Goal: Information Seeking & Learning: Learn about a topic

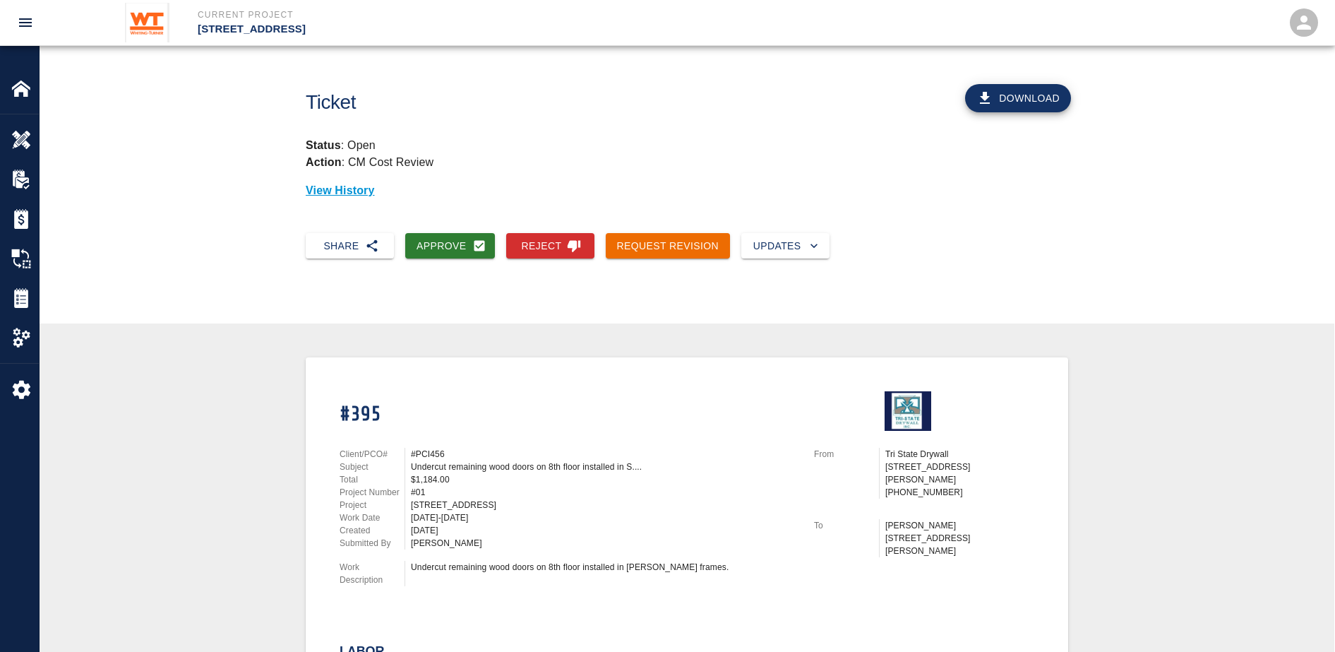
click at [152, 16] on img at bounding box center [147, 23] width 44 height 40
click at [217, 16] on p "Current Project" at bounding box center [471, 14] width 546 height 13
click at [232, 21] on p "[STREET_ADDRESS]" at bounding box center [471, 29] width 546 height 16
click at [237, 28] on p "[STREET_ADDRESS]" at bounding box center [471, 29] width 546 height 16
click at [33, 88] on div at bounding box center [31, 88] width 40 height 20
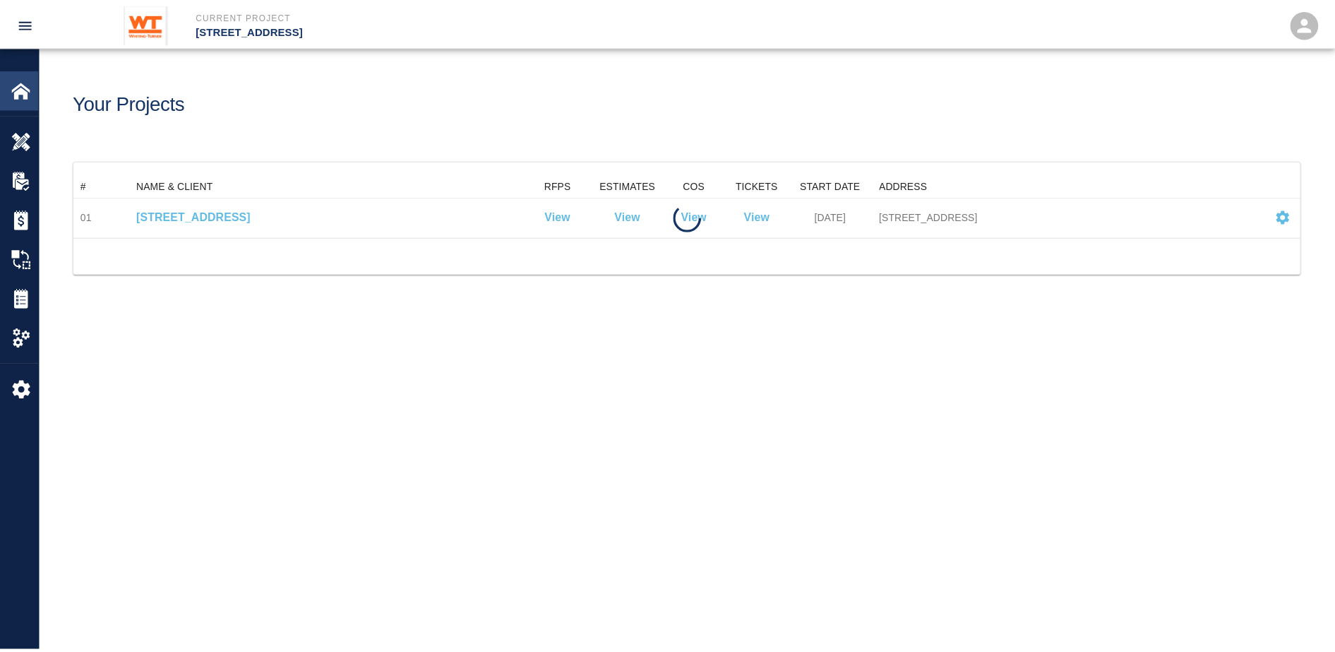
scroll to position [49, 1226]
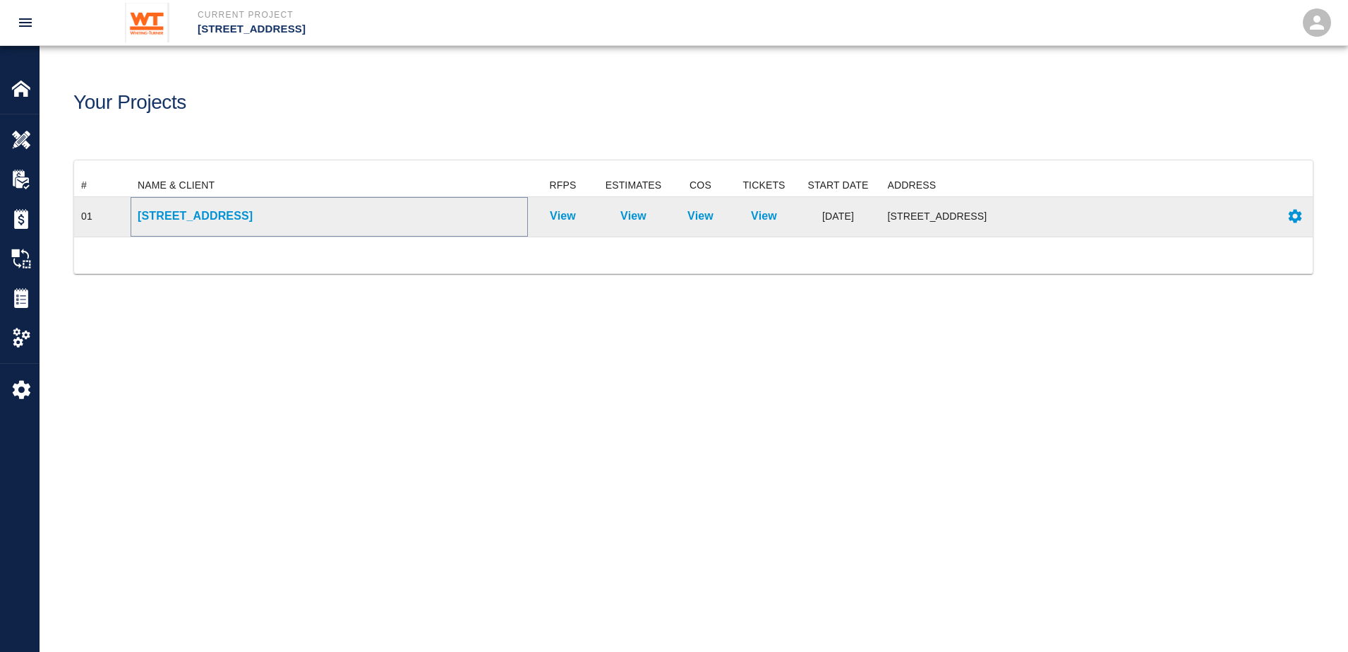
click at [160, 220] on p "[STREET_ADDRESS]" at bounding box center [329, 216] width 383 height 17
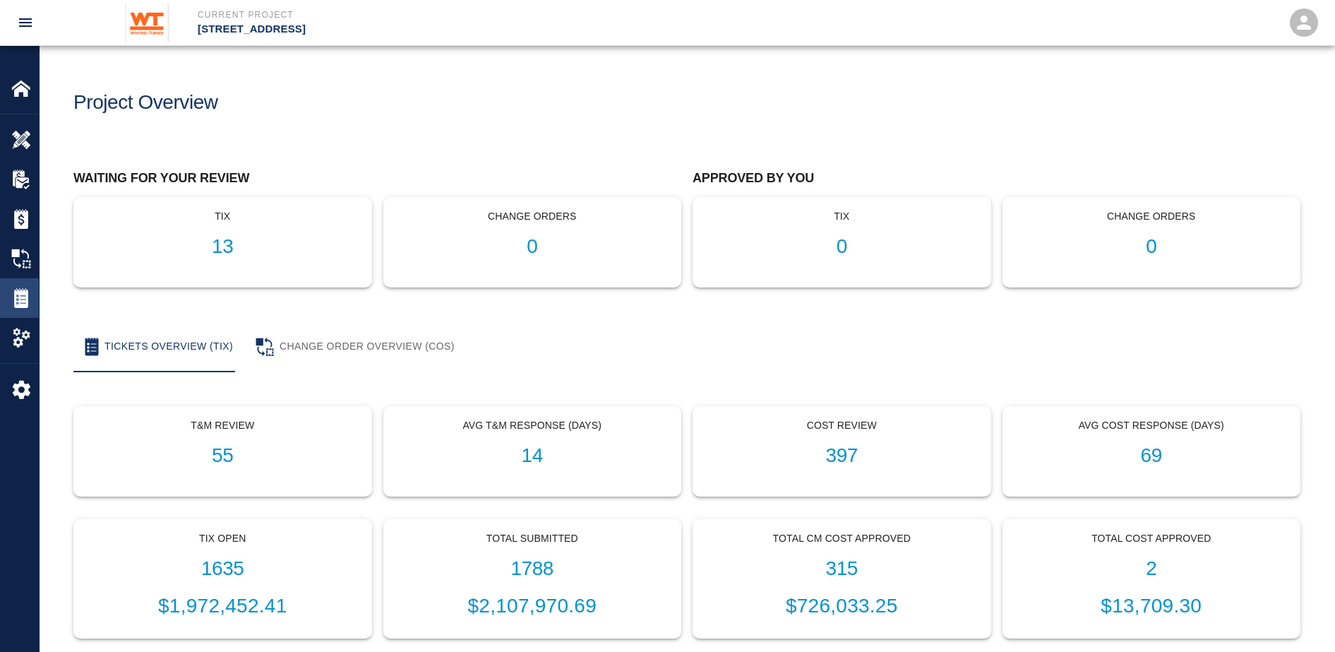
click at [24, 299] on img at bounding box center [21, 298] width 20 height 20
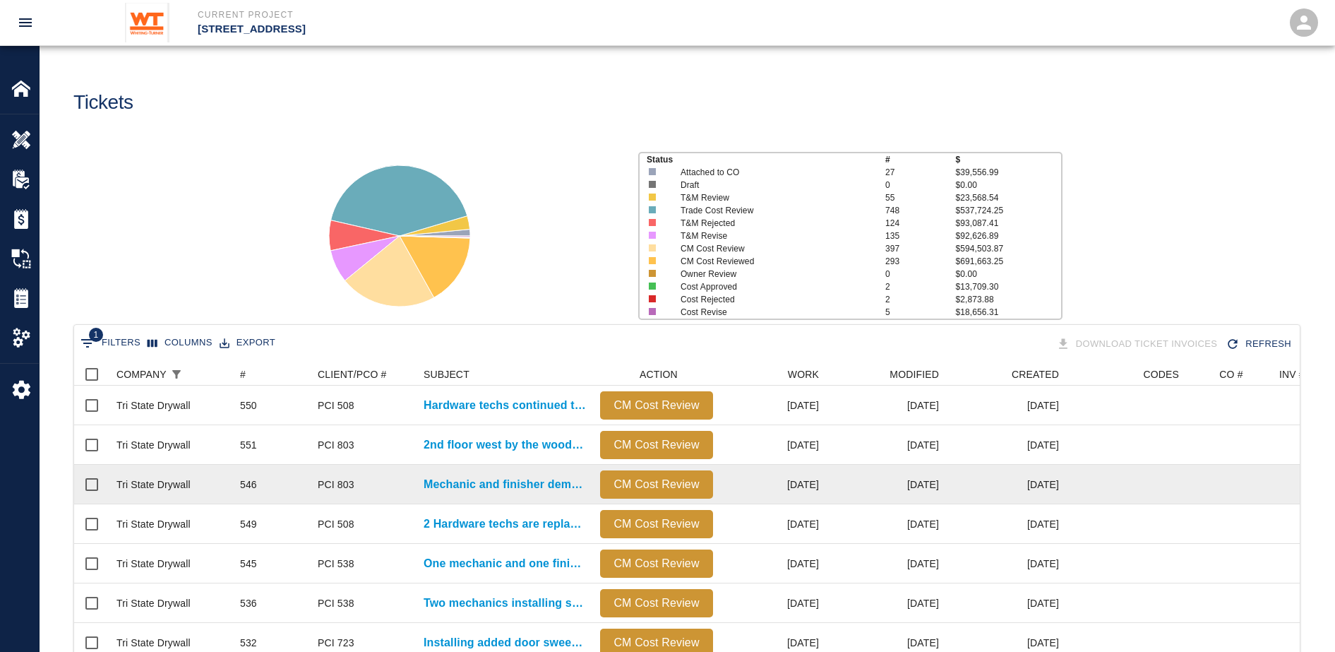
scroll to position [88, 0]
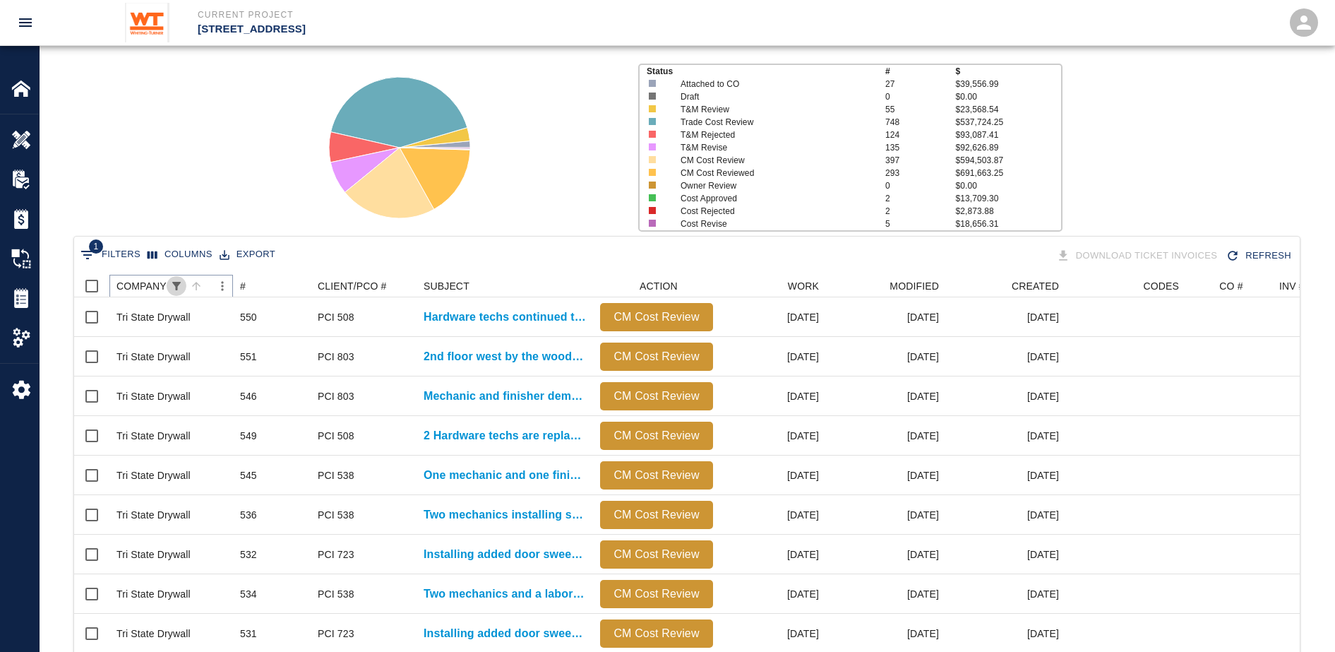
click at [170, 285] on icon "Show filters" at bounding box center [176, 286] width 13 height 13
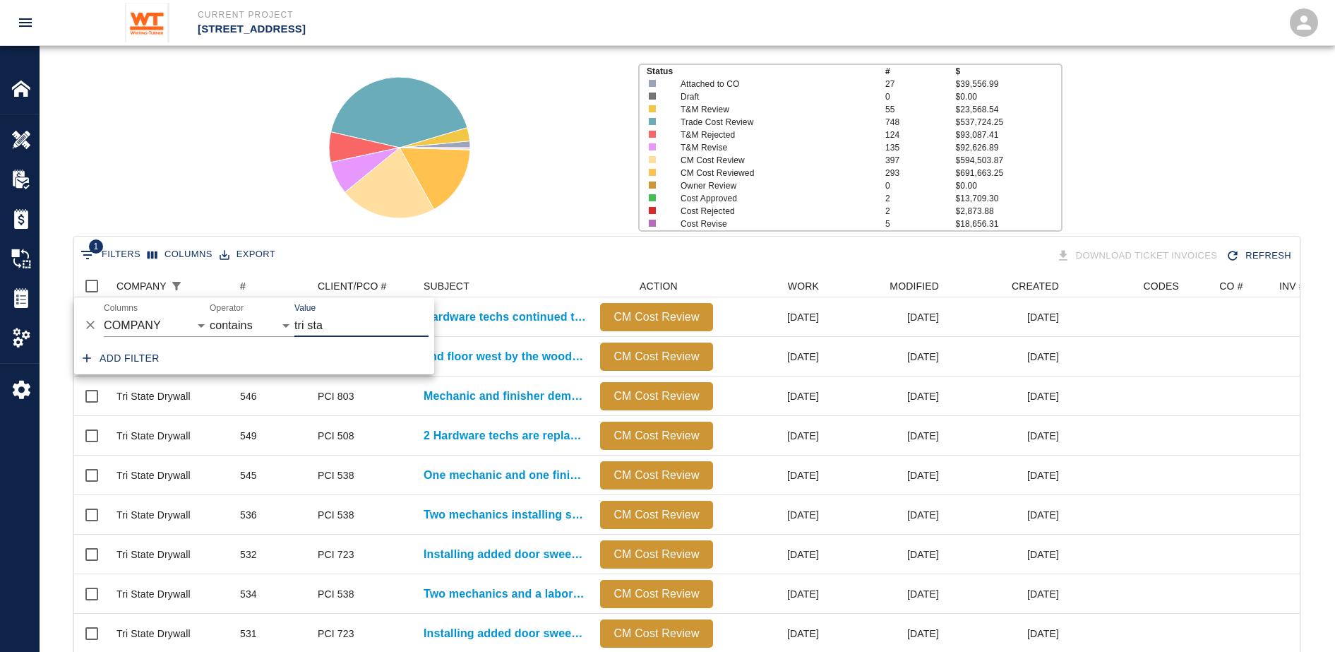
drag, startPoint x: 339, startPoint y: 329, endPoint x: 275, endPoint y: 329, distance: 63.5
click at [275, 329] on div "And Or Columns COMPANY ID # CLIENT/PCO # SUBJECT DESCRIPTION ACTION WORK MODIFI…" at bounding box center [254, 319] width 360 height 45
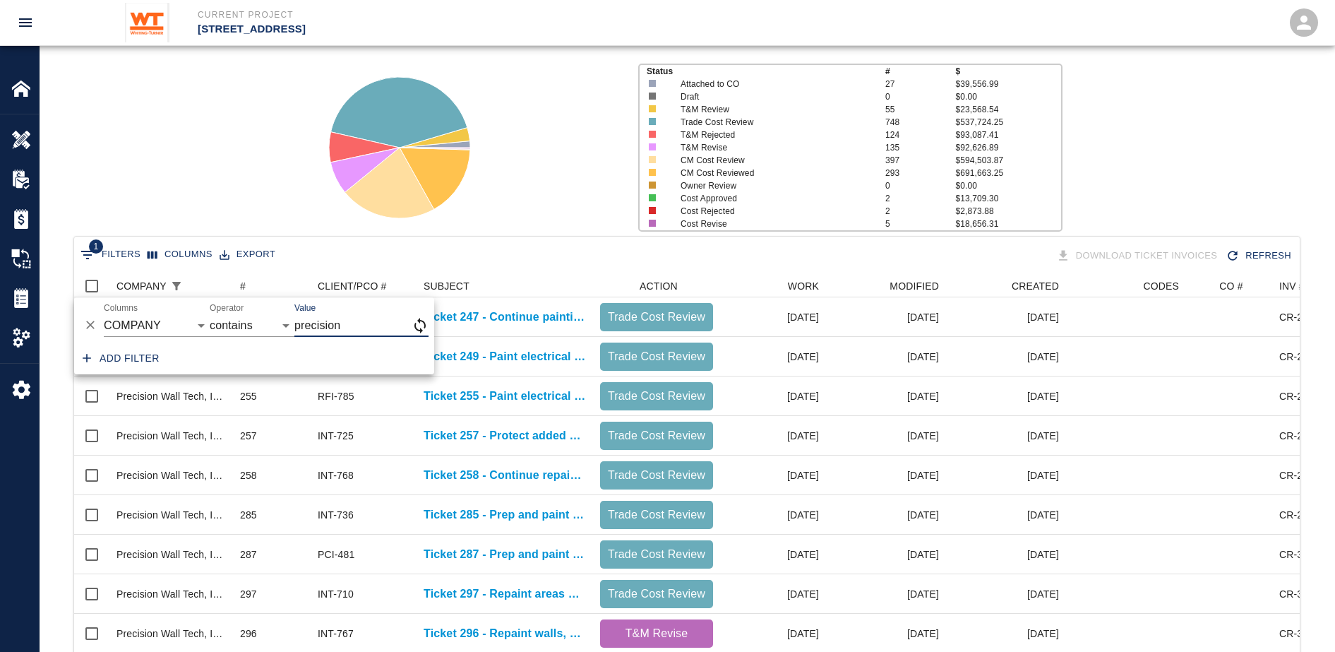
type input "precision"
click at [500, 253] on div "1 Filters Columns Export Download Ticket Invoices Refresh" at bounding box center [687, 256] width 1220 height 25
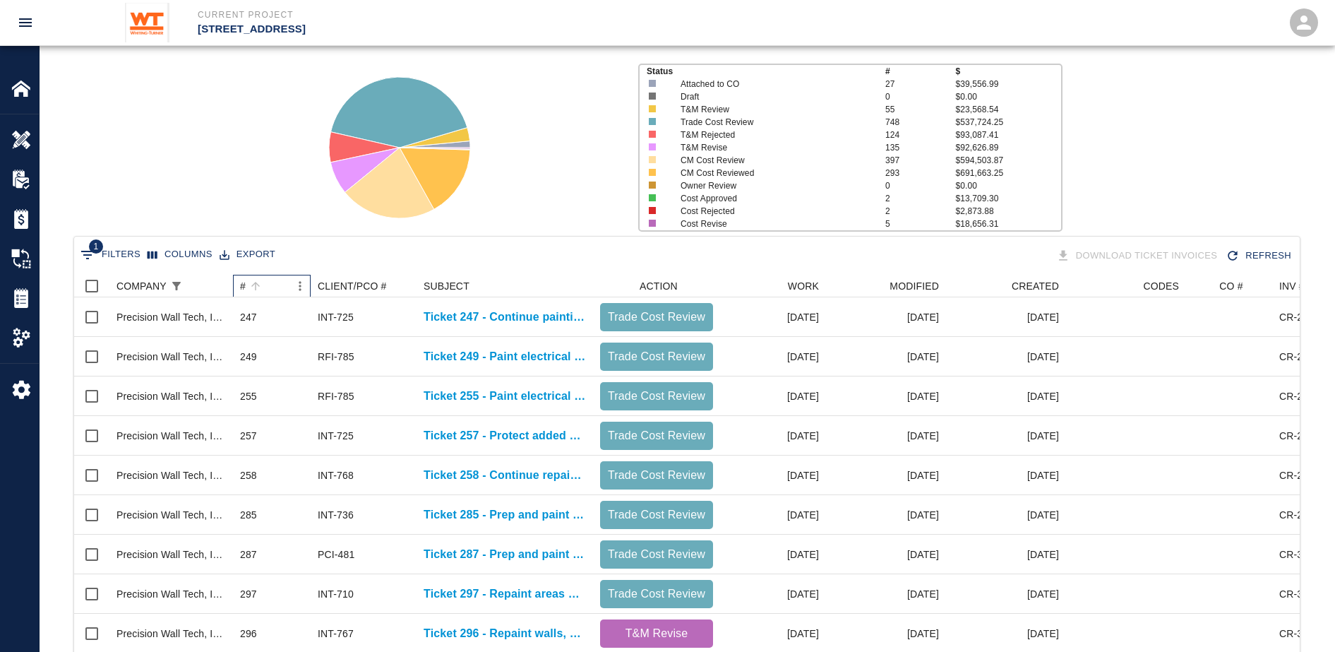
click at [243, 287] on div "#" at bounding box center [243, 286] width 6 height 23
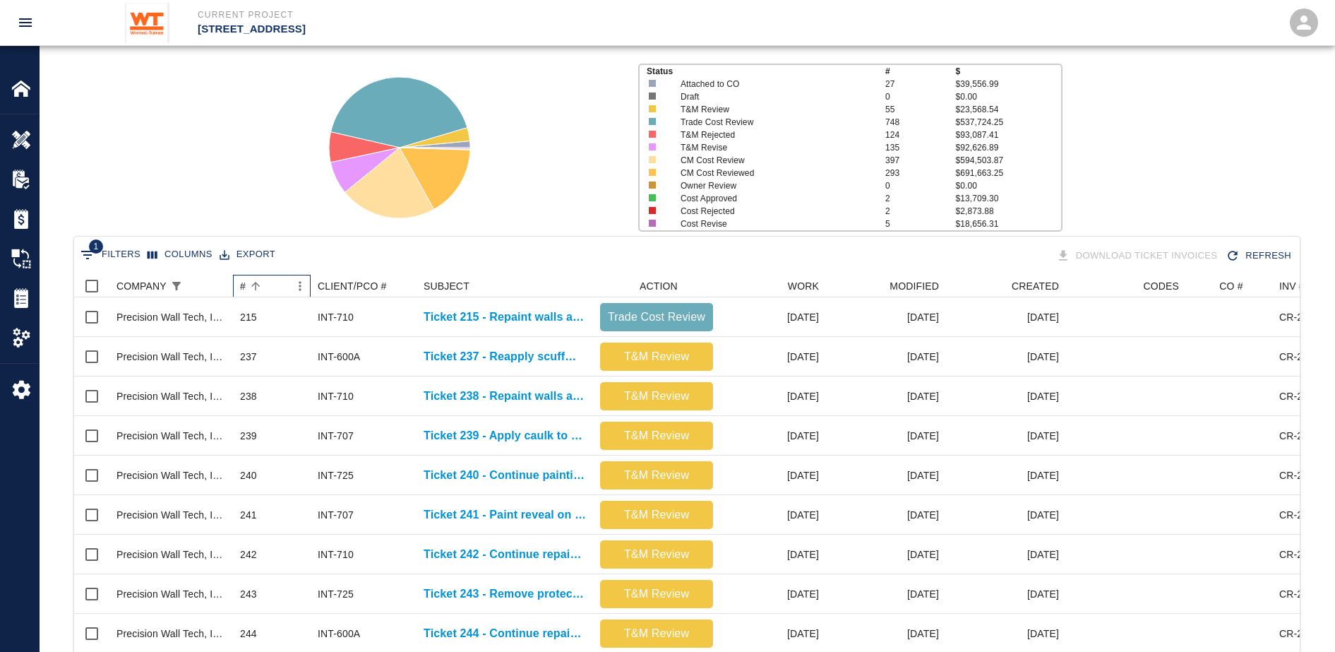
click at [244, 287] on div "#" at bounding box center [243, 286] width 6 height 23
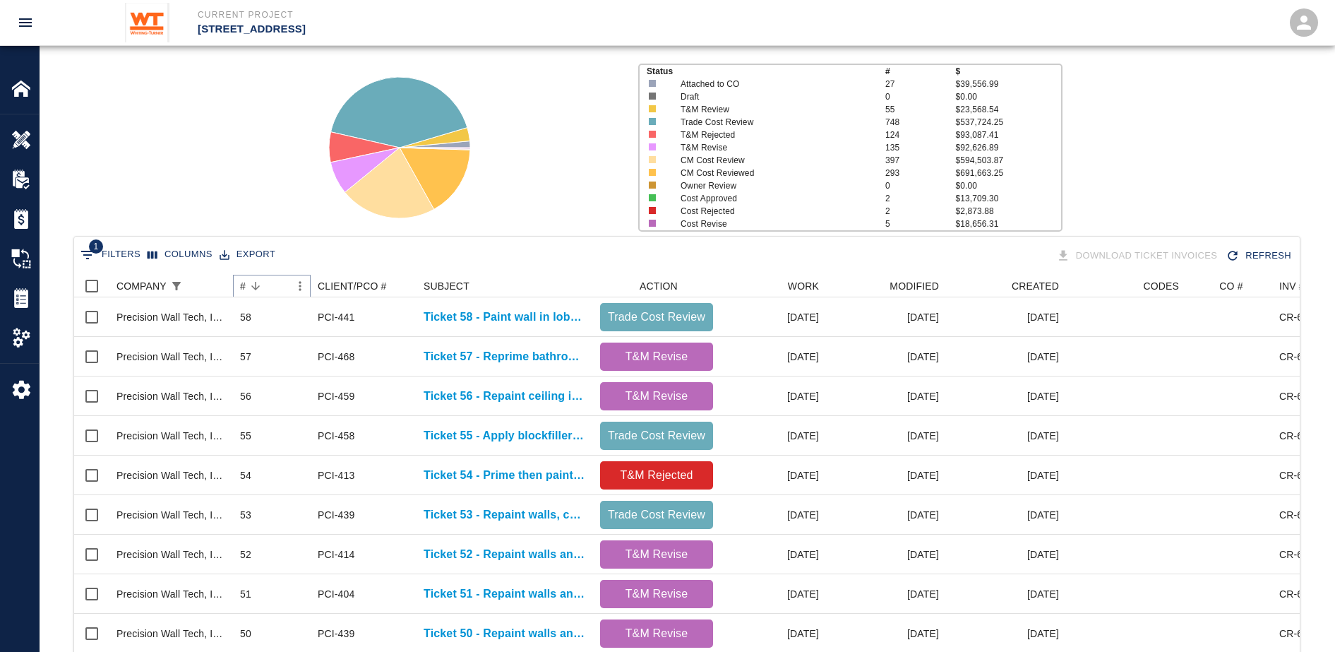
click at [250, 286] on icon "Sort" at bounding box center [255, 286] width 13 height 13
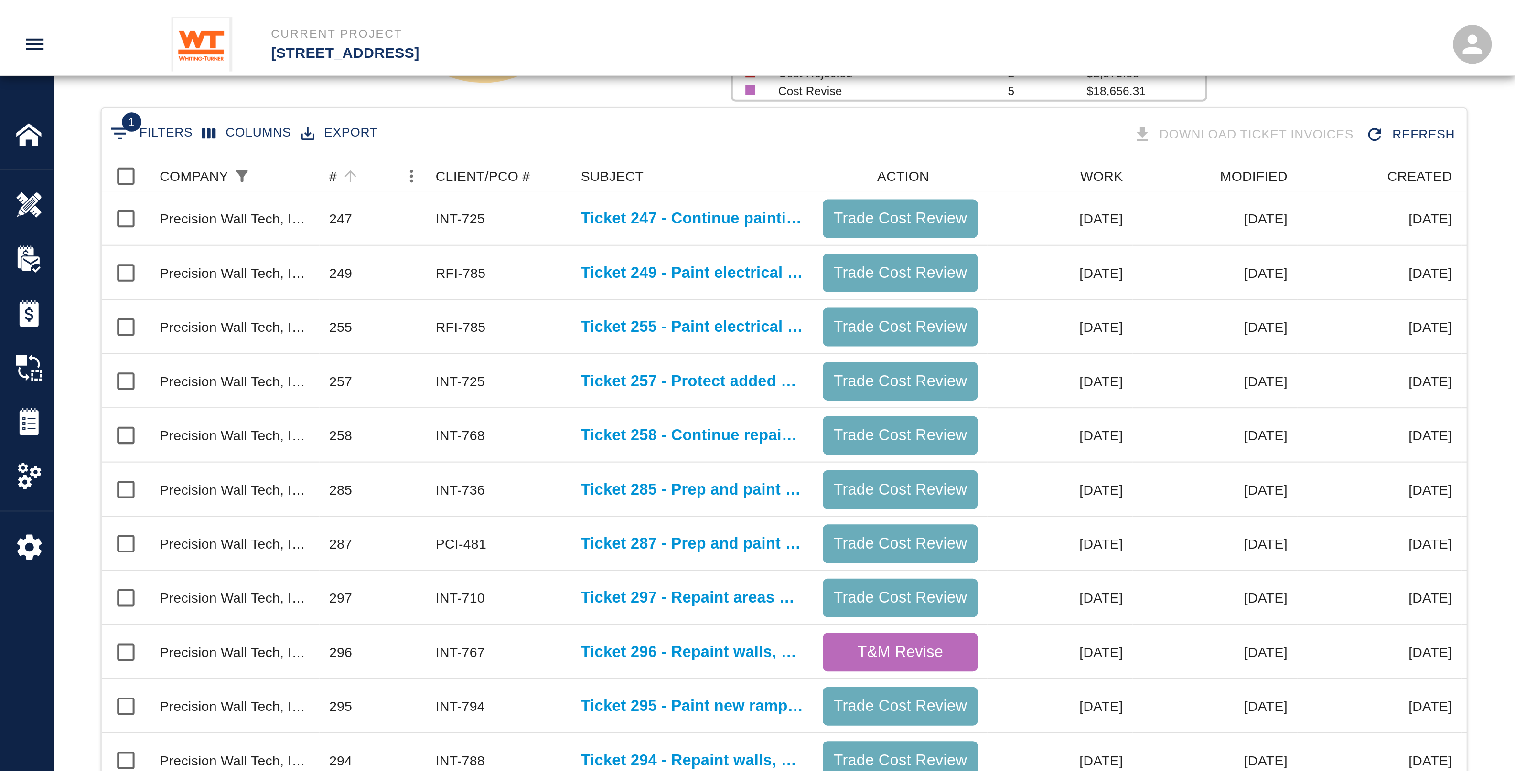
scroll to position [540, 1431]
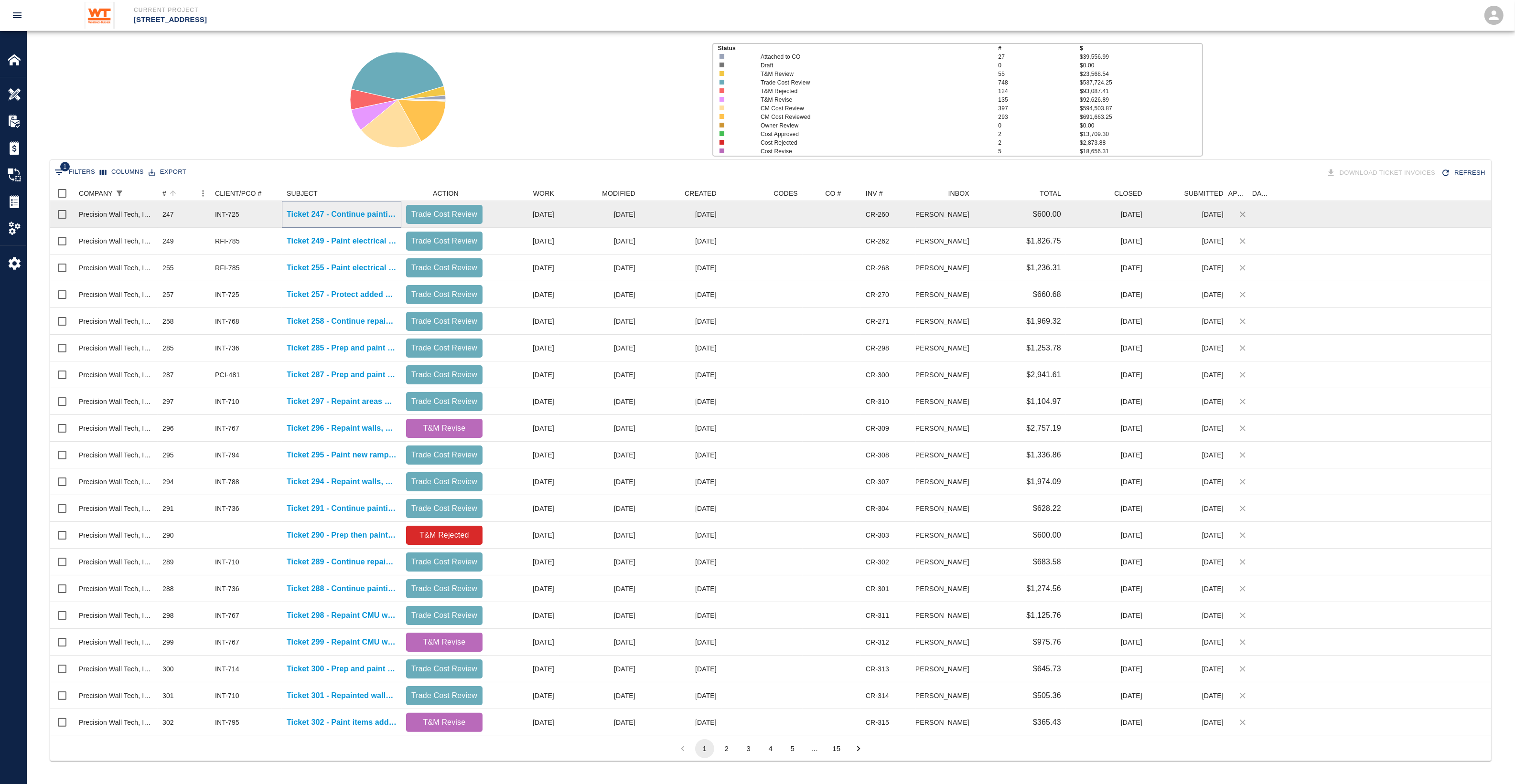
click at [307, 212] on p "Ticket 247 - Continue painting conduits in corridors at G-1 garage" at bounding box center [342, 214] width 110 height 11
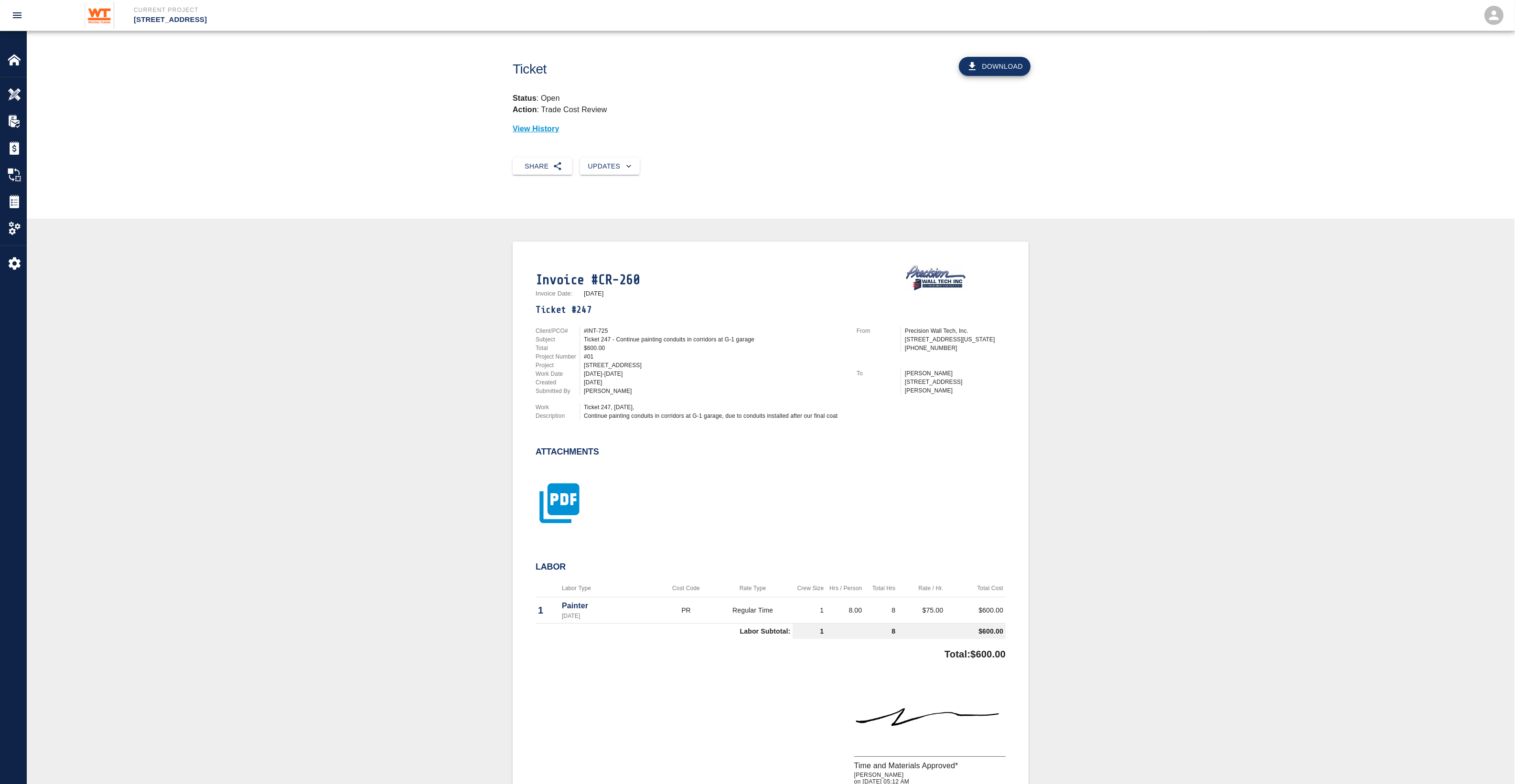
click at [571, 440] on icon "button" at bounding box center [559, 503] width 48 height 48
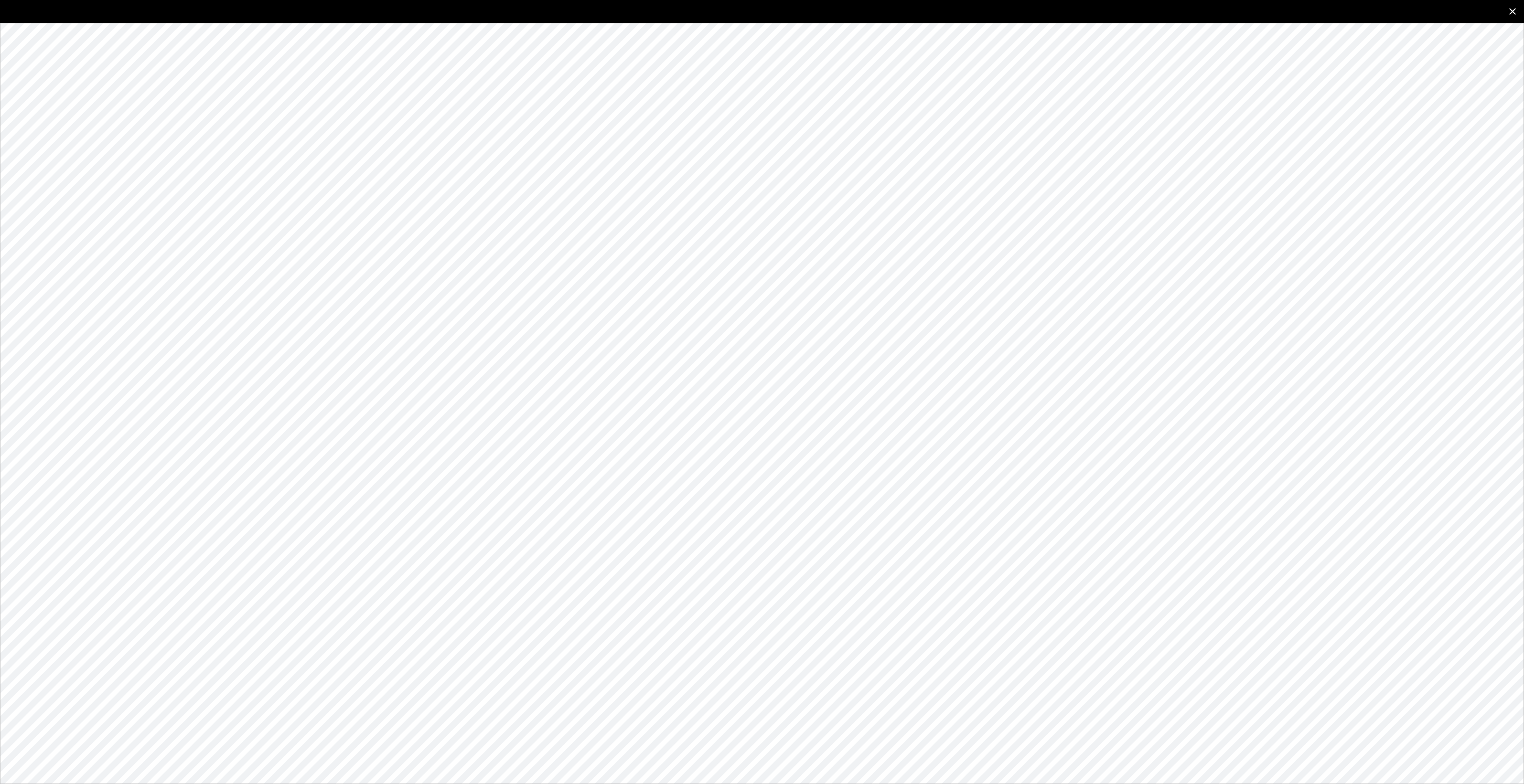
click at [903, 11] on icon "close" at bounding box center [1512, 11] width 12 height 11
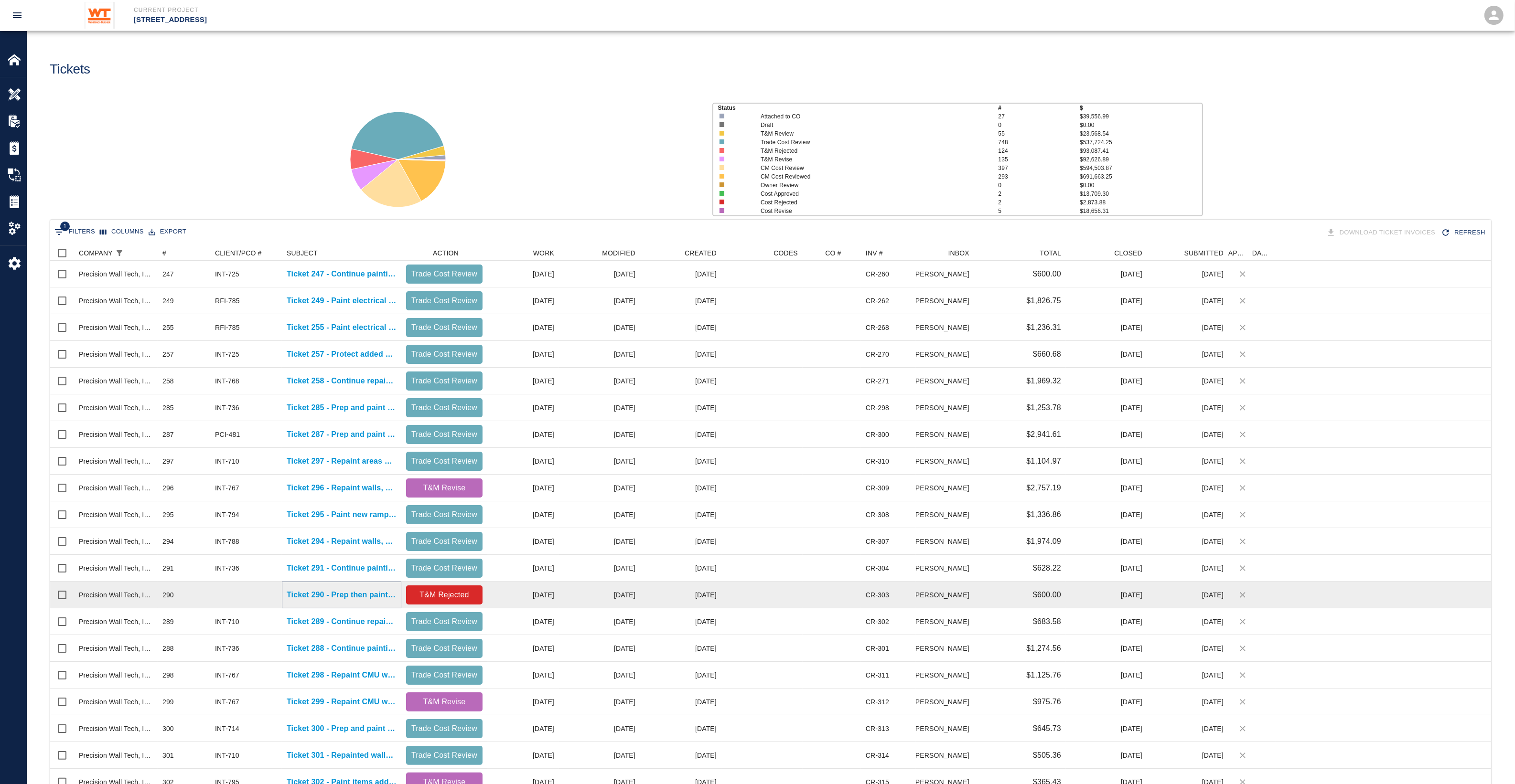
scroll to position [60, 0]
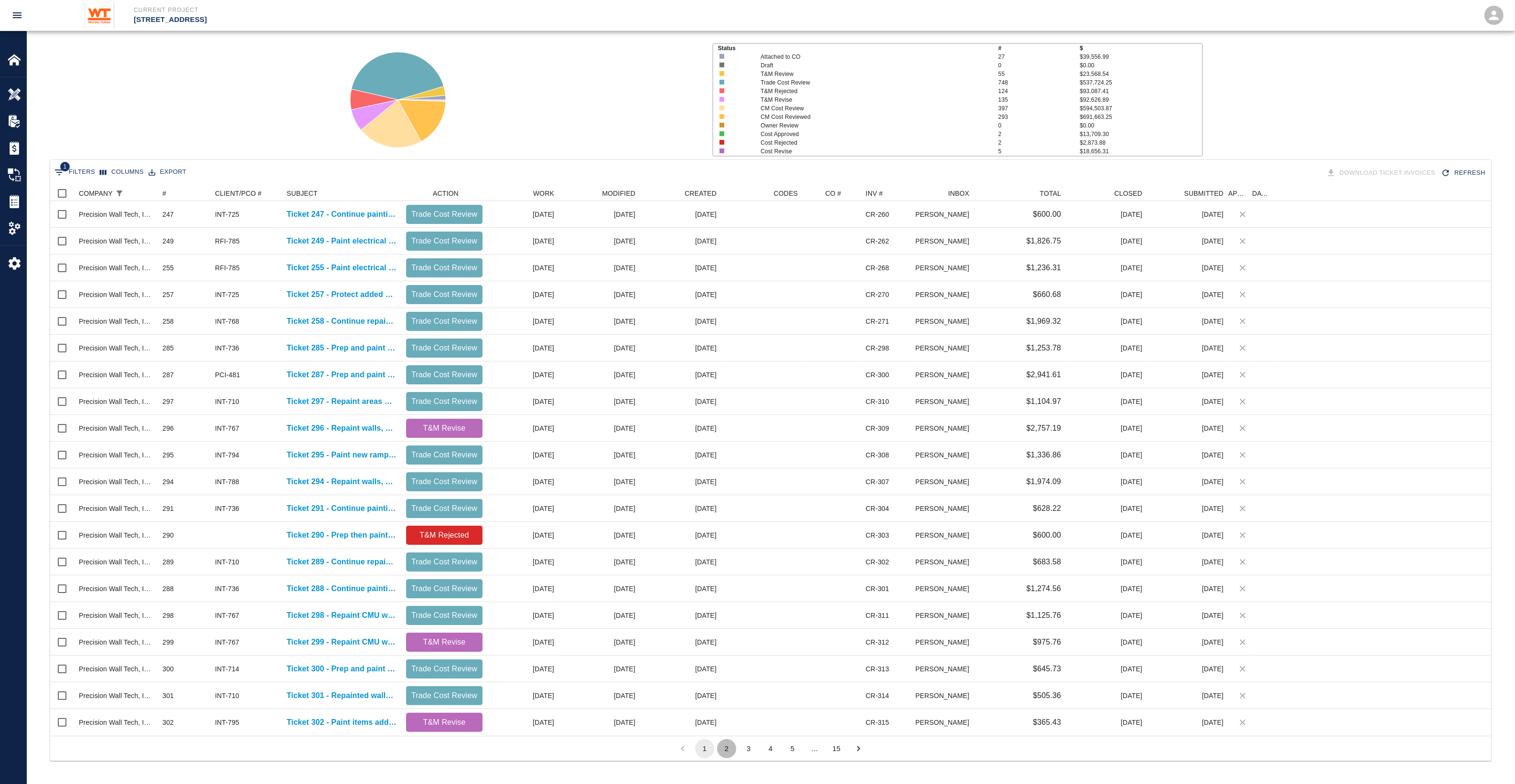
click at [722, 440] on button "2" at bounding box center [727, 749] width 19 height 19
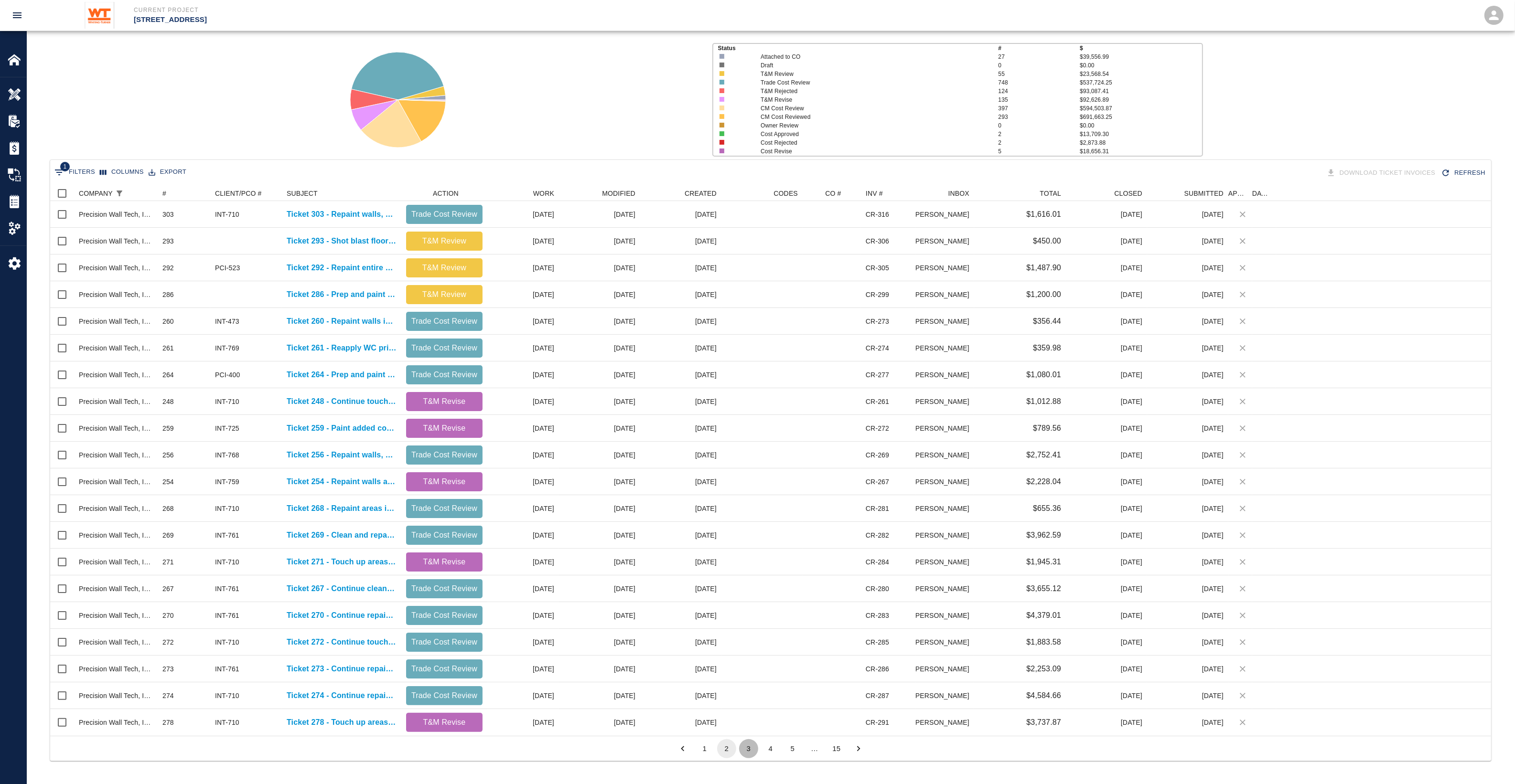
click at [751, 440] on button "3" at bounding box center [748, 749] width 19 height 19
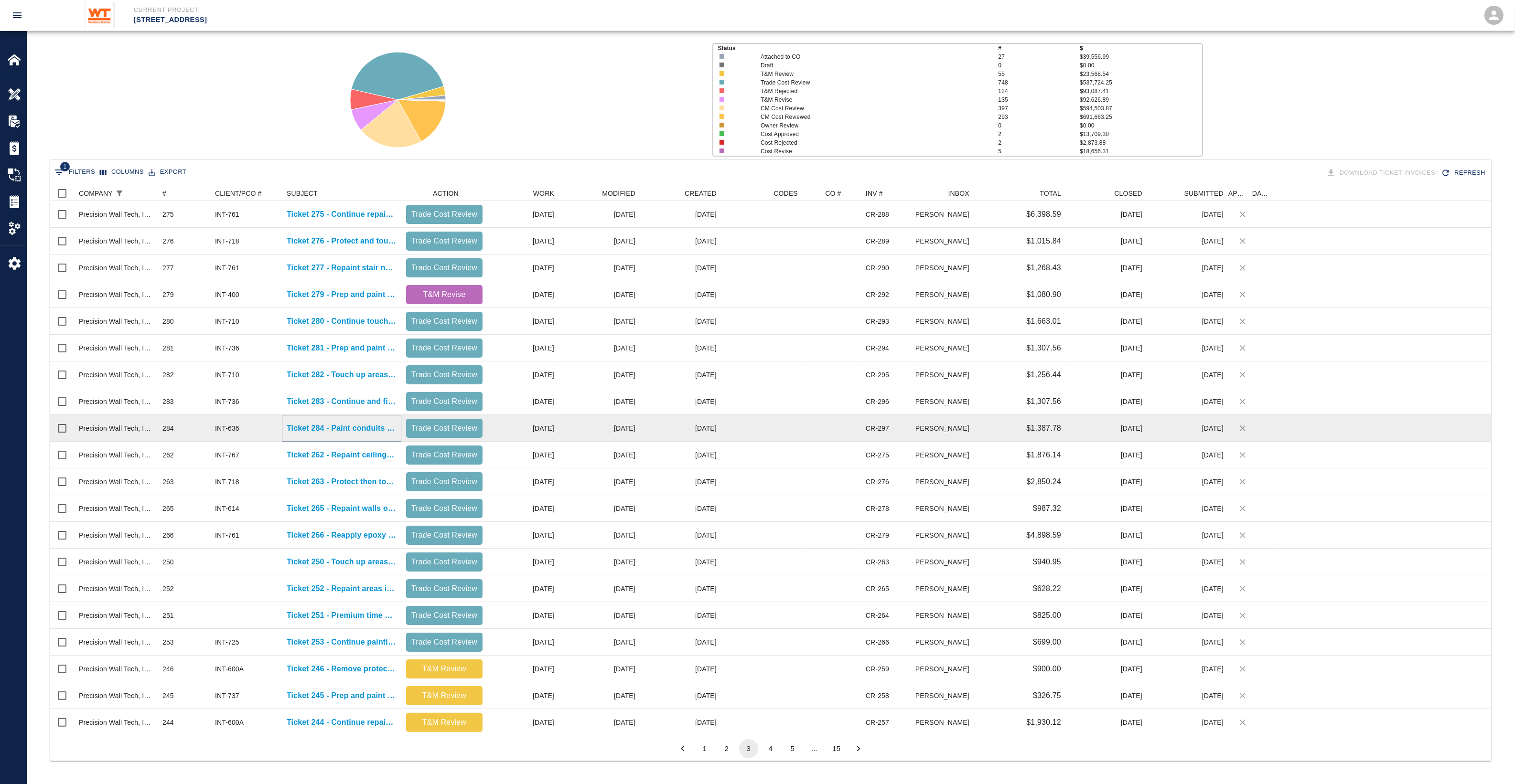
drag, startPoint x: 338, startPoint y: 421, endPoint x: 321, endPoint y: 425, distance: 17.5
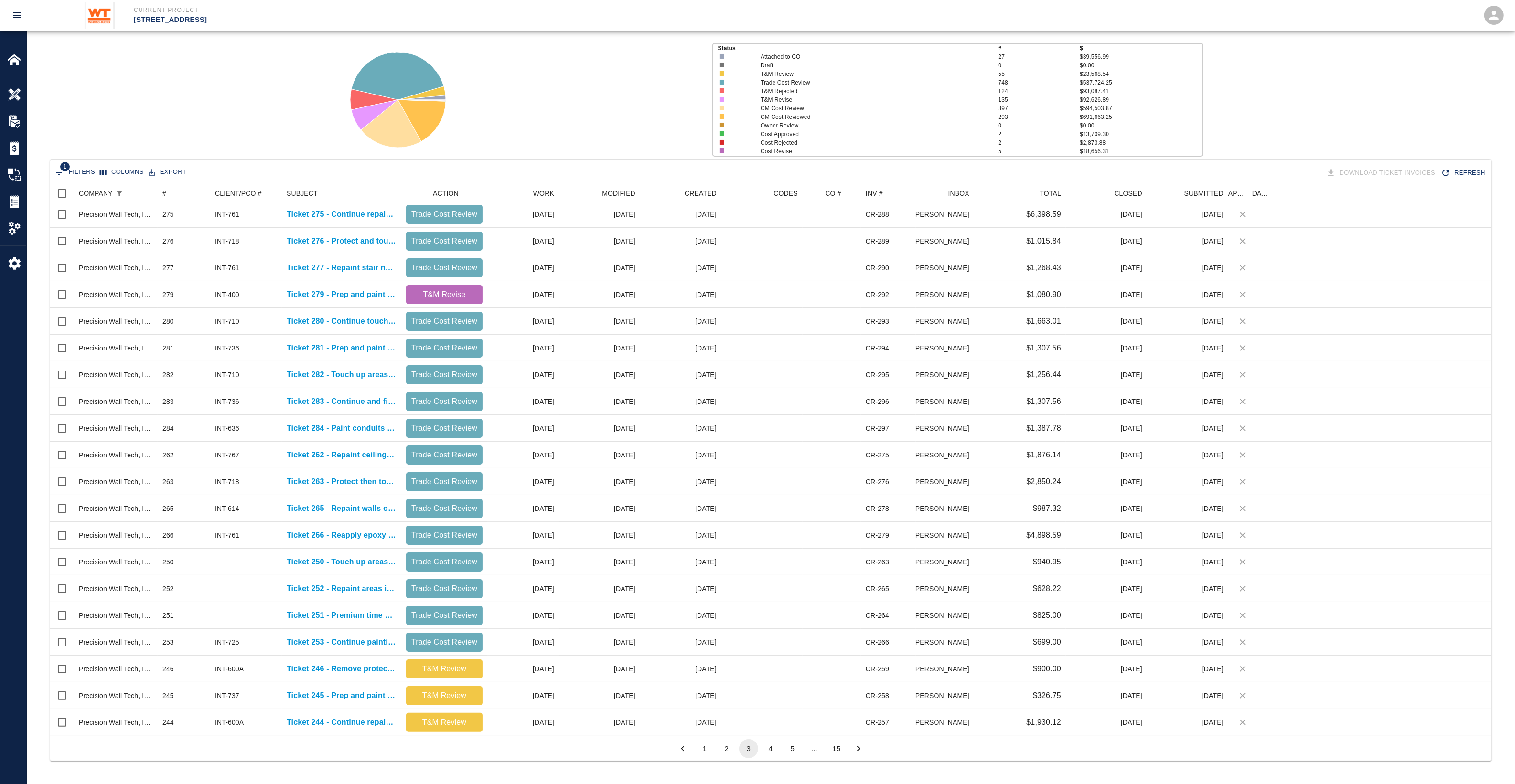
click at [773, 440] on button "4" at bounding box center [771, 749] width 19 height 19
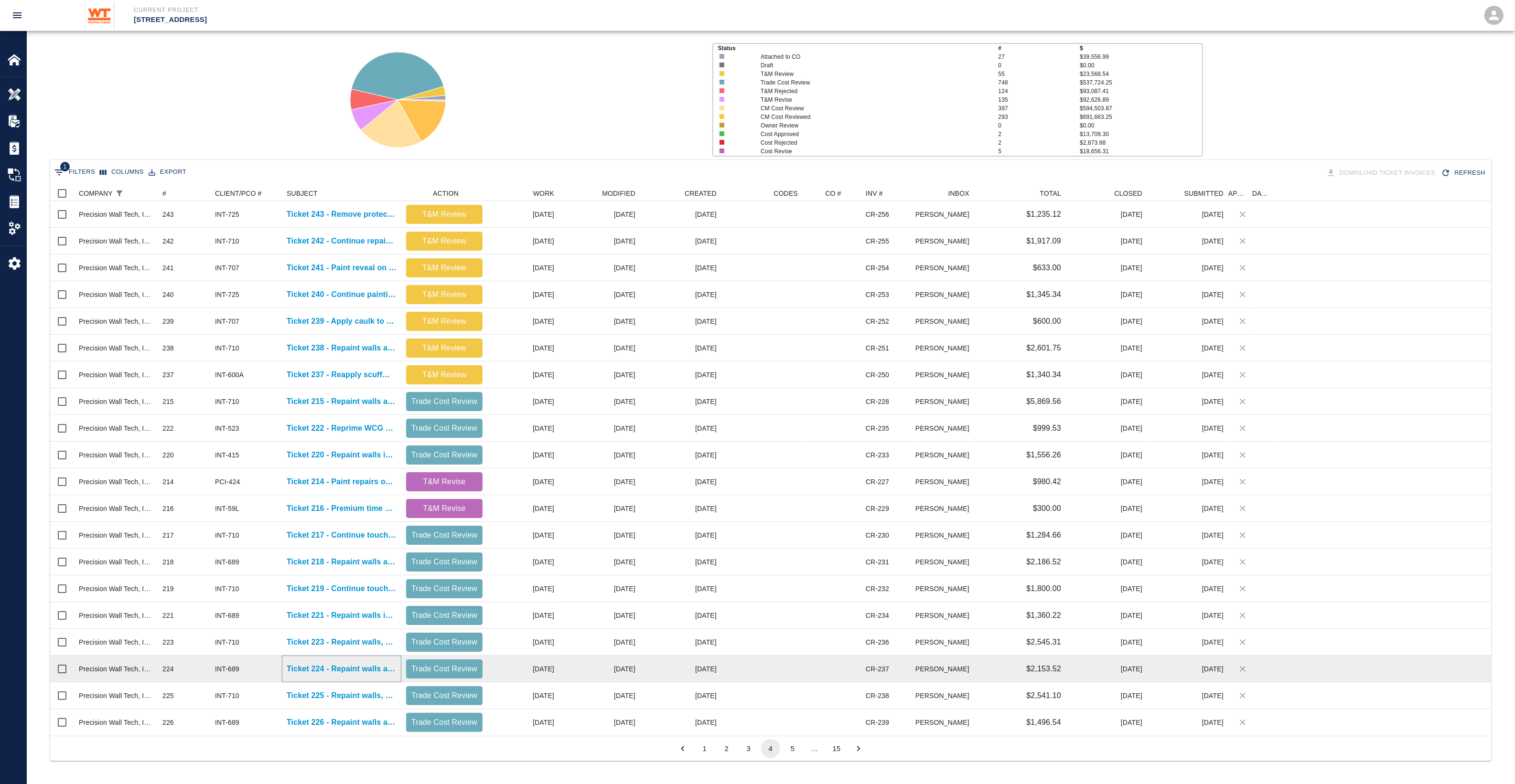
drag, startPoint x: 320, startPoint y: 674, endPoint x: 307, endPoint y: 668, distance: 14.3
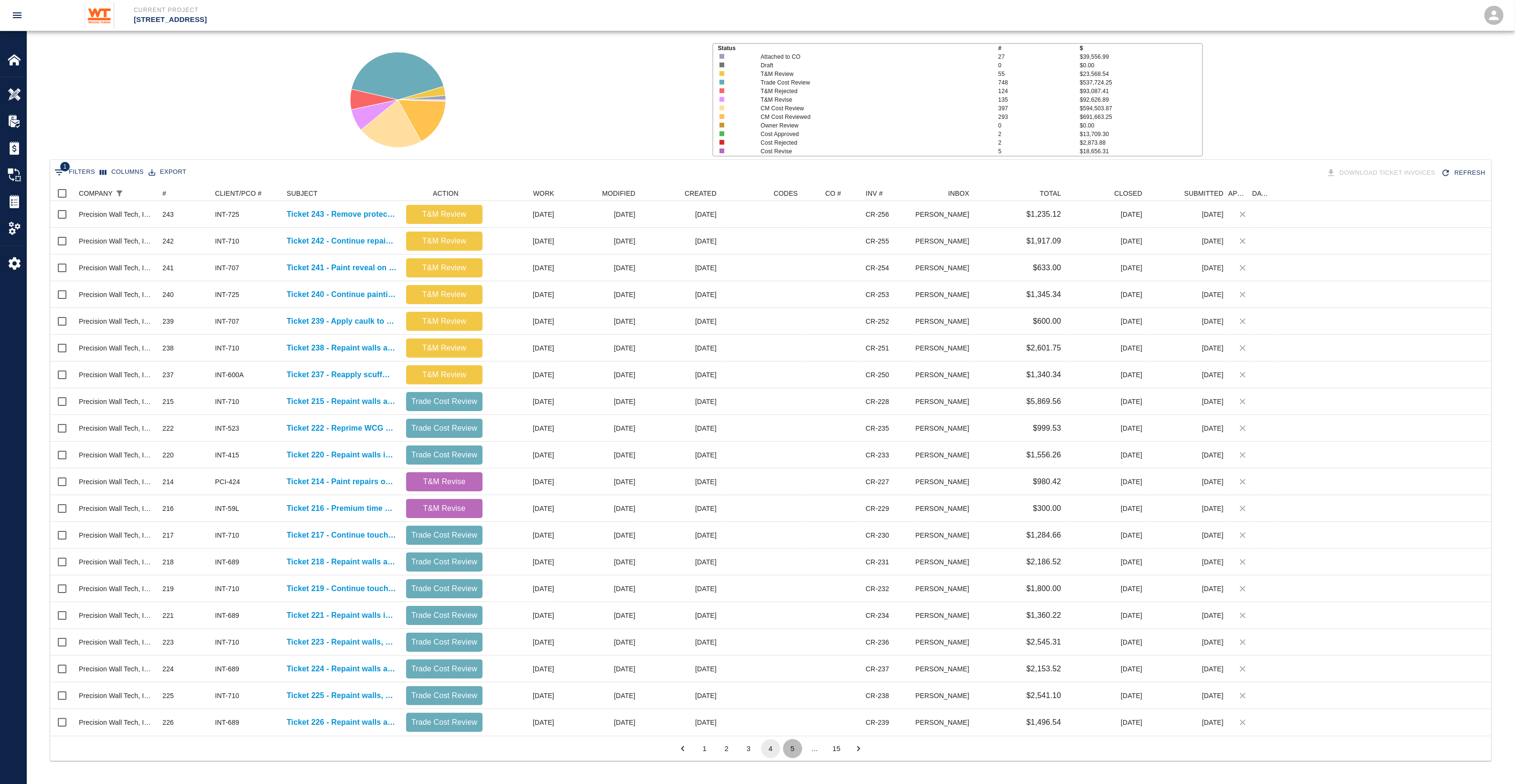
click at [796, 440] on button "5" at bounding box center [792, 749] width 19 height 19
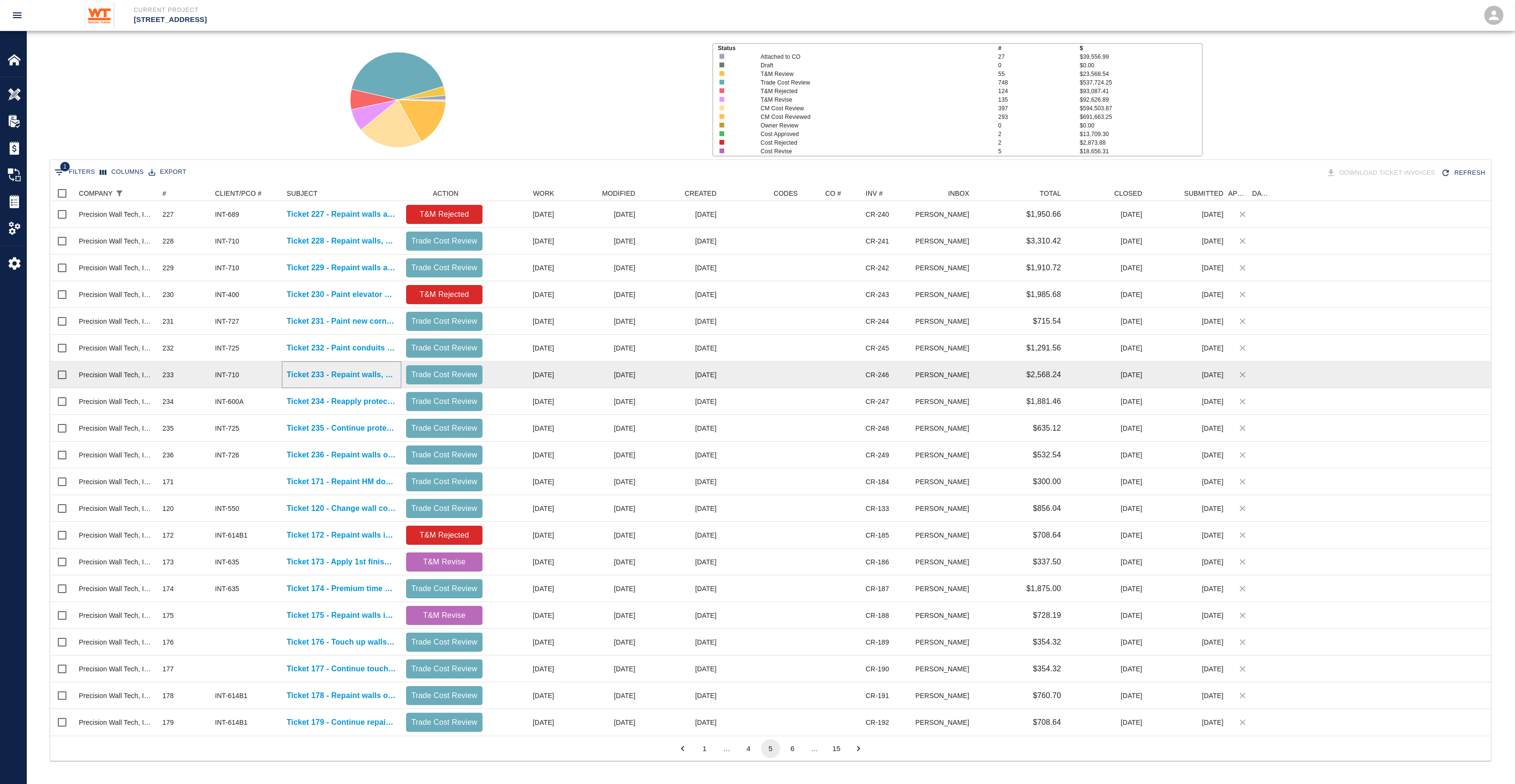
drag, startPoint x: 317, startPoint y: 368, endPoint x: 307, endPoint y: 373, distance: 11.2
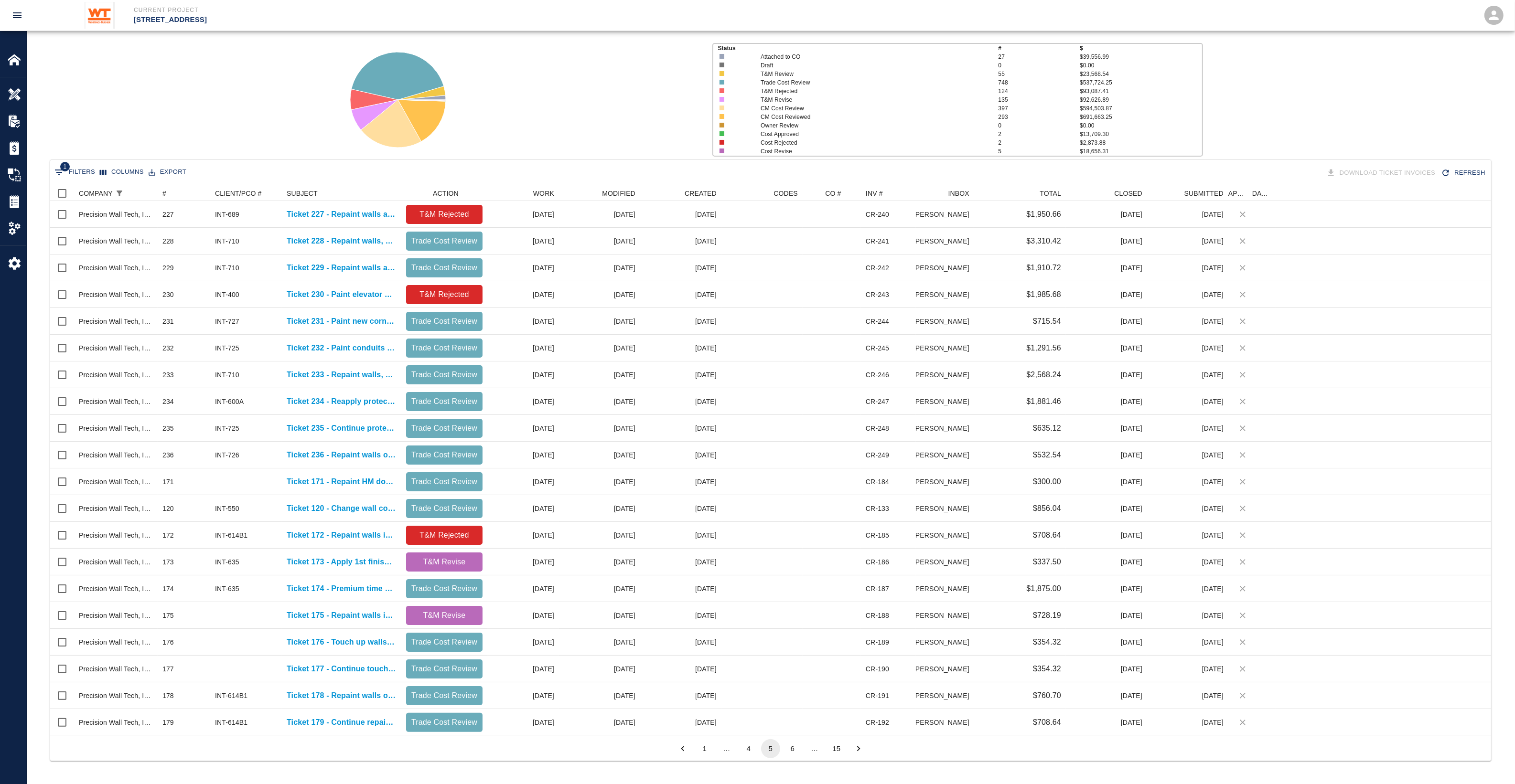
click at [799, 440] on button "6" at bounding box center [792, 749] width 19 height 19
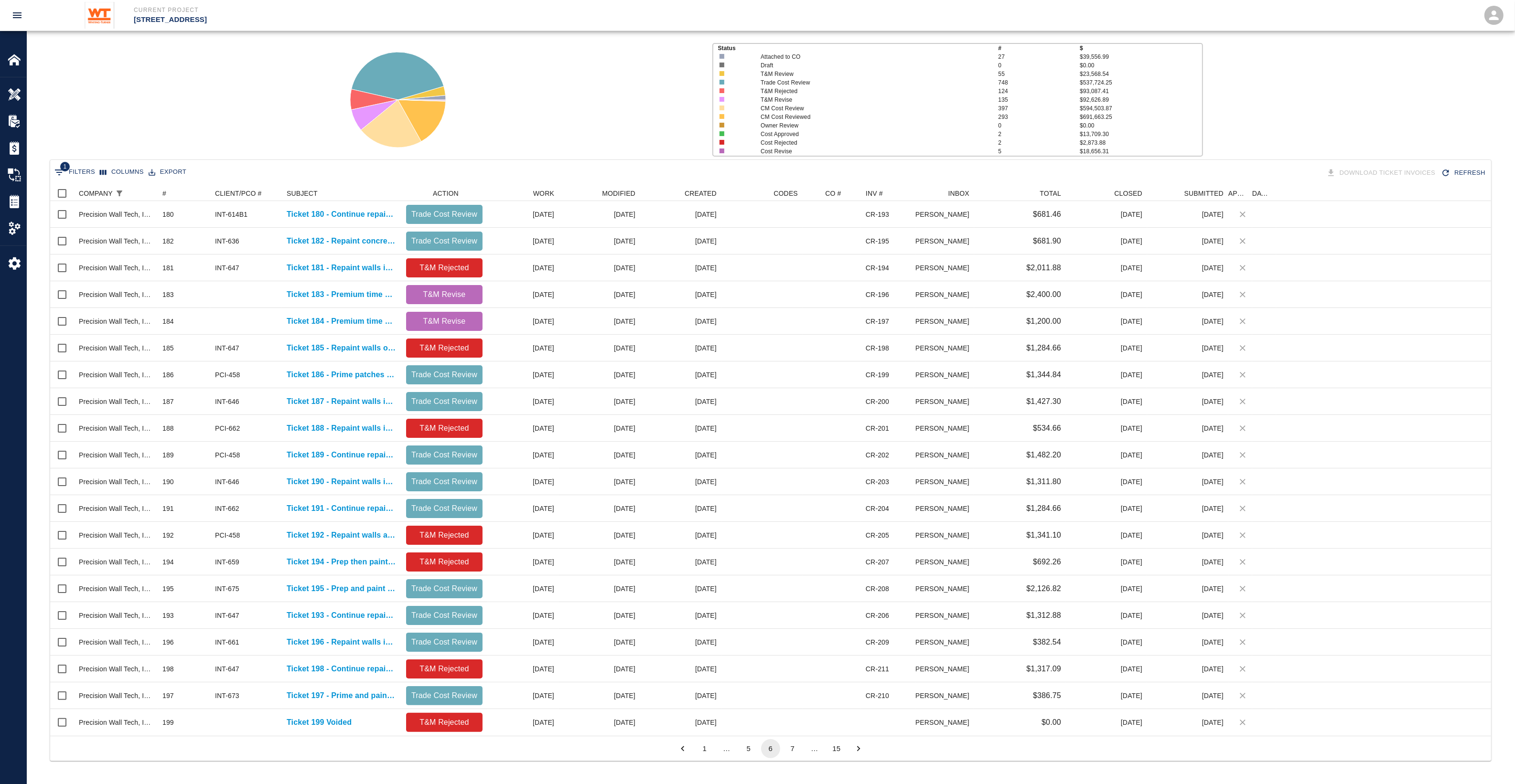
click at [795, 440] on button "7" at bounding box center [792, 749] width 19 height 19
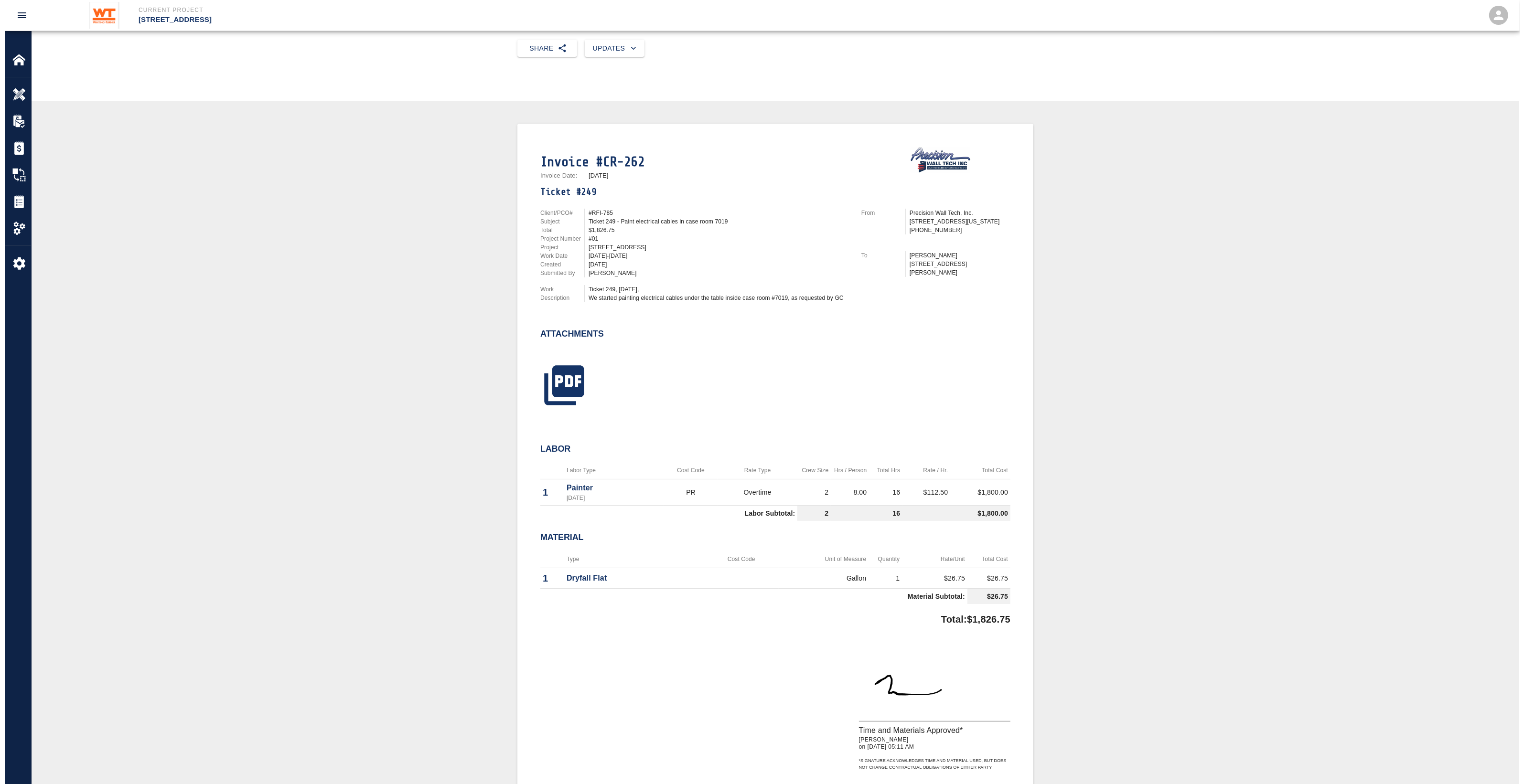
scroll to position [119, 0]
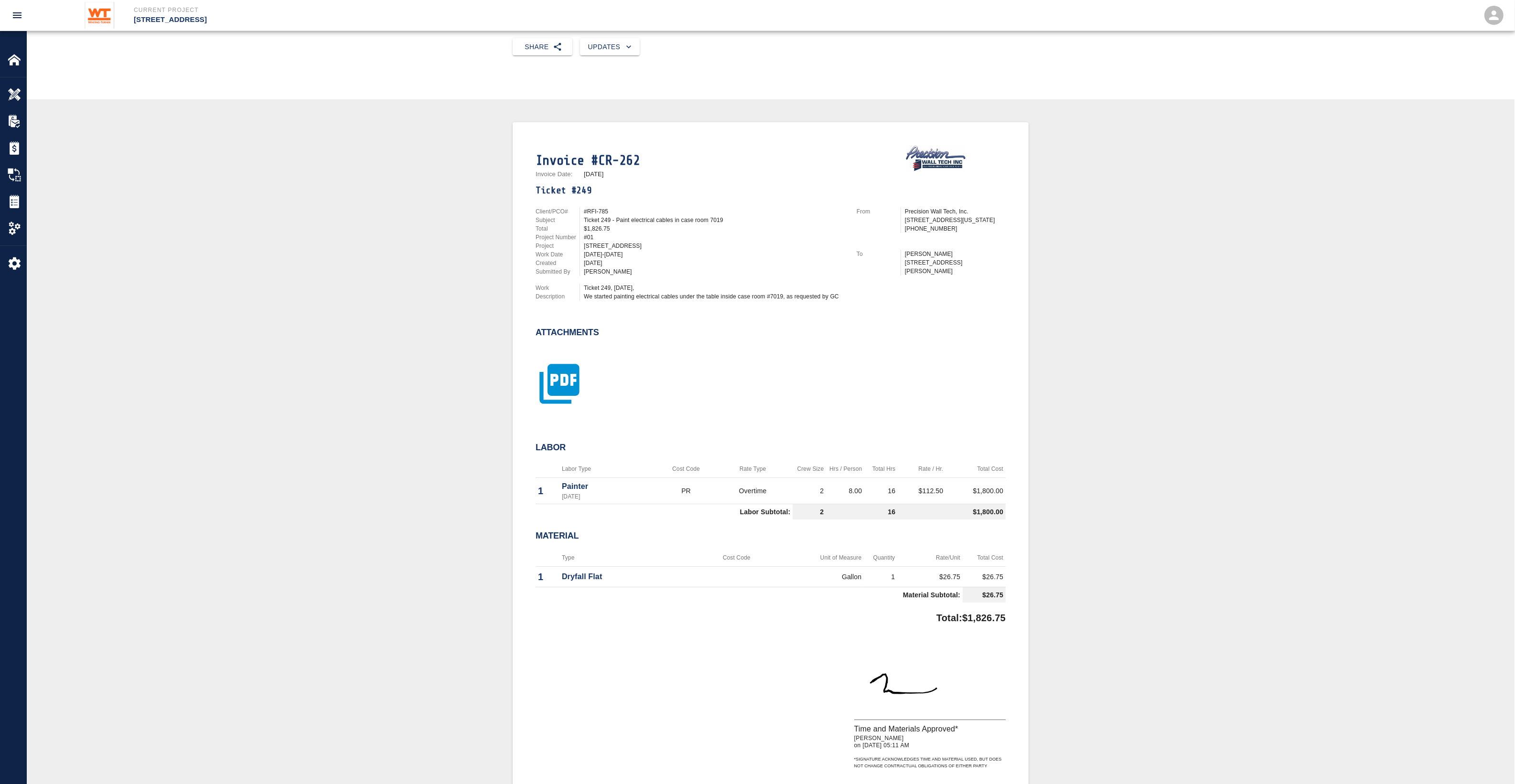
click at [579, 384] on icon "button" at bounding box center [559, 384] width 48 height 48
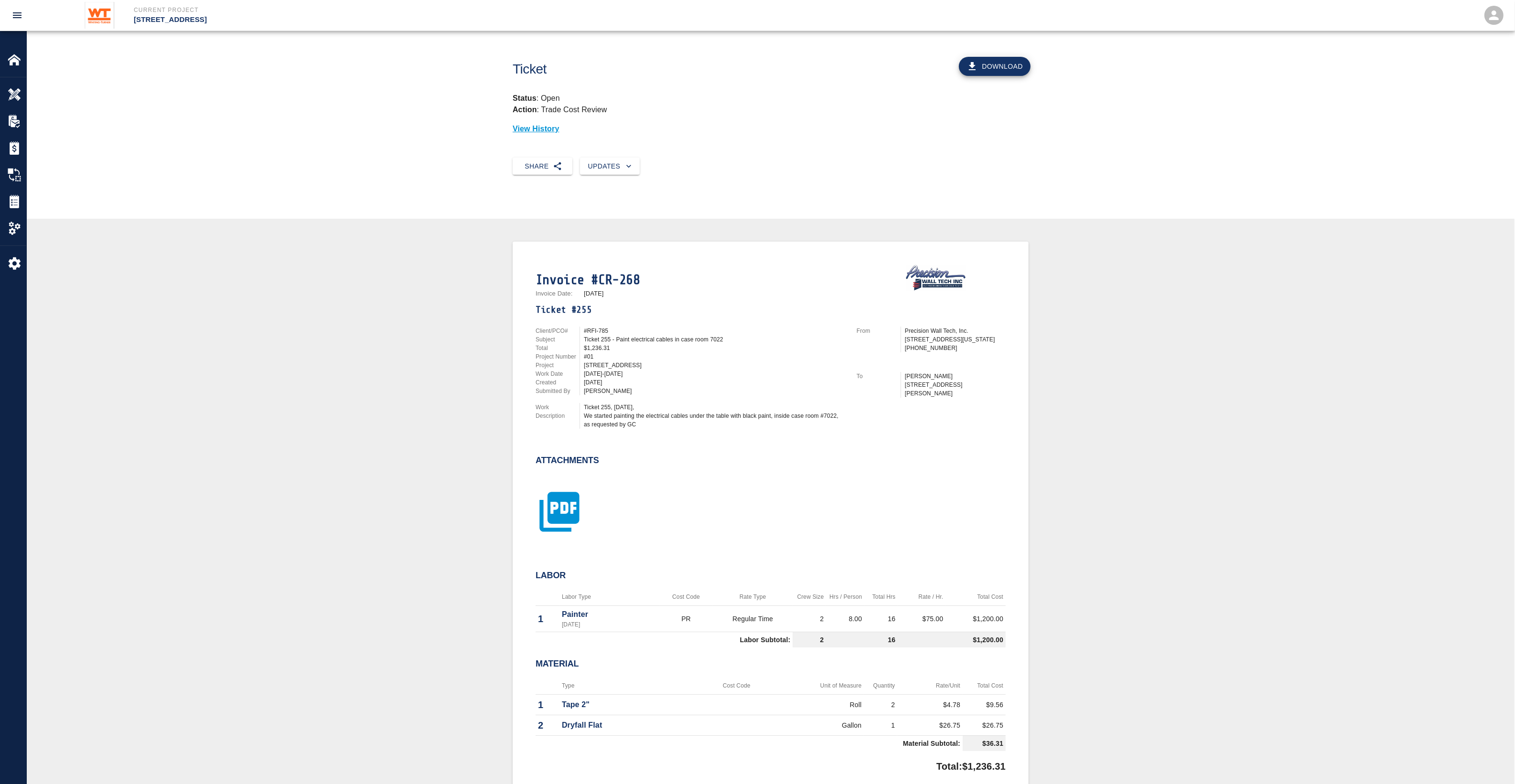
click at [572, 499] on icon "button" at bounding box center [559, 511] width 40 height 40
click at [549, 506] on icon "button" at bounding box center [559, 503] width 40 height 40
click at [560, 507] on icon "button" at bounding box center [559, 511] width 48 height 48
click at [576, 509] on icon "button" at bounding box center [559, 511] width 40 height 40
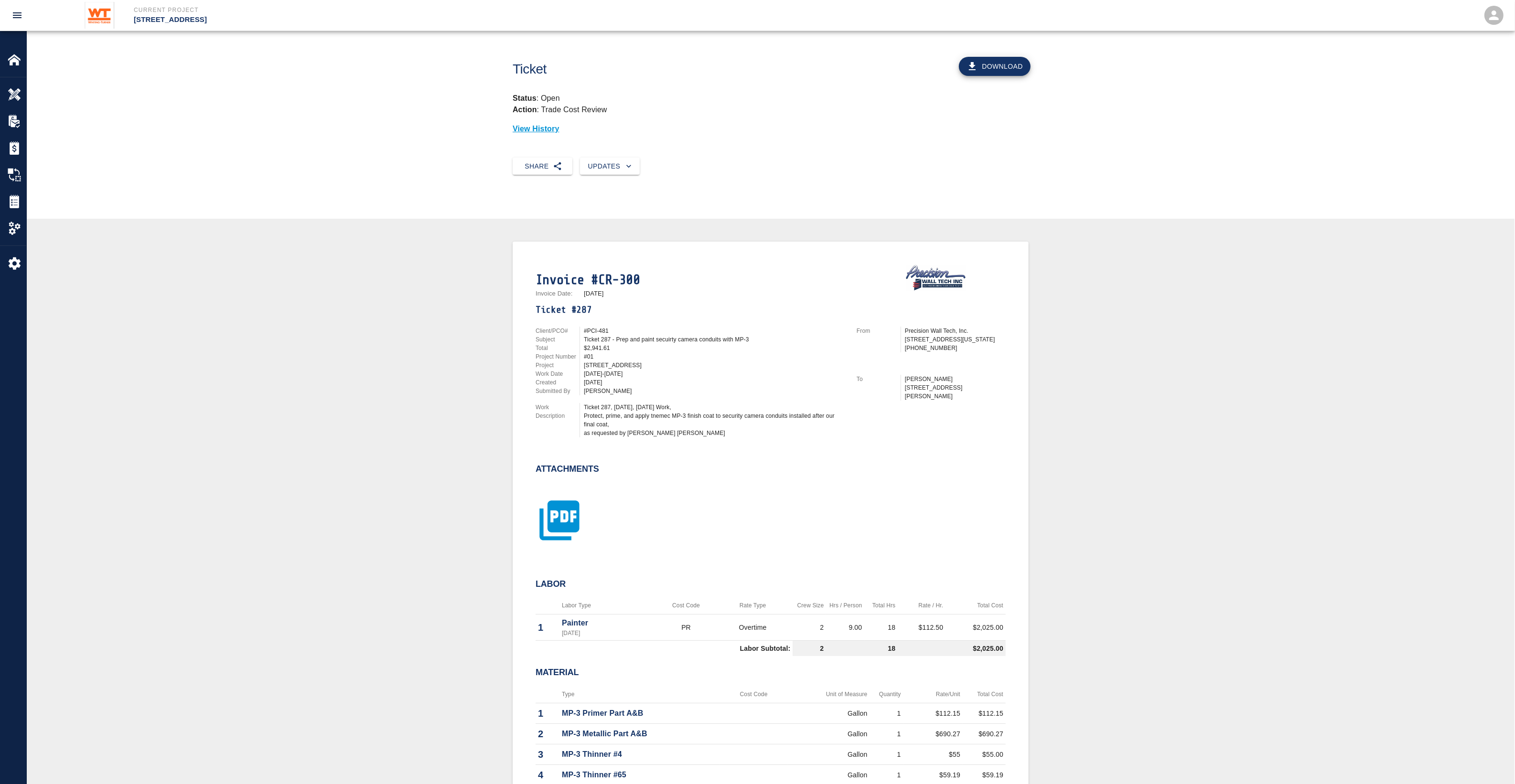
click at [570, 511] on icon "button" at bounding box center [559, 520] width 40 height 40
click at [568, 507] on icon "button" at bounding box center [559, 520] width 40 height 40
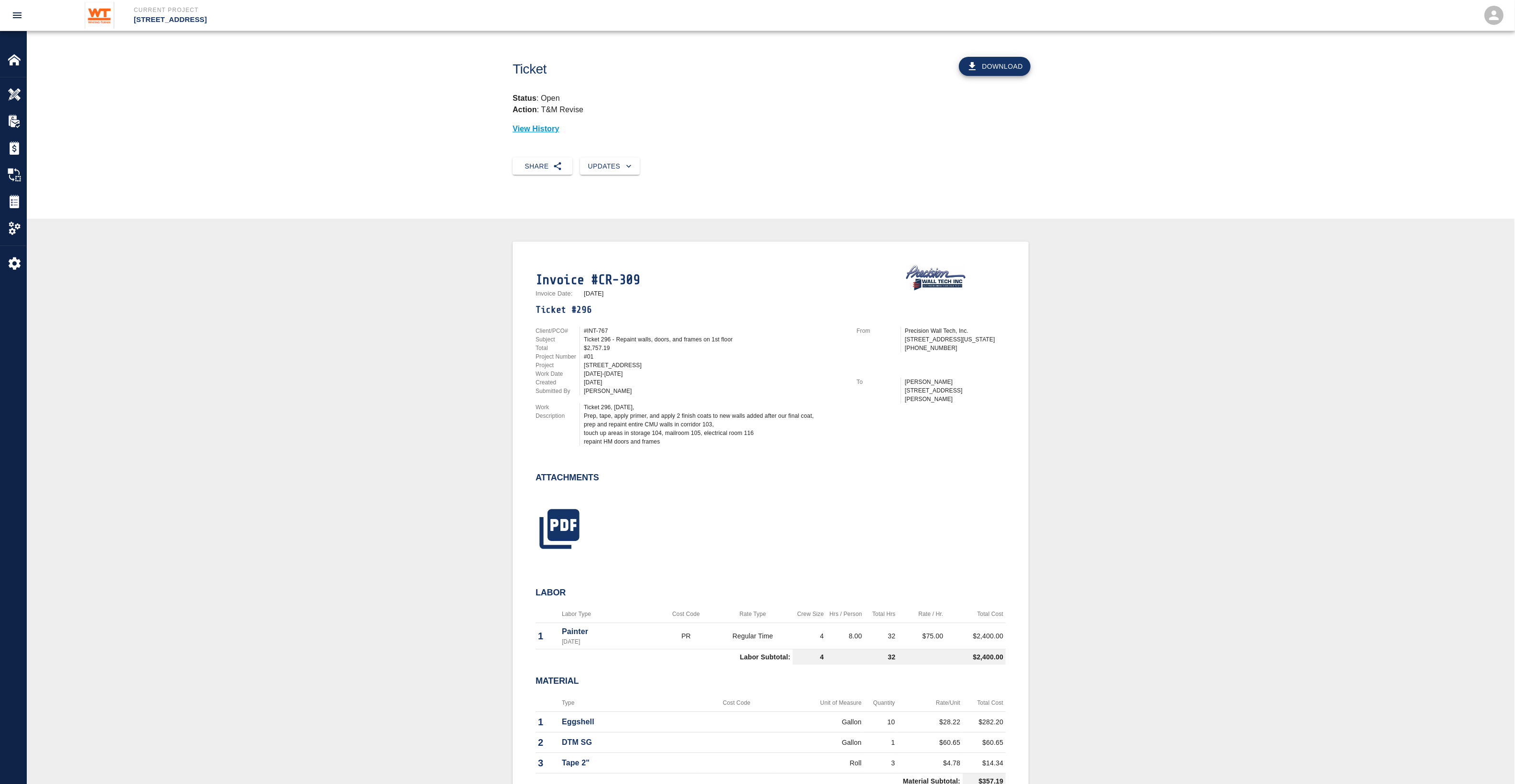
click at [584, 519] on div at bounding box center [765, 518] width 482 height 77
click at [581, 520] on icon "button" at bounding box center [559, 529] width 48 height 48
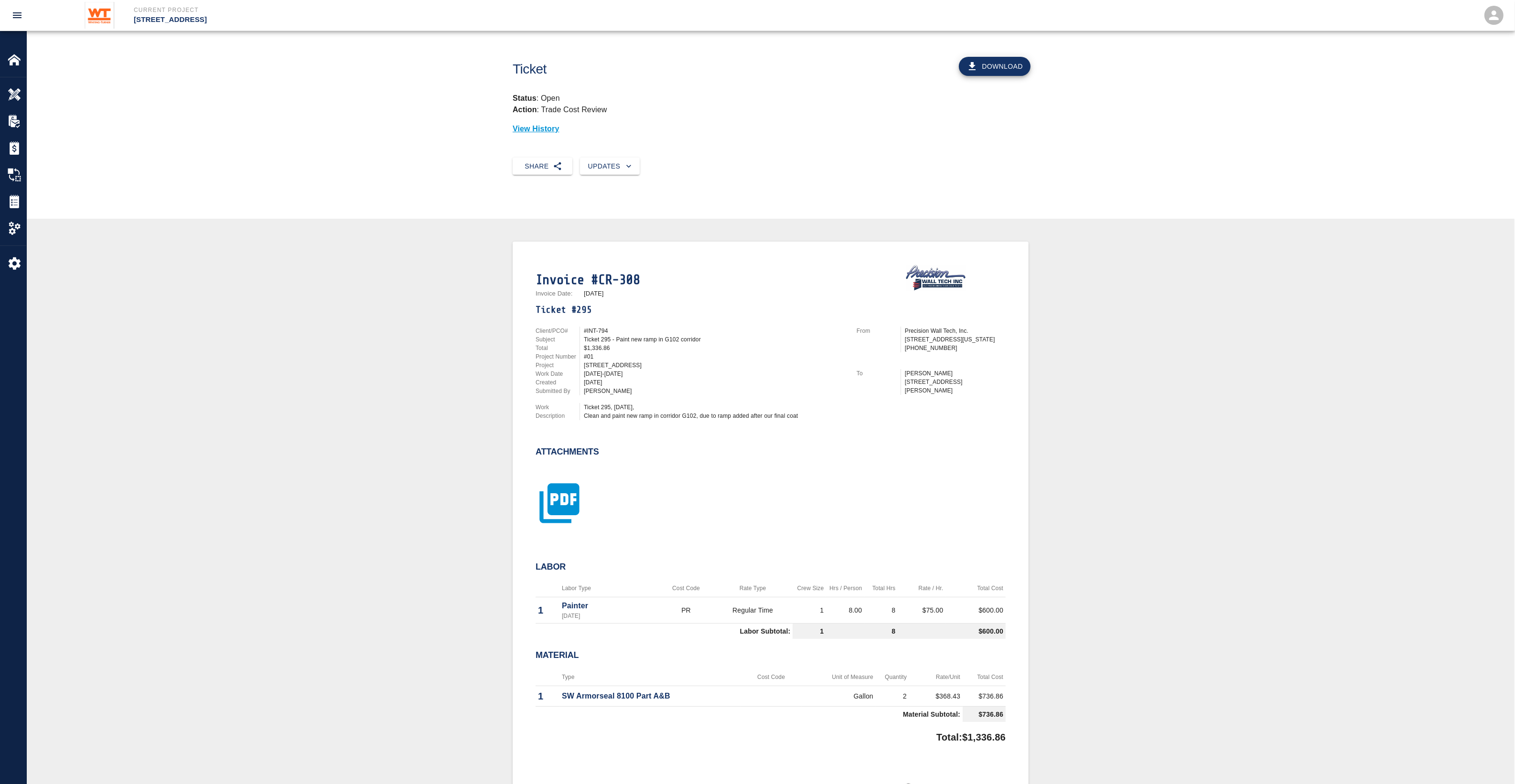
click at [576, 490] on icon "button" at bounding box center [559, 503] width 40 height 40
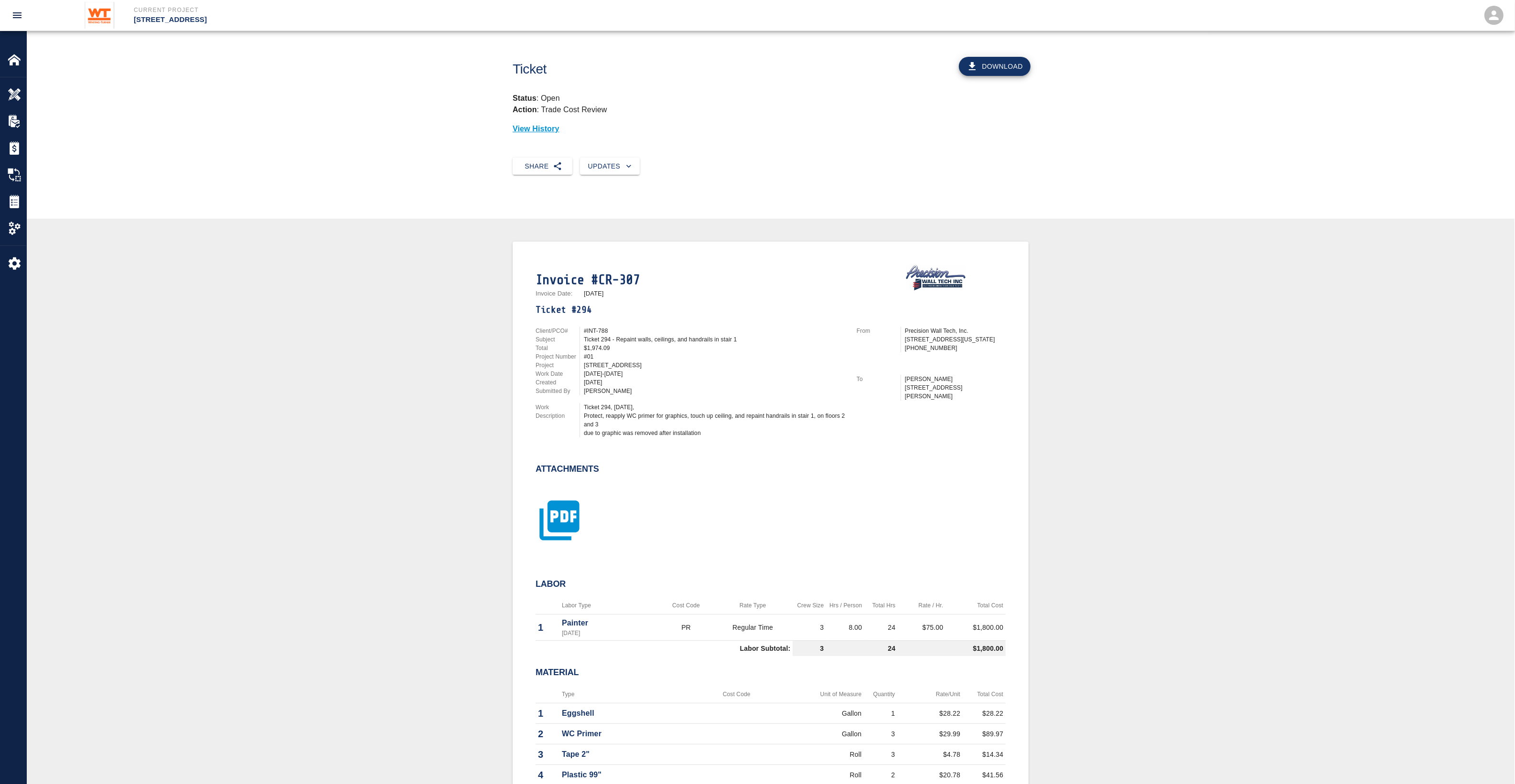
click at [541, 517] on icon "button" at bounding box center [559, 520] width 40 height 40
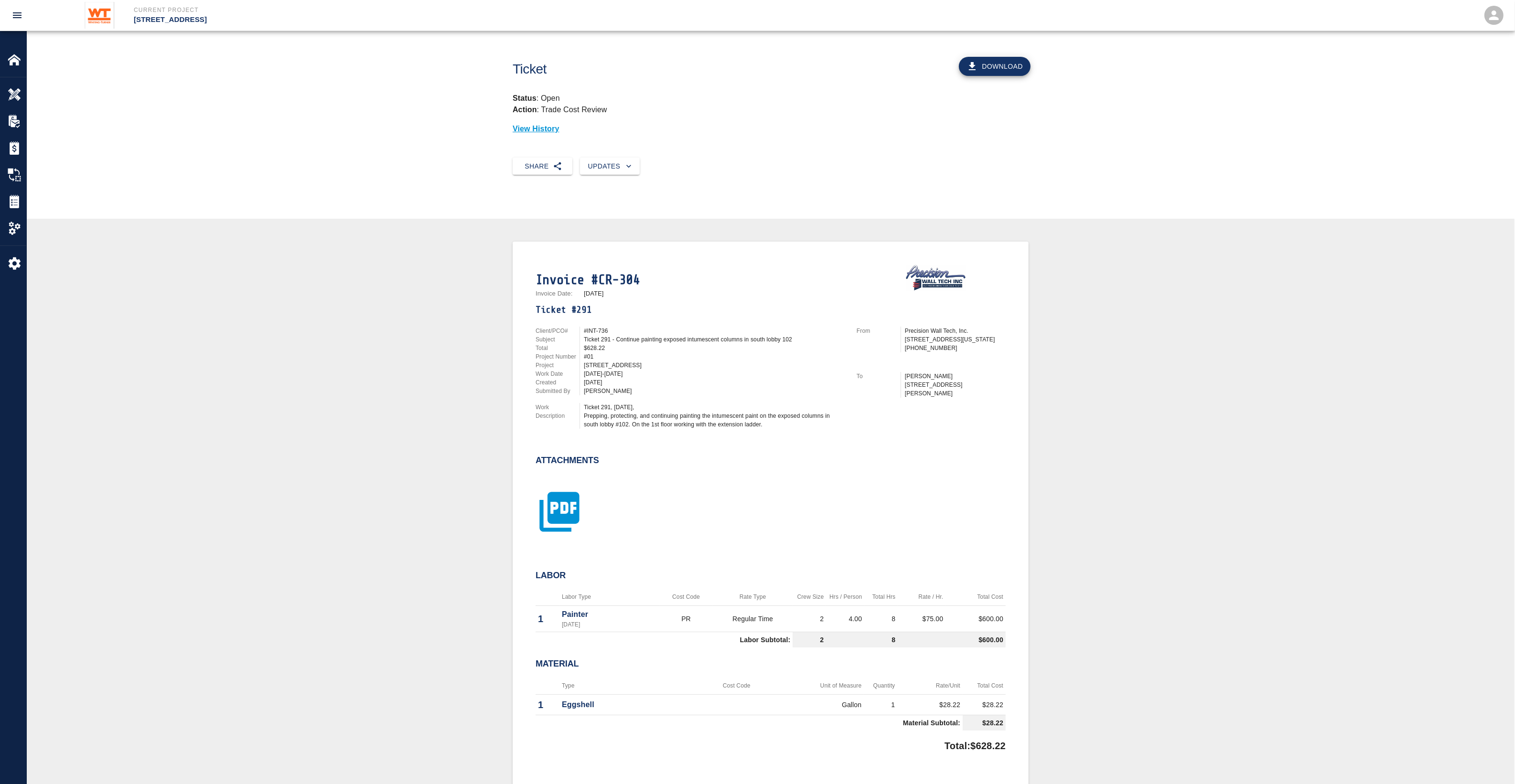
click at [567, 501] on icon "button" at bounding box center [559, 511] width 48 height 48
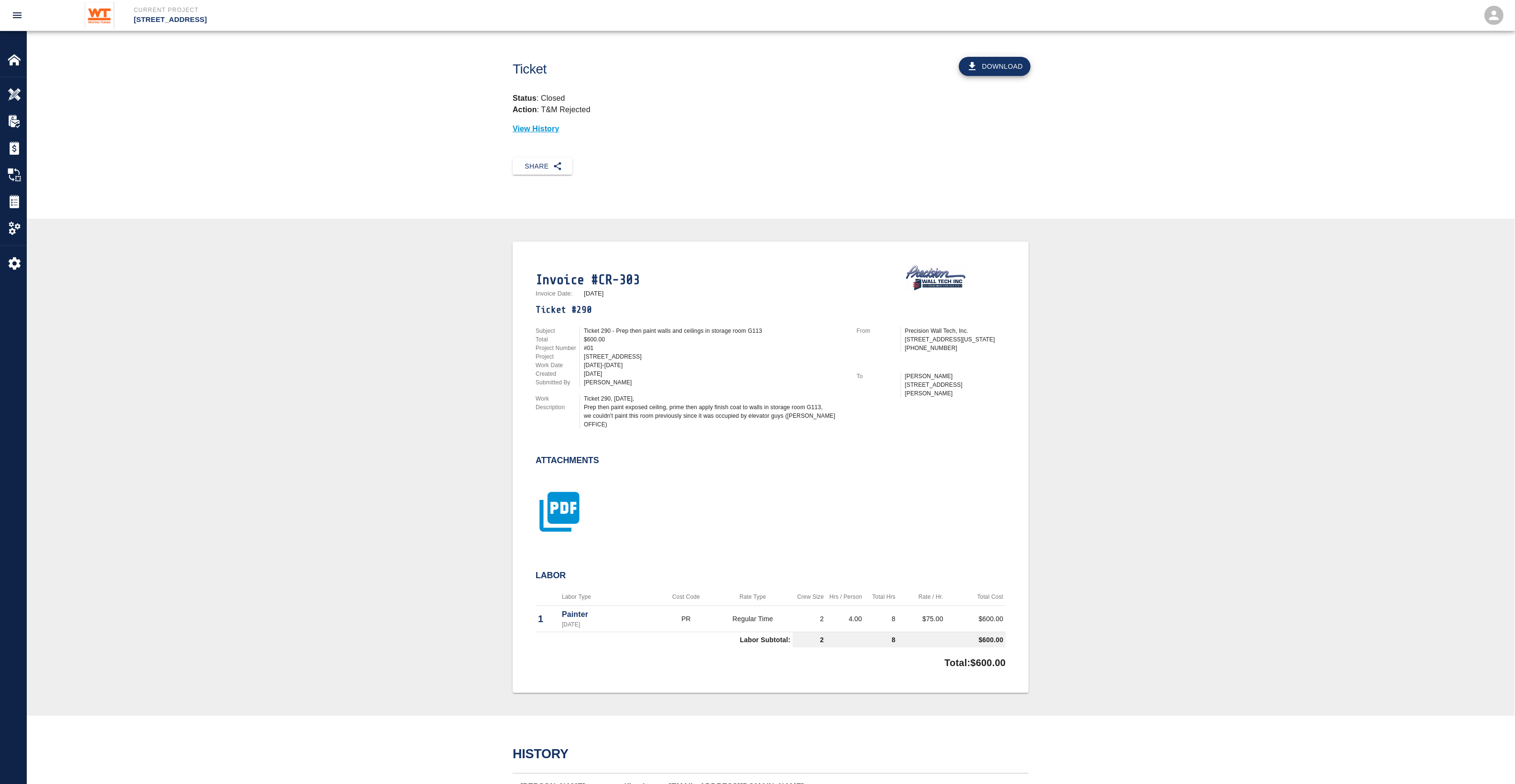
click at [562, 488] on icon "button" at bounding box center [559, 511] width 48 height 48
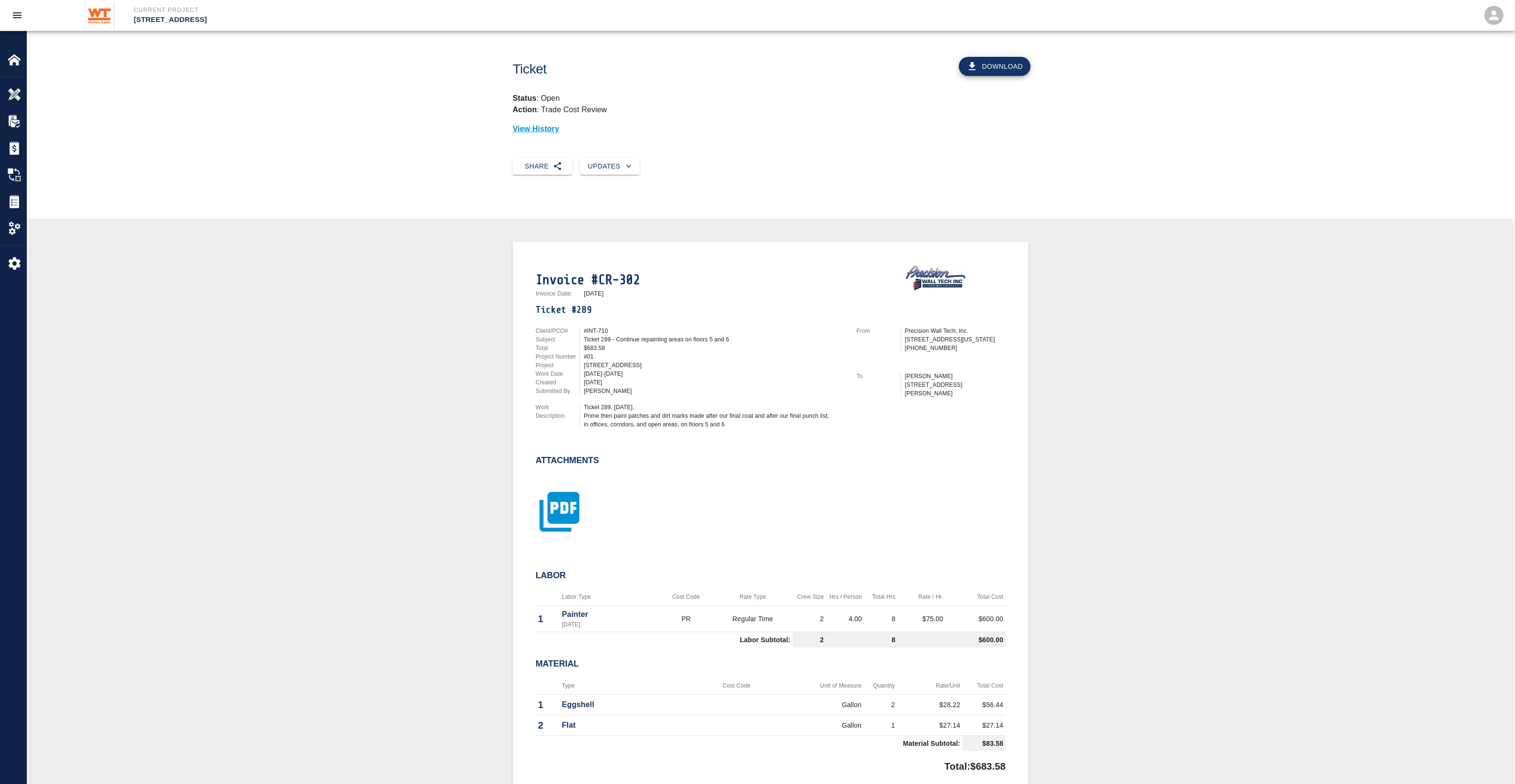
click at [566, 520] on icon "button" at bounding box center [559, 511] width 40 height 40
click at [536, 494] on icon "button" at bounding box center [559, 511] width 48 height 48
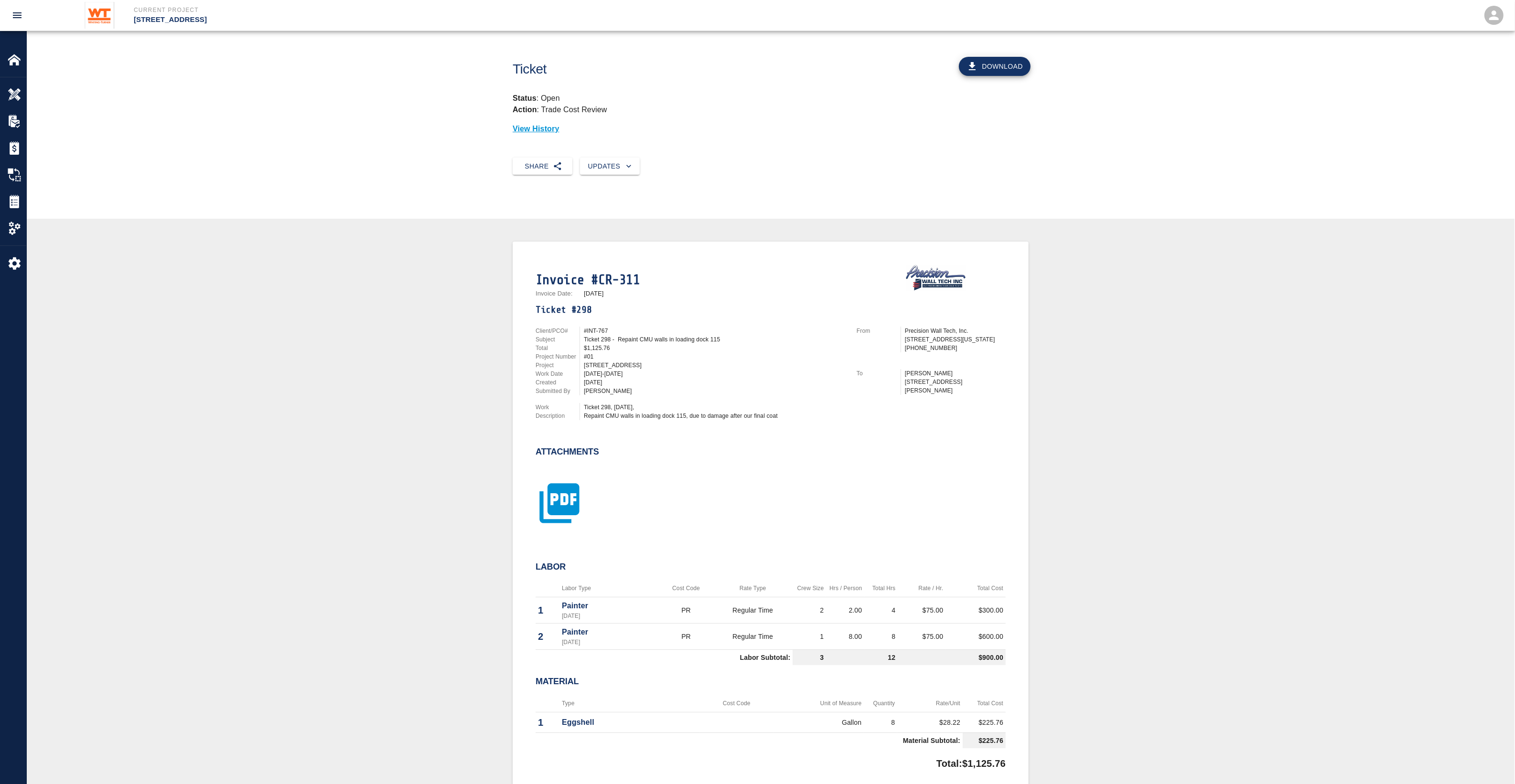
click at [576, 488] on icon "button" at bounding box center [559, 503] width 40 height 40
click at [562, 493] on icon "button" at bounding box center [559, 503] width 48 height 48
click at [576, 490] on icon "button" at bounding box center [559, 503] width 40 height 40
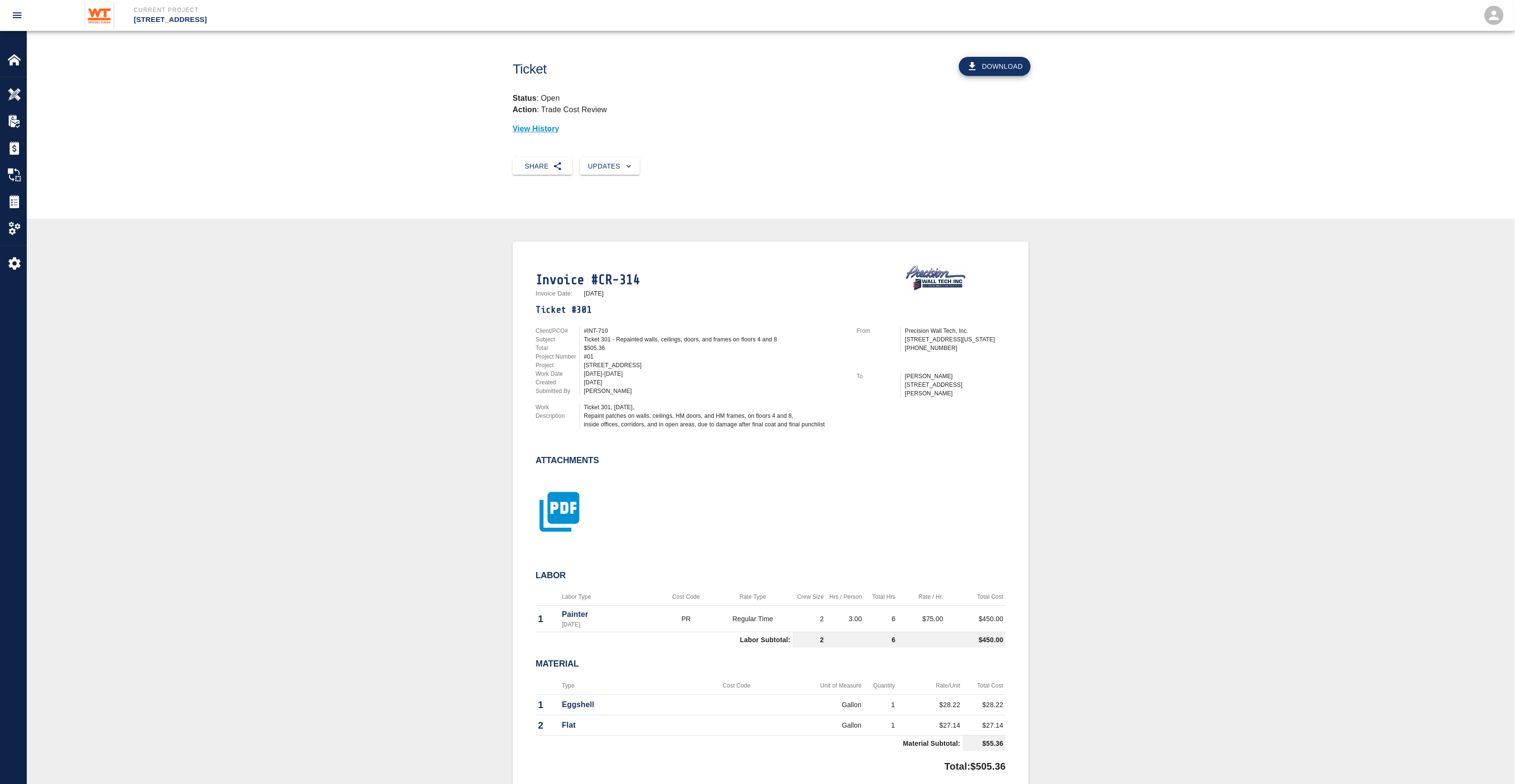
click at [555, 507] on icon "button" at bounding box center [559, 511] width 48 height 48
click at [1177, 118] on div "Ticket Download Status : Open Action : T&M Revise View History" at bounding box center [771, 94] width 1487 height 126
click at [556, 497] on icon "button" at bounding box center [559, 503] width 48 height 48
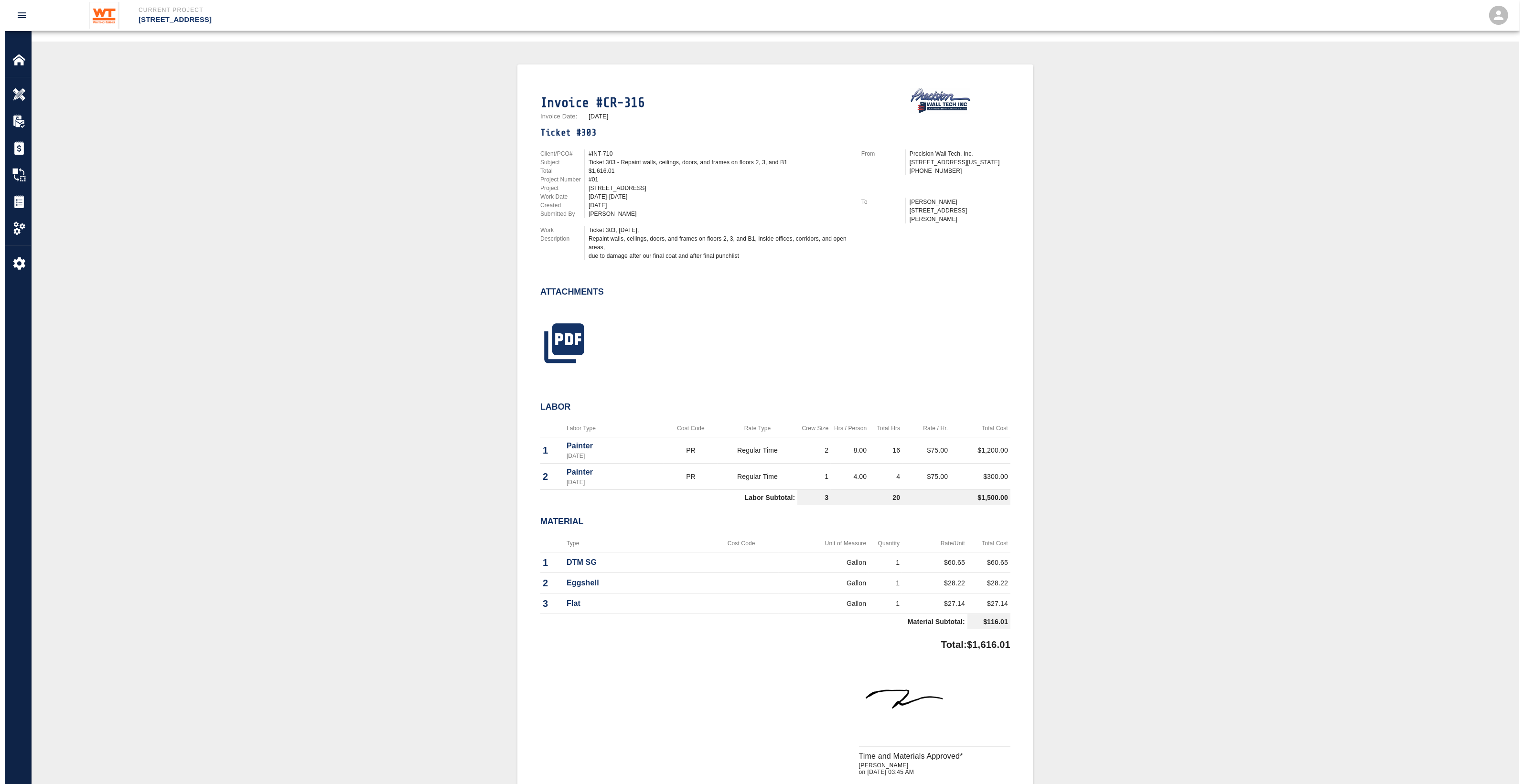
scroll to position [179, 0]
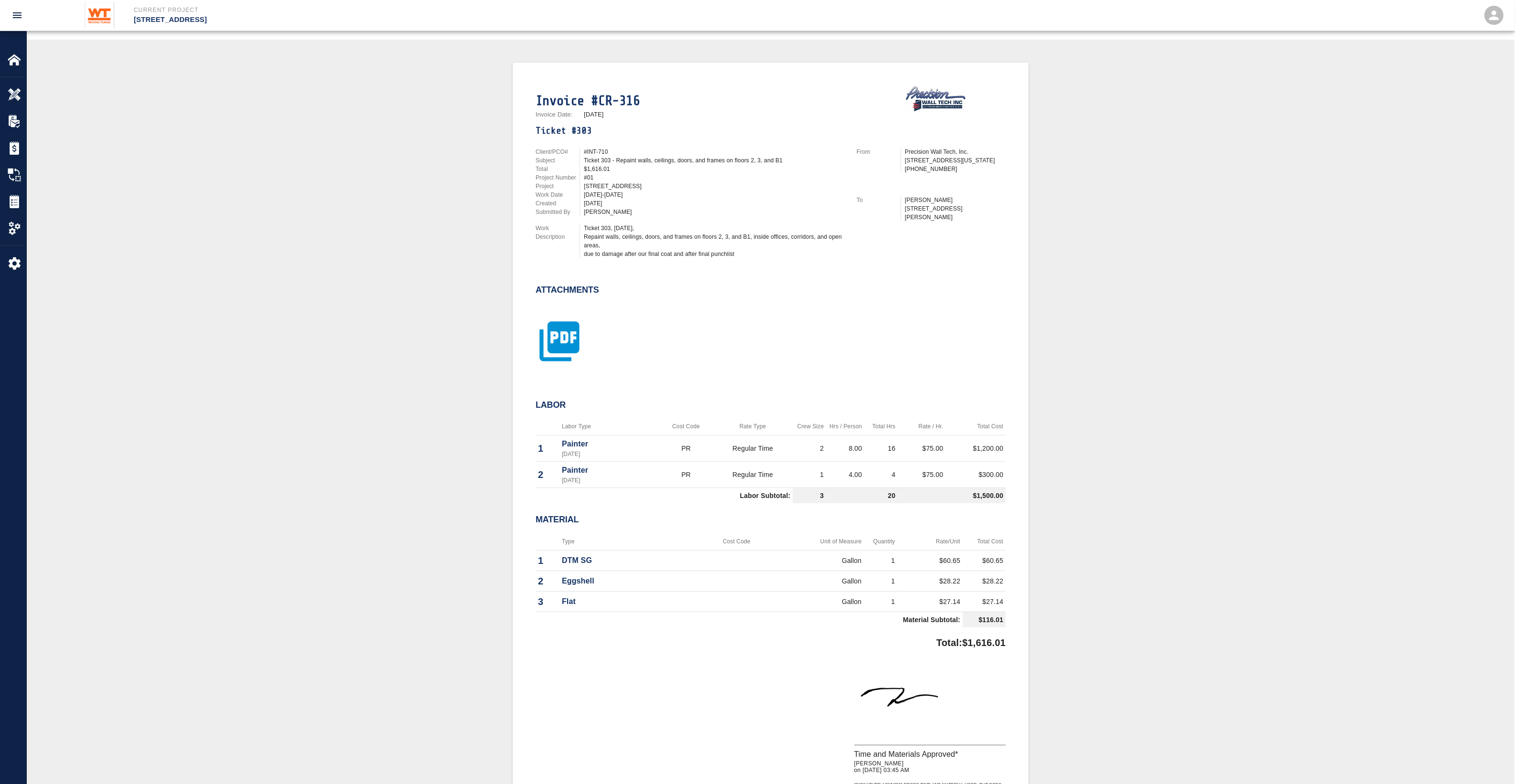
click at [578, 349] on icon "button" at bounding box center [559, 341] width 40 height 40
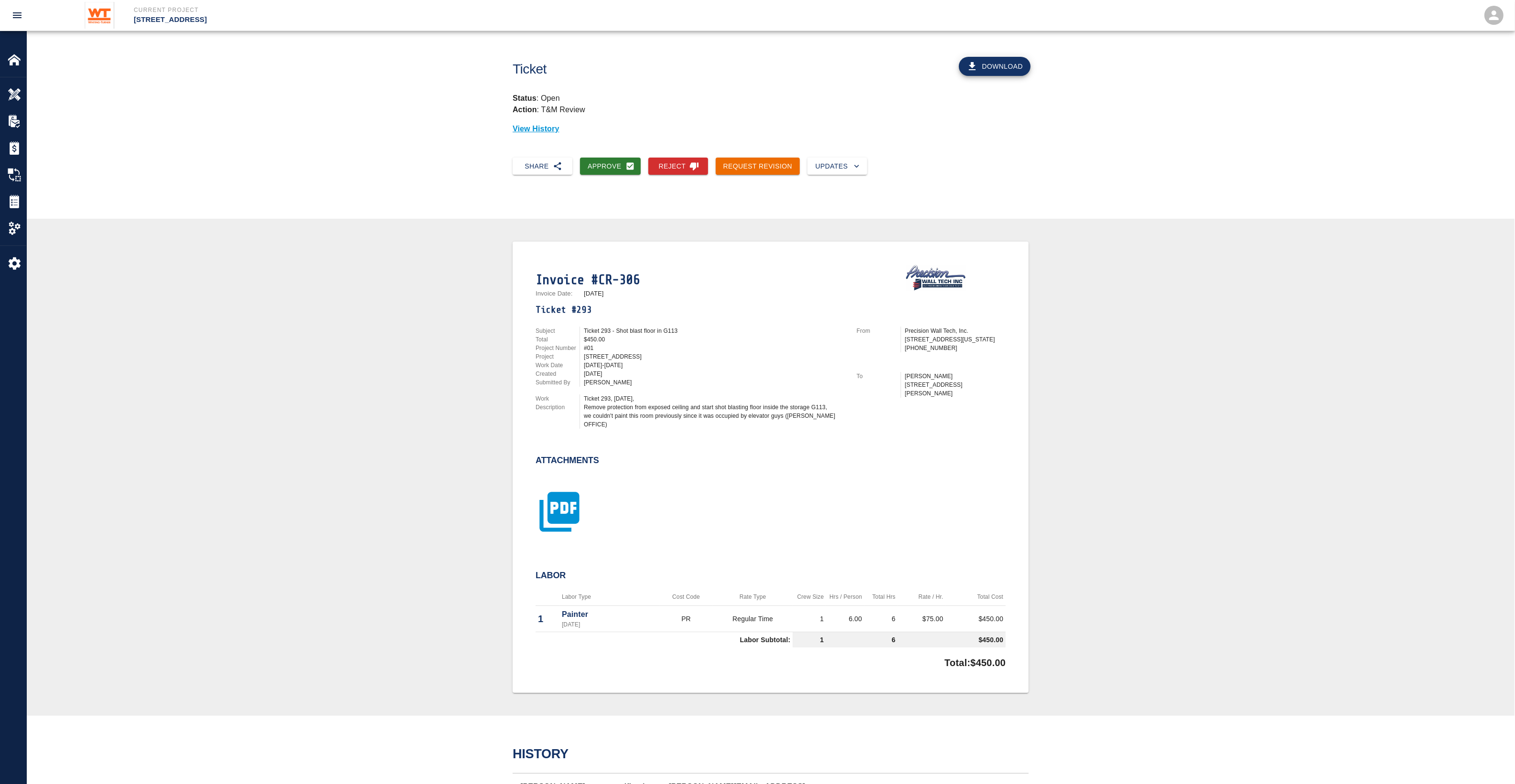
drag, startPoint x: 576, startPoint y: 494, endPoint x: 566, endPoint y: 501, distance: 12.2
click at [566, 501] on icon "button" at bounding box center [559, 511] width 48 height 48
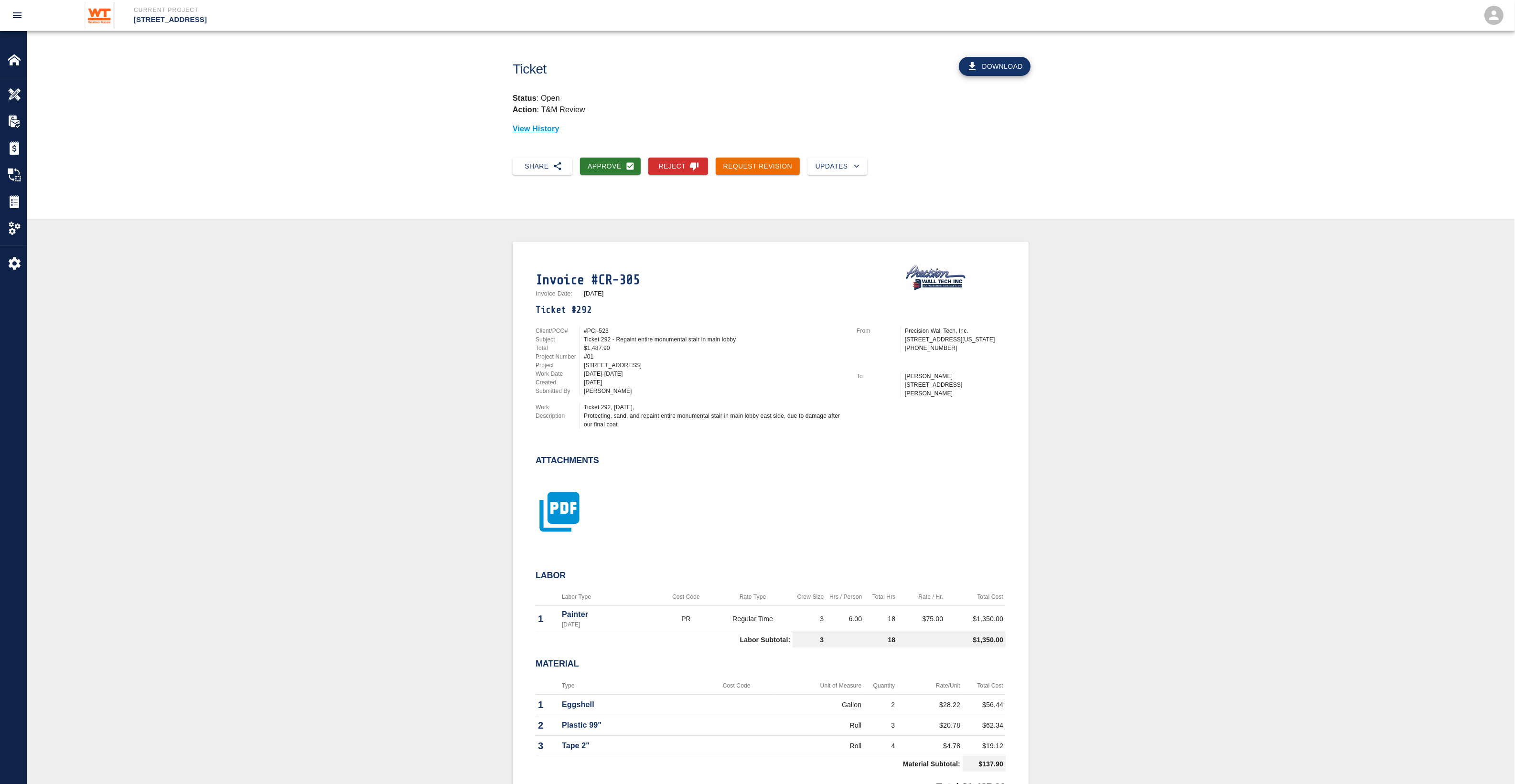
click at [576, 501] on icon "button" at bounding box center [559, 511] width 40 height 40
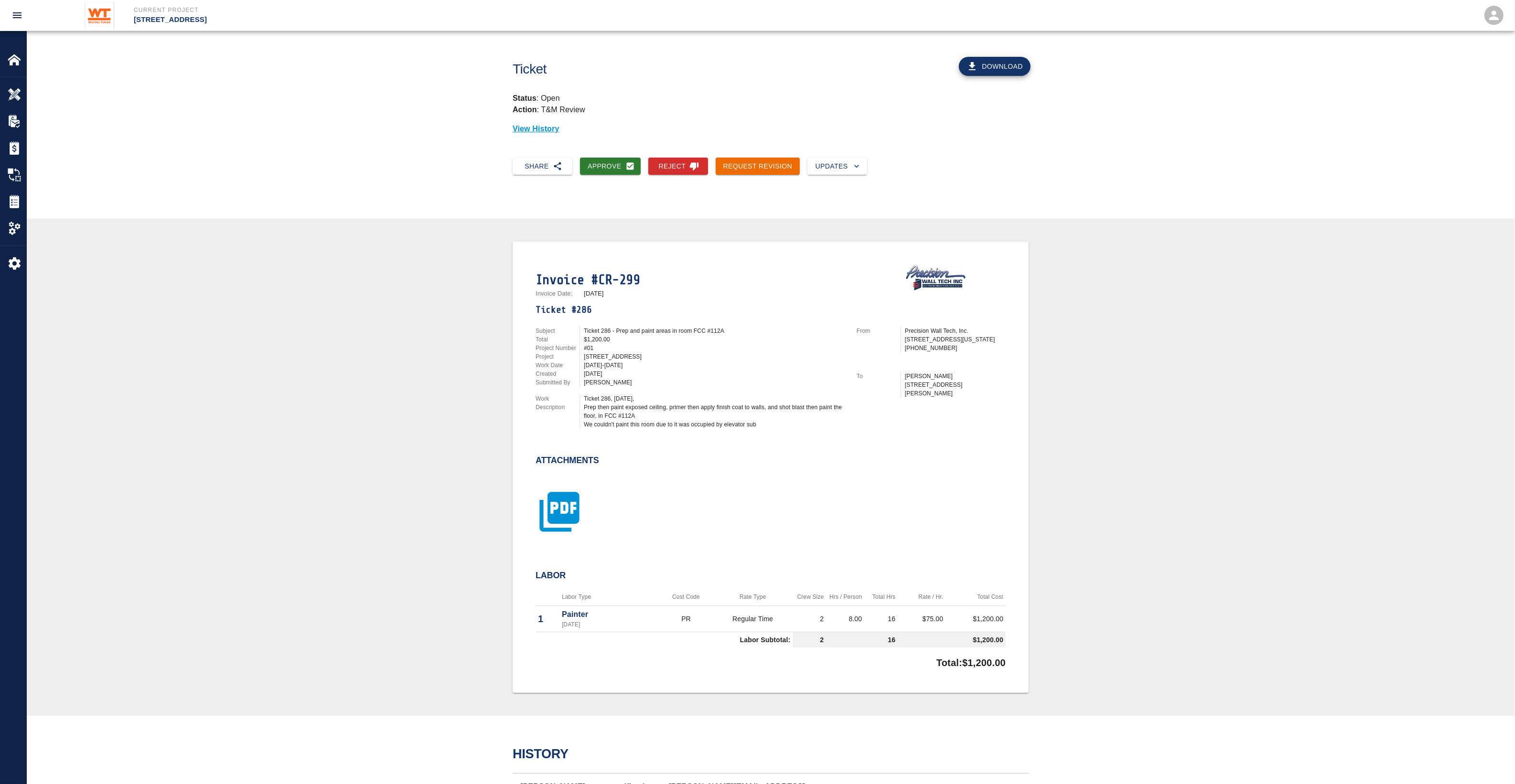
click at [576, 505] on icon "button" at bounding box center [559, 511] width 40 height 40
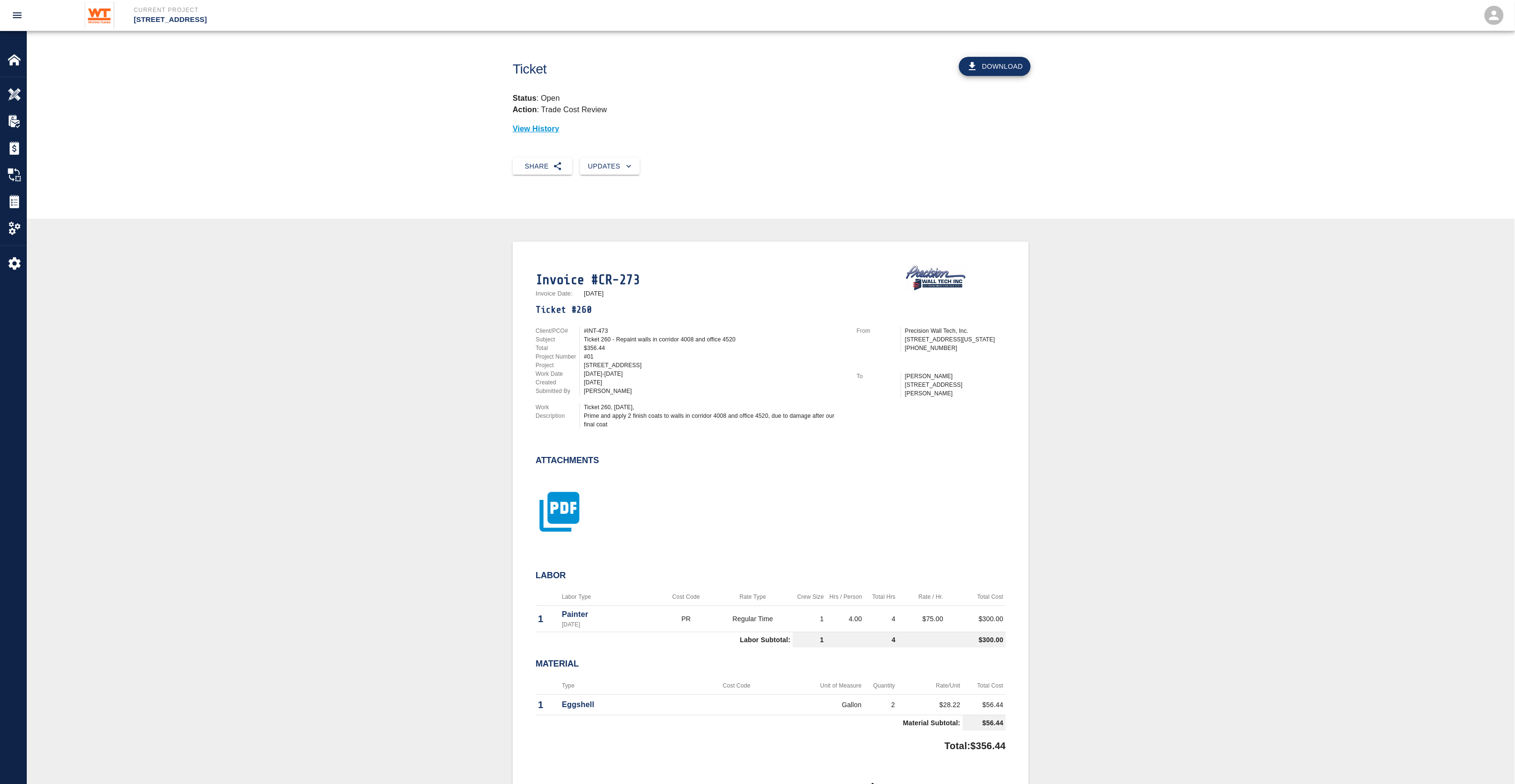
click at [560, 517] on icon "button" at bounding box center [559, 511] width 40 height 40
click at [581, 505] on icon "button" at bounding box center [559, 511] width 48 height 48
click at [550, 503] on icon "button" at bounding box center [559, 511] width 40 height 40
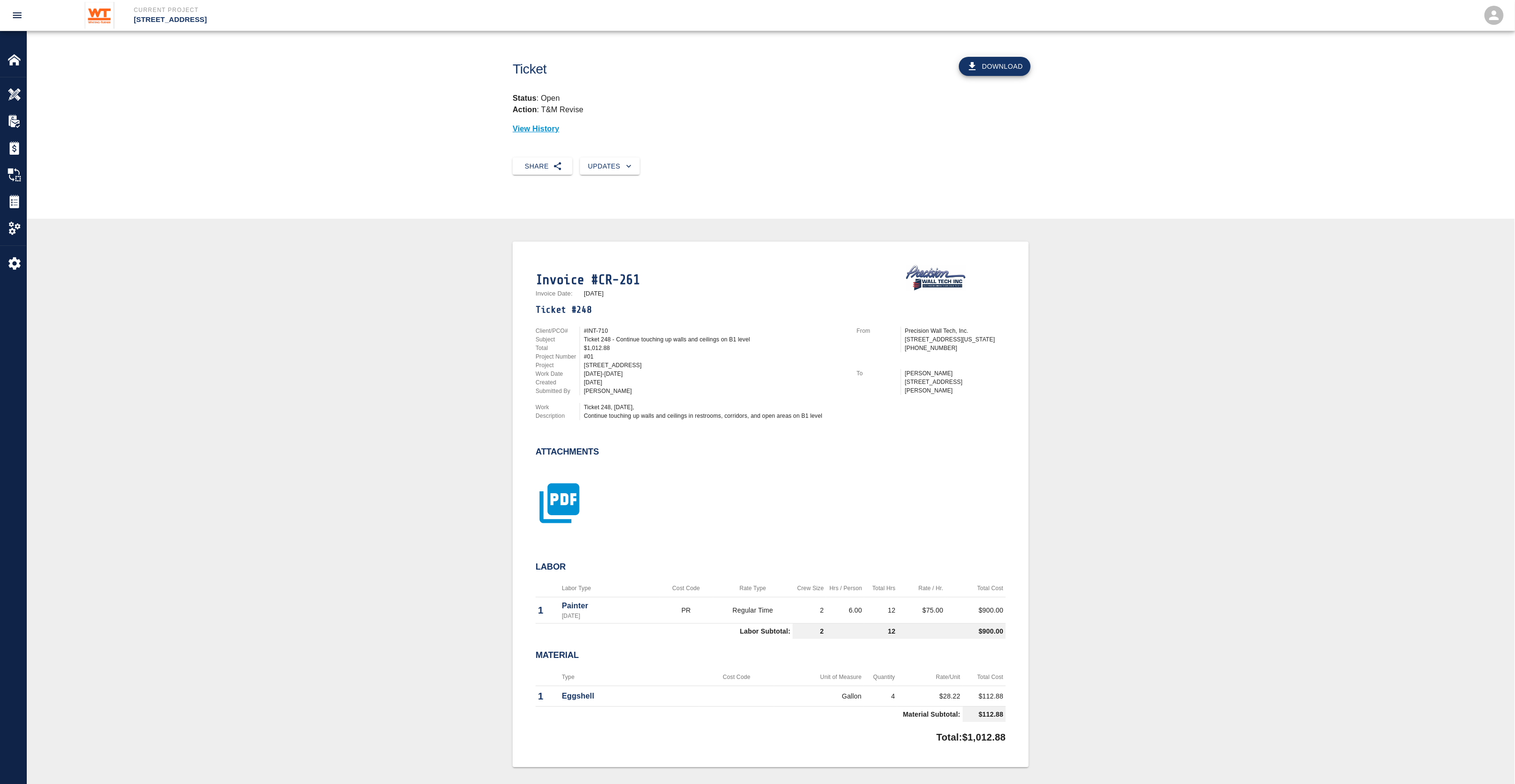
click at [553, 522] on icon "button" at bounding box center [559, 503] width 48 height 48
click at [556, 494] on icon "button" at bounding box center [559, 503] width 48 height 48
click at [581, 509] on icon "button" at bounding box center [559, 503] width 48 height 48
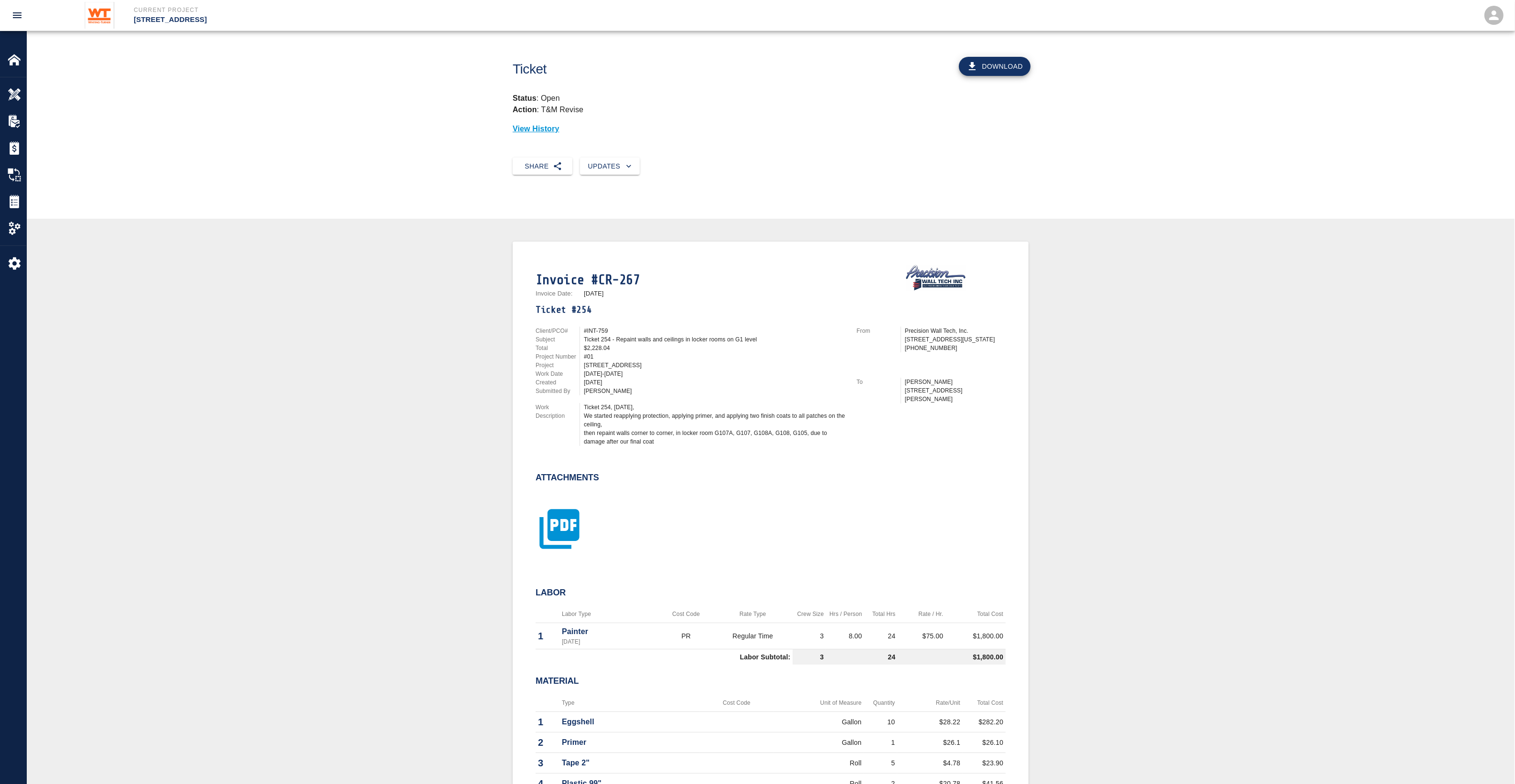
click at [552, 519] on icon "button" at bounding box center [559, 529] width 48 height 48
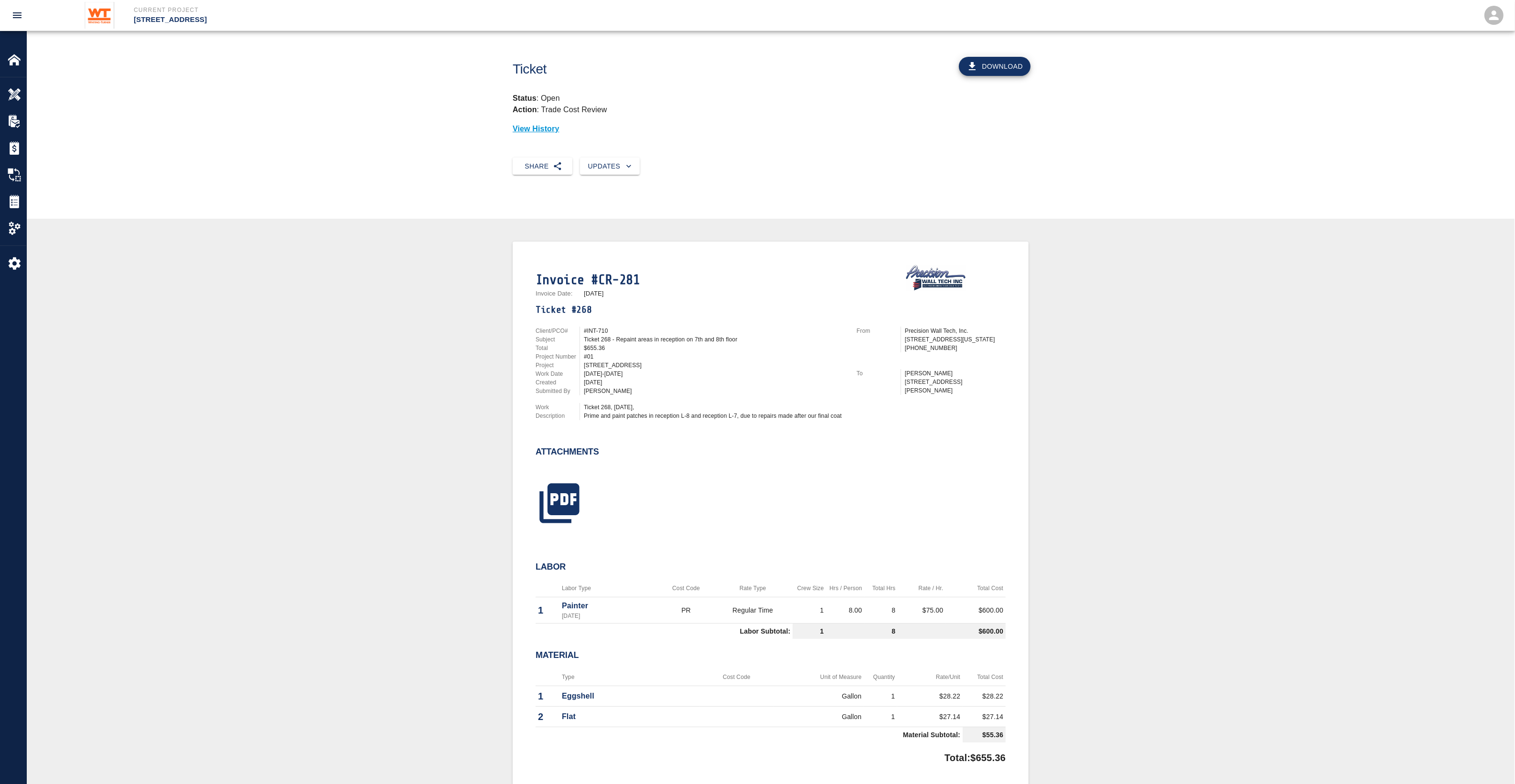
click at [588, 501] on div at bounding box center [765, 492] width 482 height 77
click at [579, 507] on icon "button" at bounding box center [559, 503] width 40 height 40
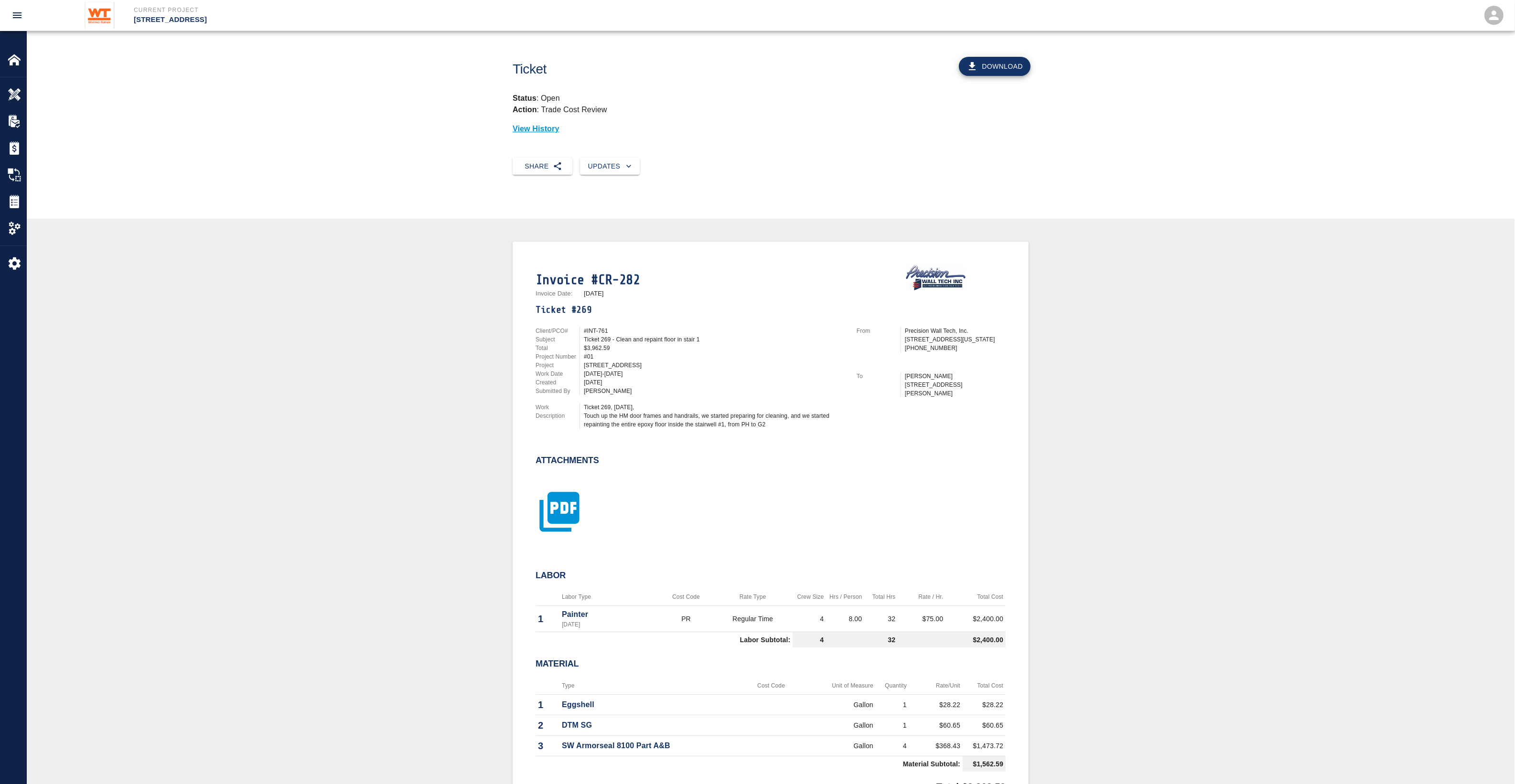
click at [546, 505] on icon "button" at bounding box center [559, 511] width 48 height 48
click at [528, 513] on div at bounding box center [553, 508] width 60 height 62
click at [566, 509] on icon "button" at bounding box center [559, 511] width 48 height 48
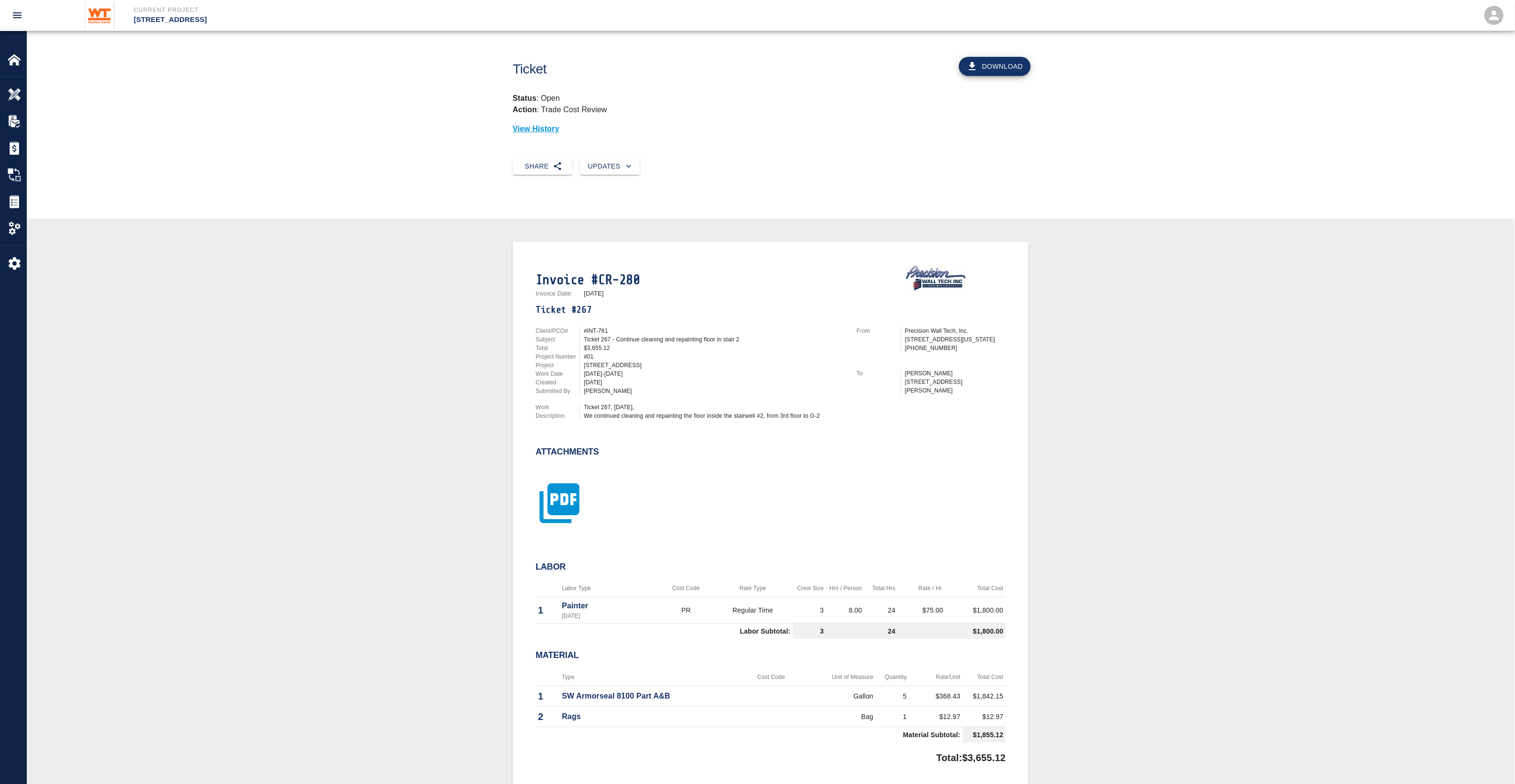
click at [549, 488] on icon "button" at bounding box center [559, 503] width 40 height 40
click at [554, 509] on icon "button" at bounding box center [559, 503] width 40 height 40
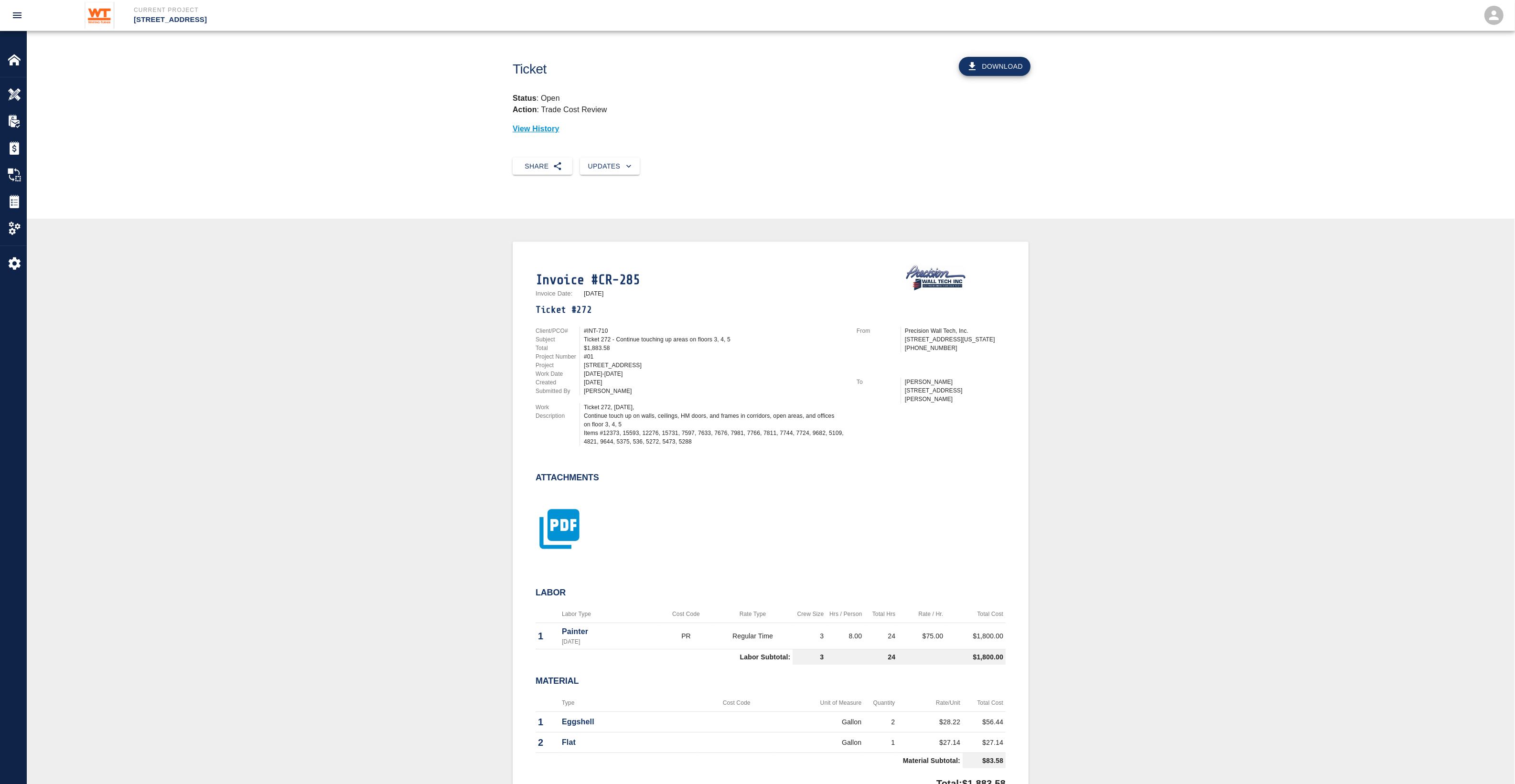
click at [565, 530] on icon "button" at bounding box center [559, 529] width 40 height 40
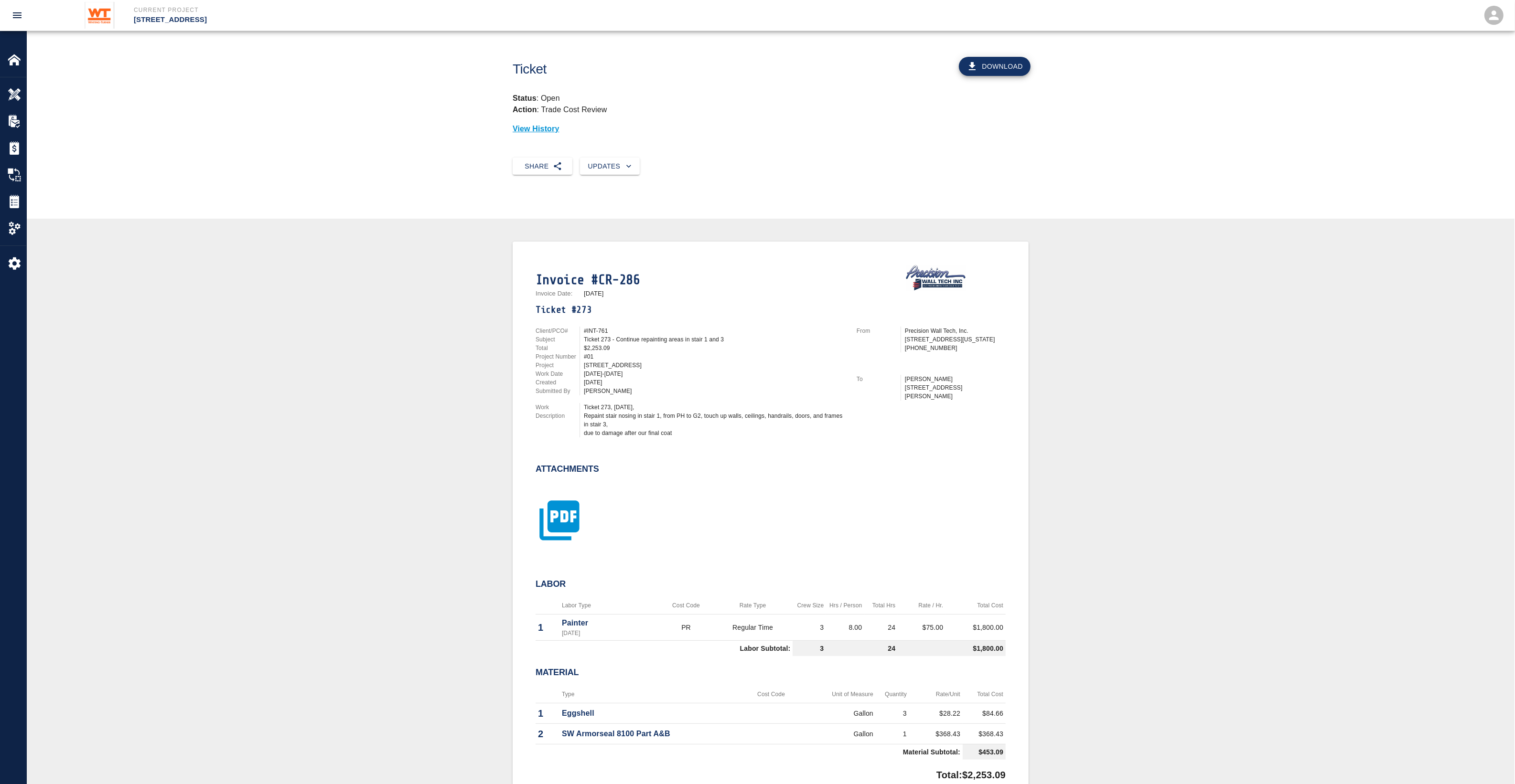
click at [564, 518] on icon "button" at bounding box center [559, 520] width 48 height 48
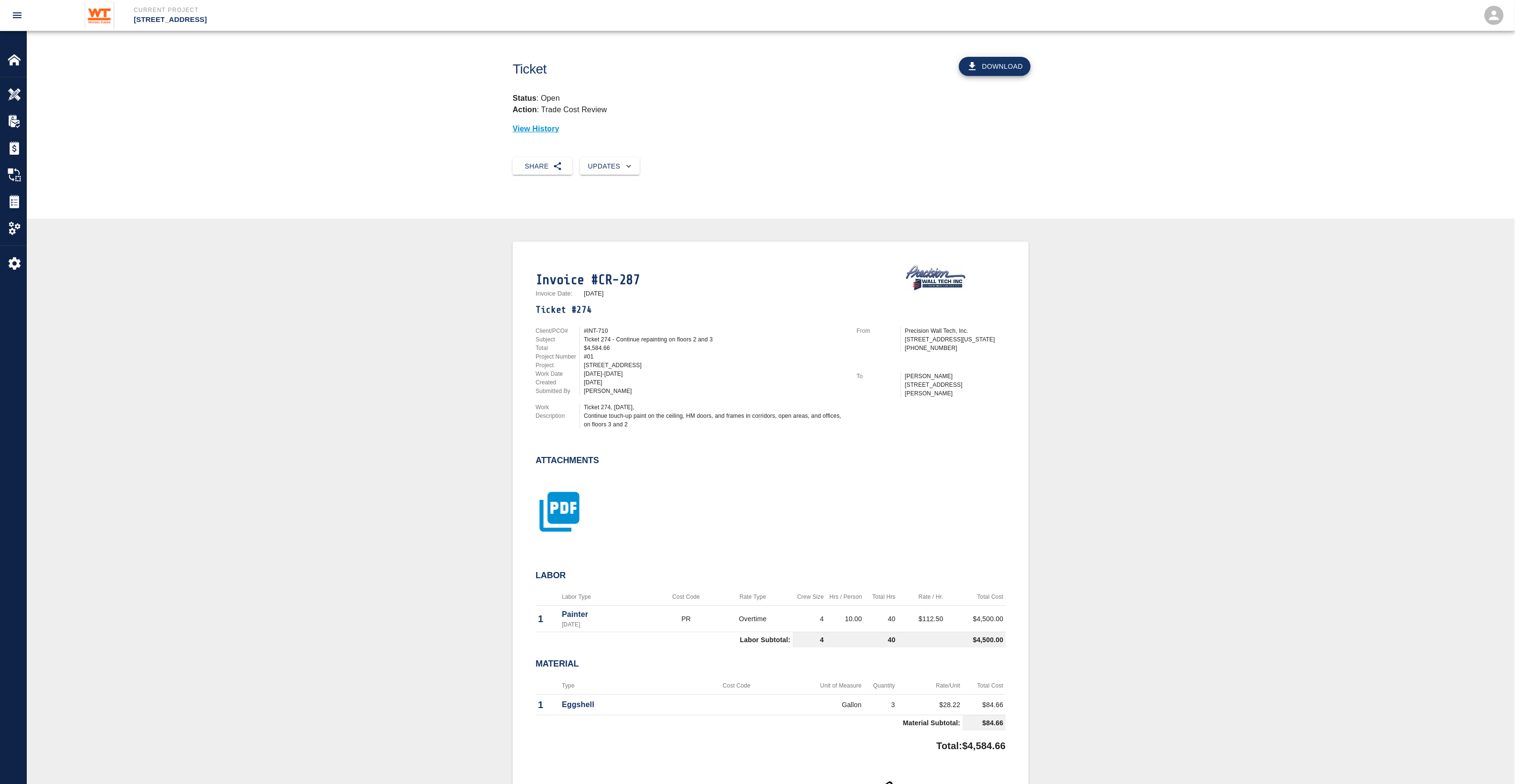
click at [562, 510] on icon "button" at bounding box center [559, 511] width 48 height 48
click at [568, 500] on icon "button" at bounding box center [559, 511] width 40 height 40
click at [576, 519] on icon "button" at bounding box center [559, 511] width 40 height 40
click at [555, 521] on icon "button" at bounding box center [559, 511] width 40 height 40
click at [556, 511] on icon "button" at bounding box center [559, 503] width 40 height 40
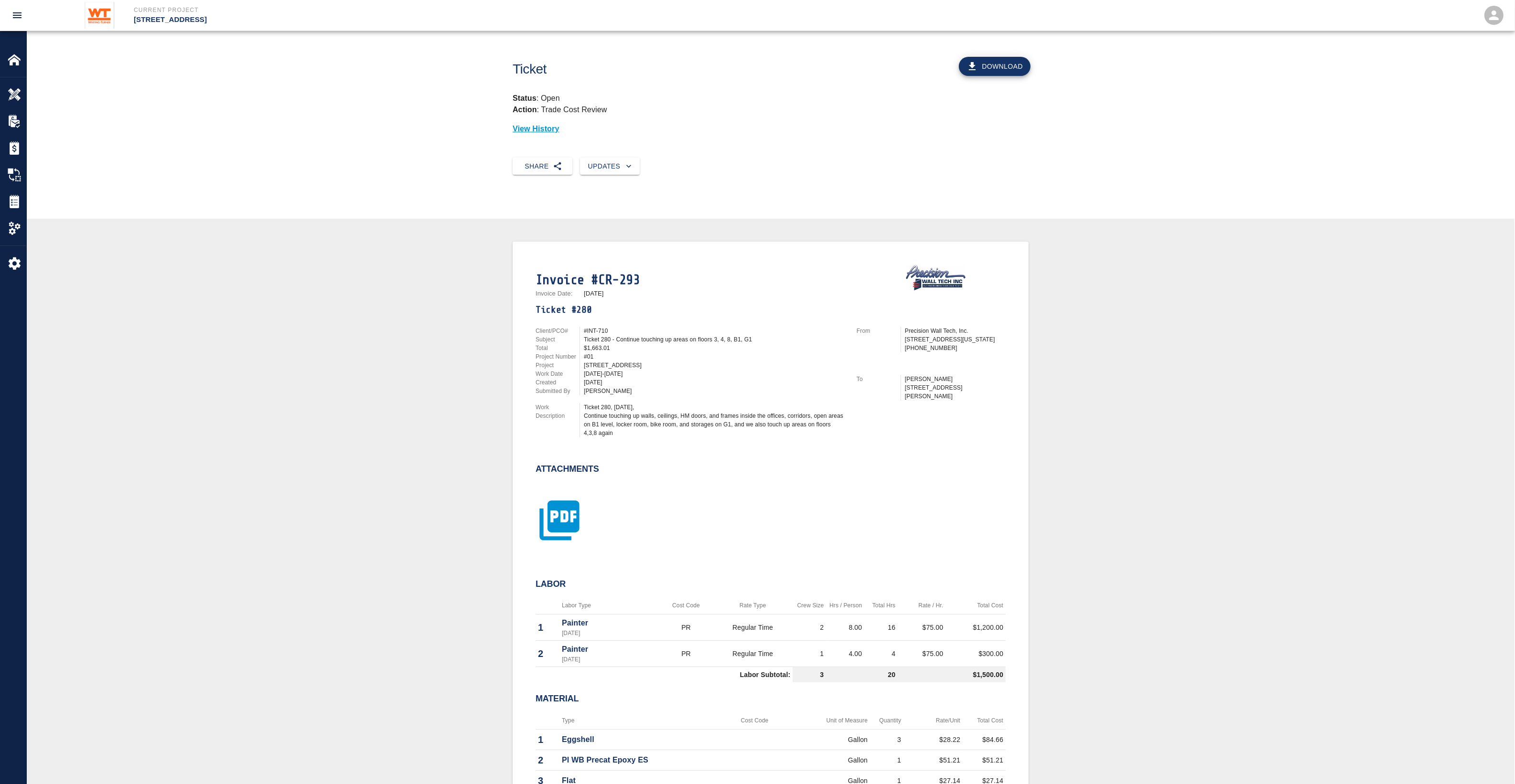
click at [574, 513] on icon "button" at bounding box center [559, 520] width 40 height 40
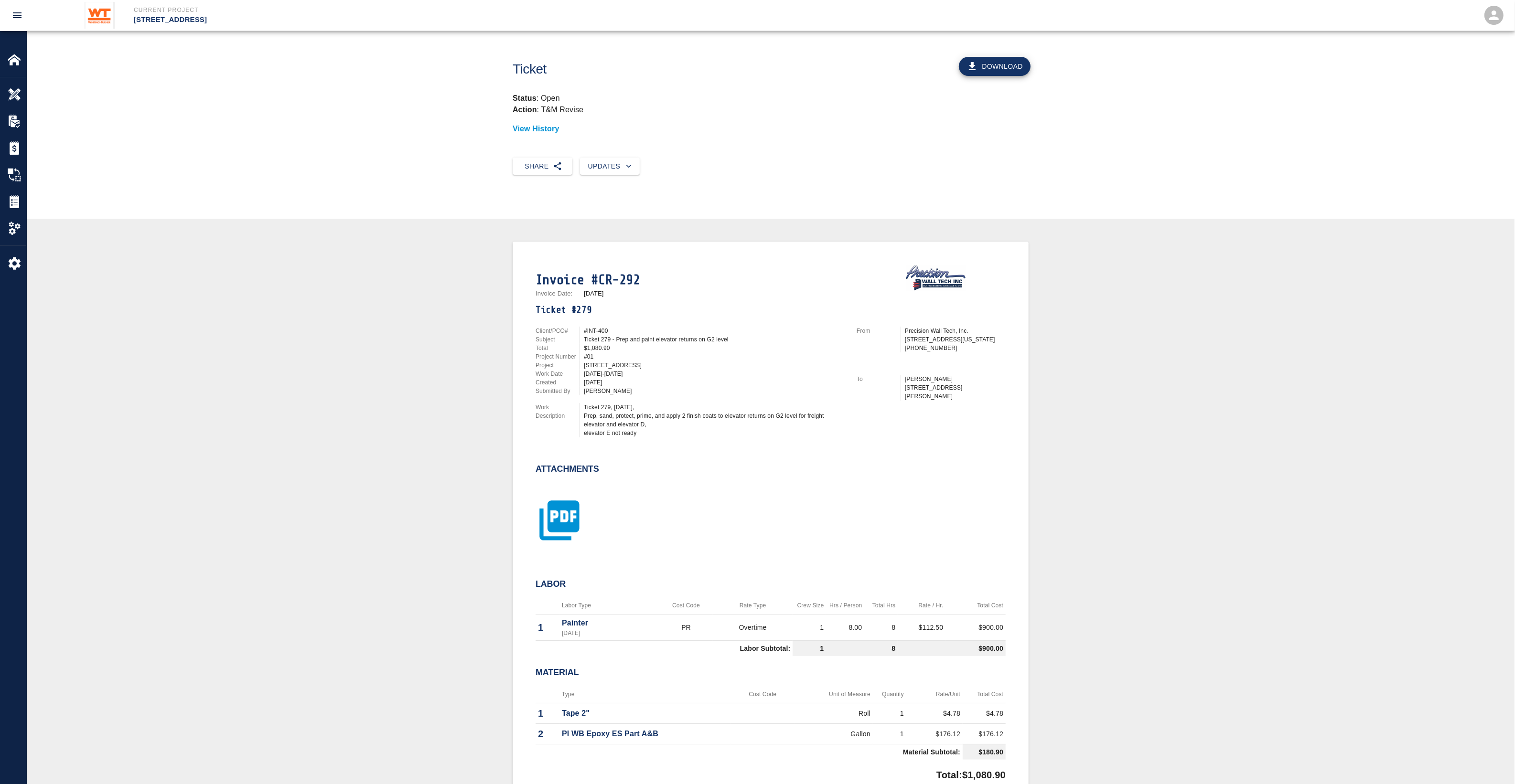
click at [556, 528] on icon "button" at bounding box center [559, 520] width 40 height 40
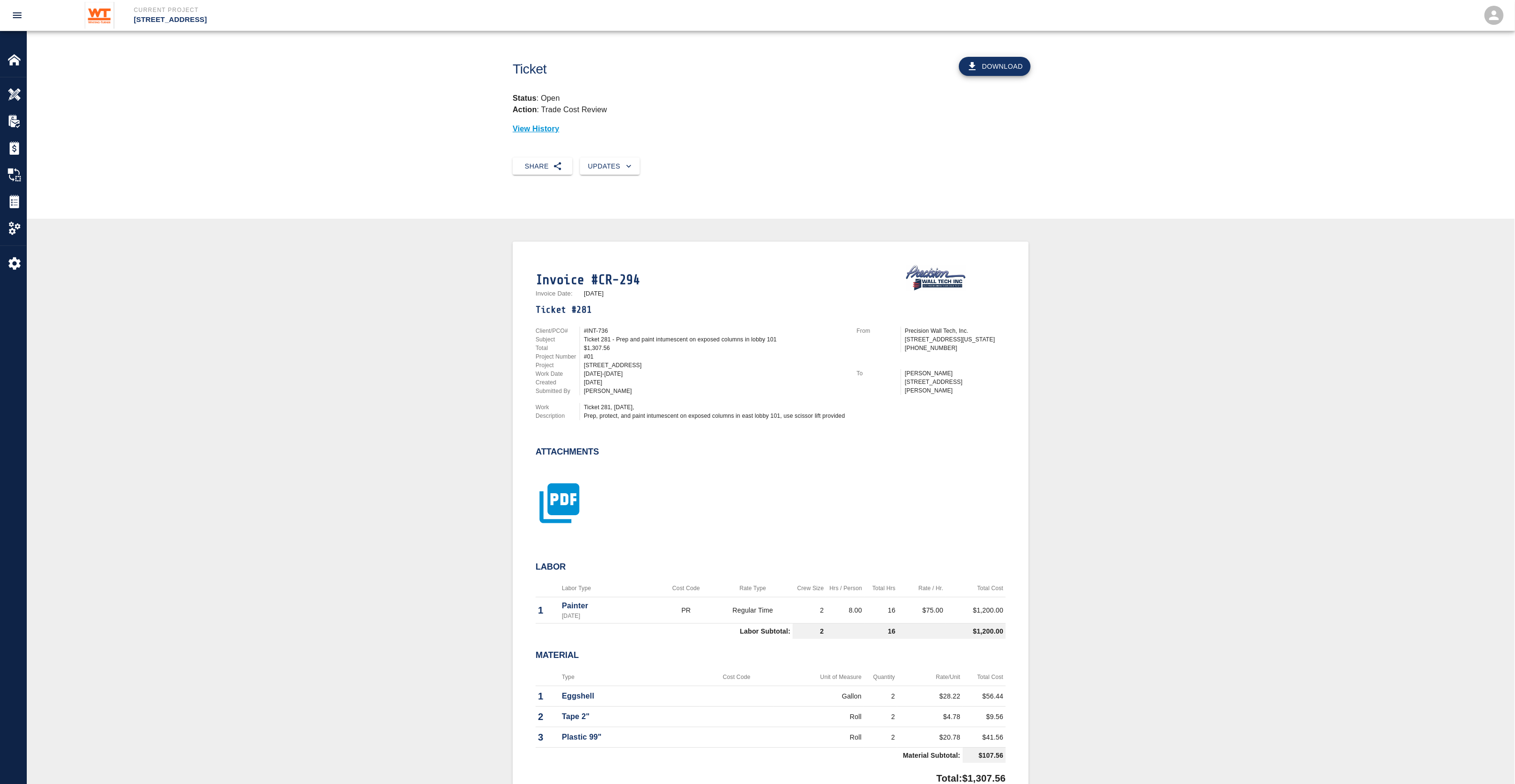
click at [568, 486] on icon "button" at bounding box center [559, 503] width 40 height 40
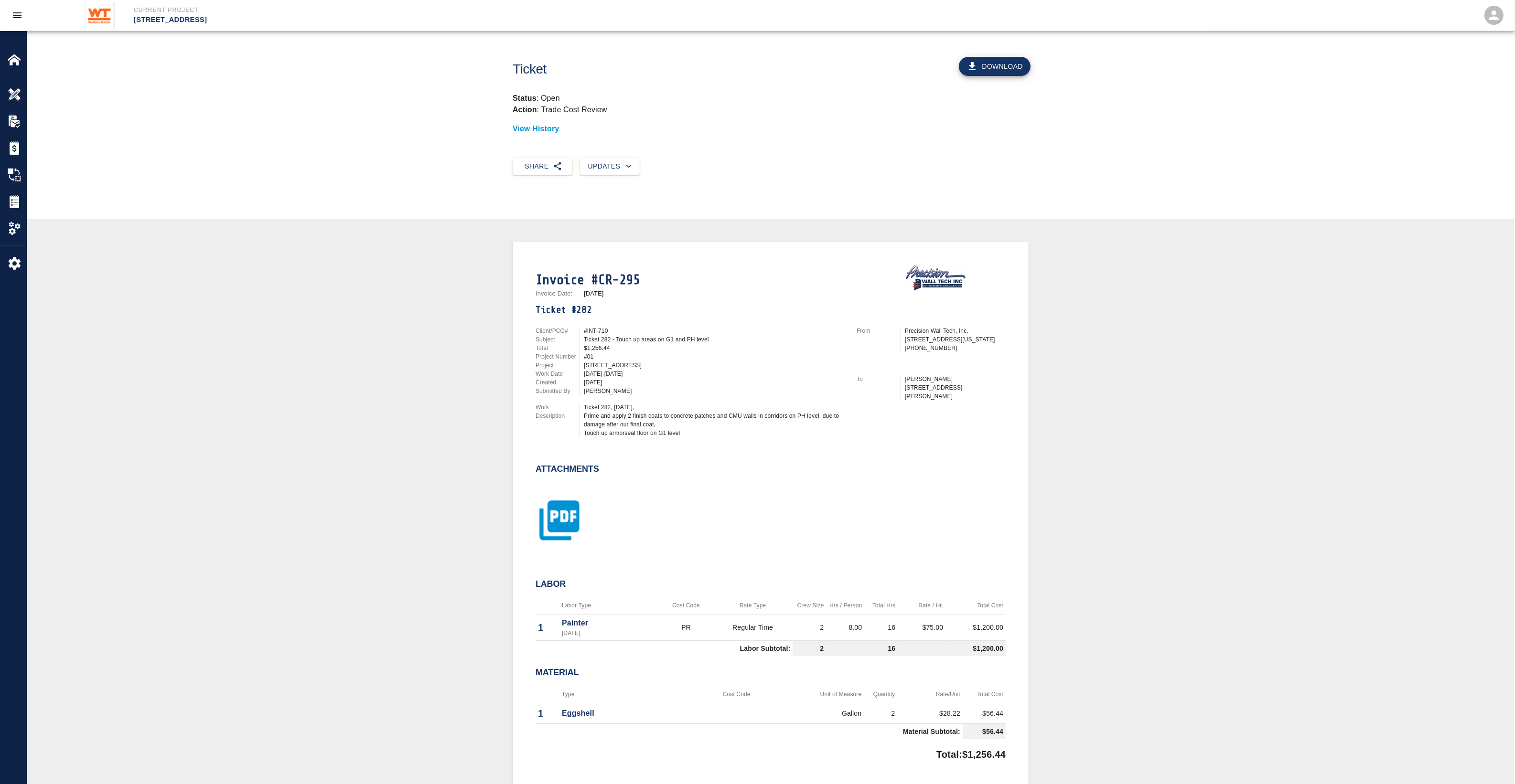
click at [568, 515] on icon "button" at bounding box center [559, 520] width 40 height 40
click at [552, 499] on icon "button" at bounding box center [559, 520] width 48 height 48
click at [558, 514] on icon "button" at bounding box center [559, 511] width 40 height 40
click at [570, 514] on icon "button" at bounding box center [559, 511] width 40 height 40
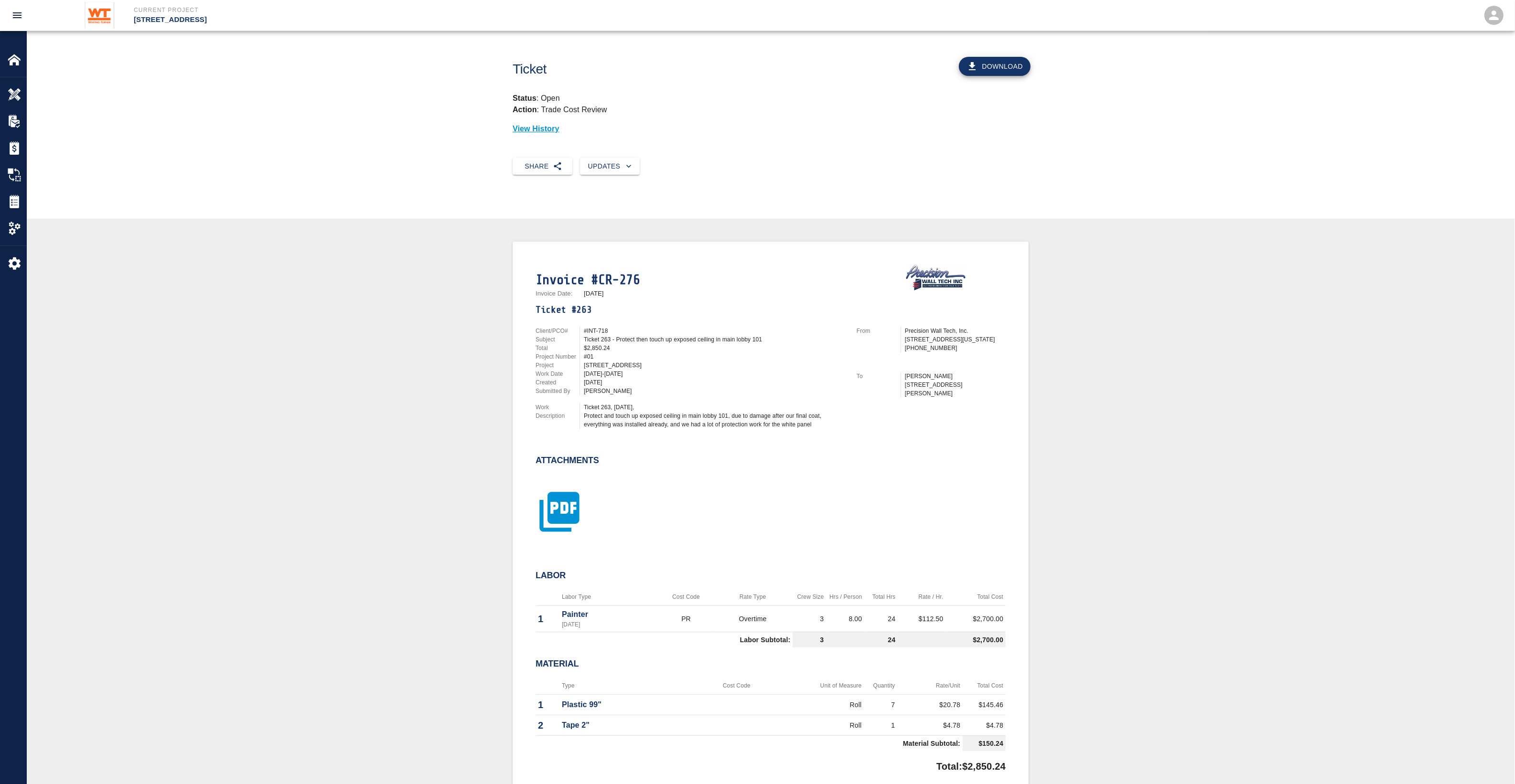
click at [571, 495] on icon "button" at bounding box center [559, 511] width 40 height 40
click at [570, 505] on icon "button" at bounding box center [559, 503] width 40 height 40
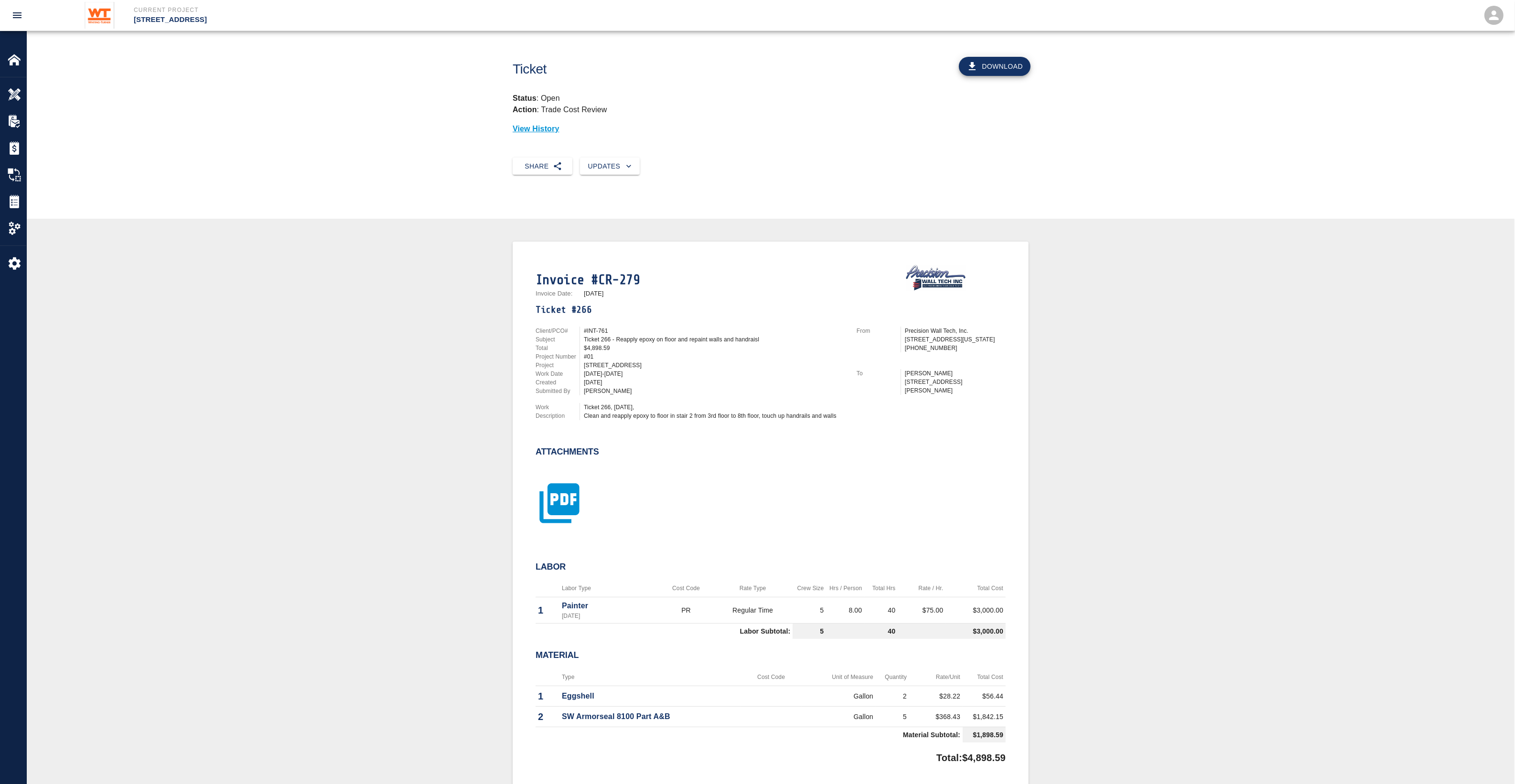
click at [572, 514] on icon "button" at bounding box center [559, 503] width 48 height 48
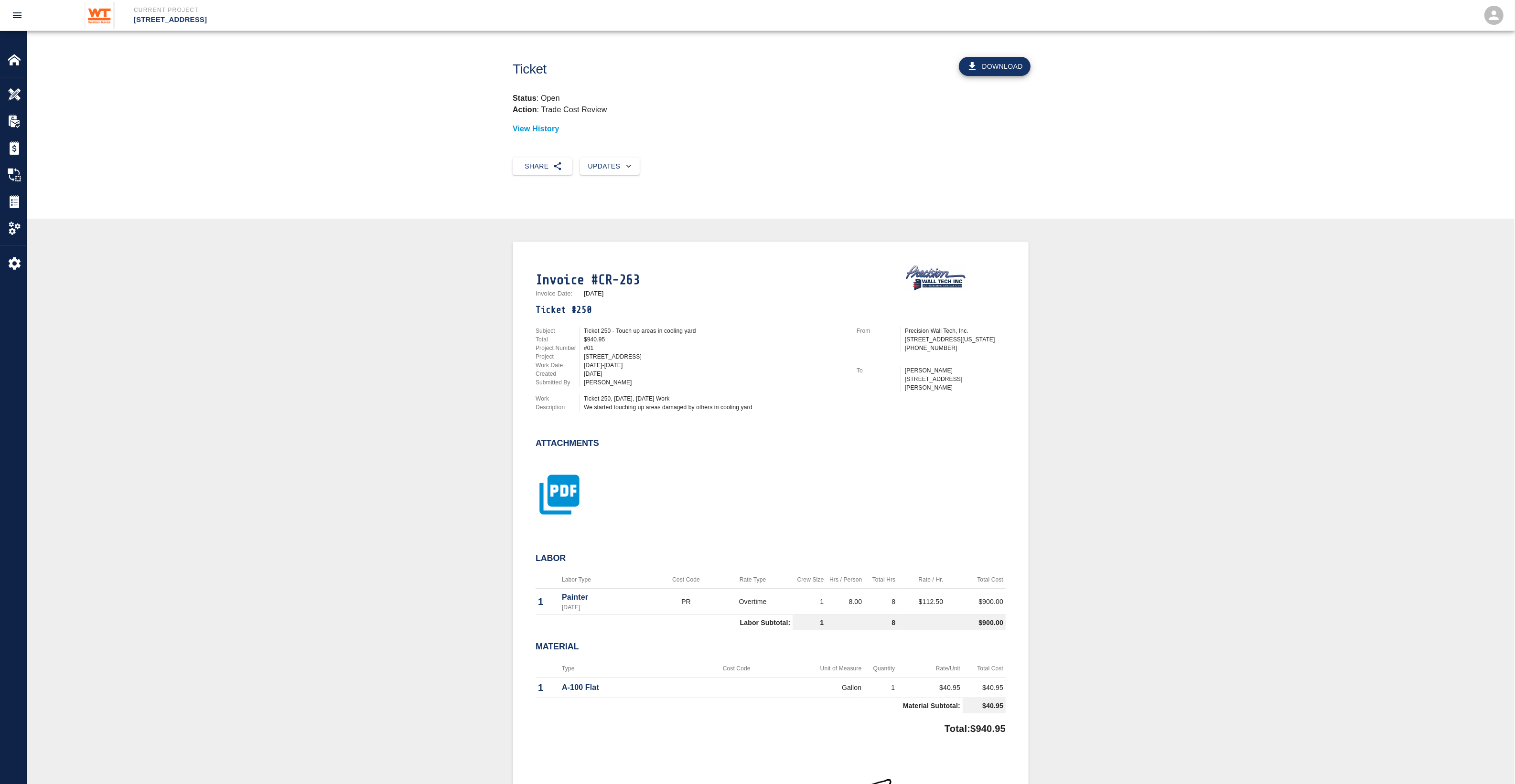
click at [574, 497] on icon "button" at bounding box center [559, 494] width 40 height 40
click at [587, 485] on div at bounding box center [765, 492] width 482 height 77
click at [579, 490] on icon "button" at bounding box center [559, 503] width 40 height 40
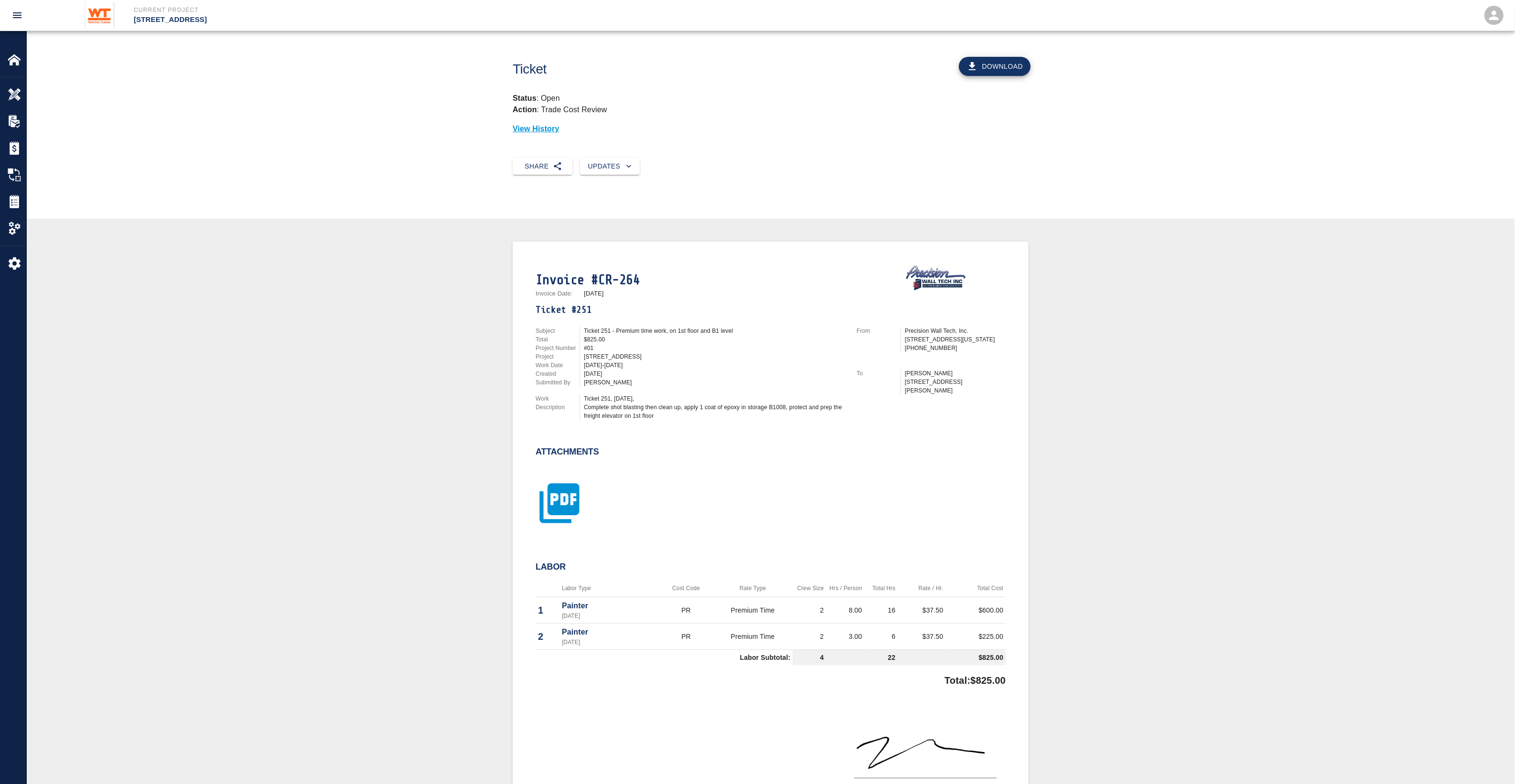
click at [557, 487] on icon "button" at bounding box center [559, 503] width 40 height 40
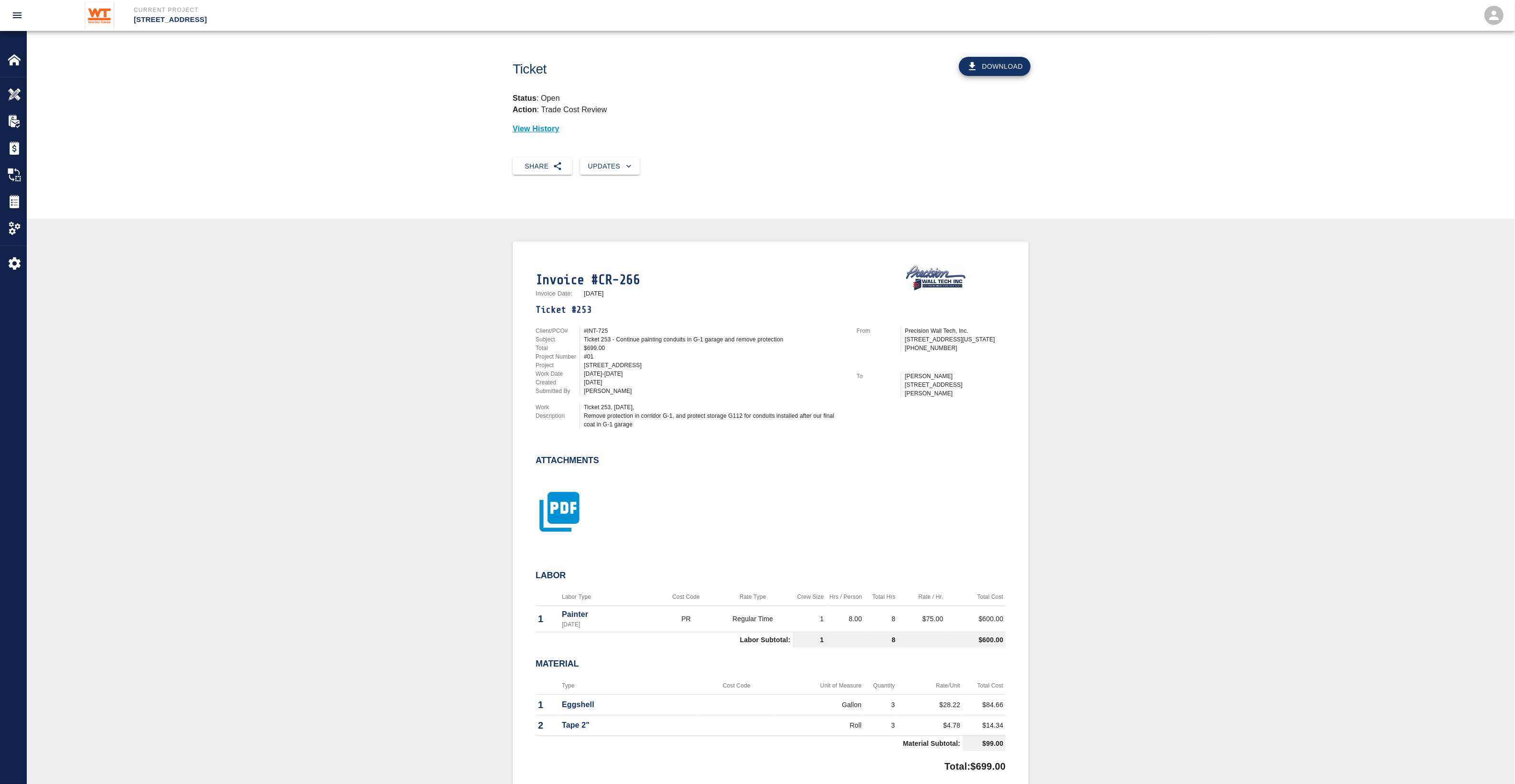
click at [571, 497] on icon "button" at bounding box center [559, 511] width 40 height 40
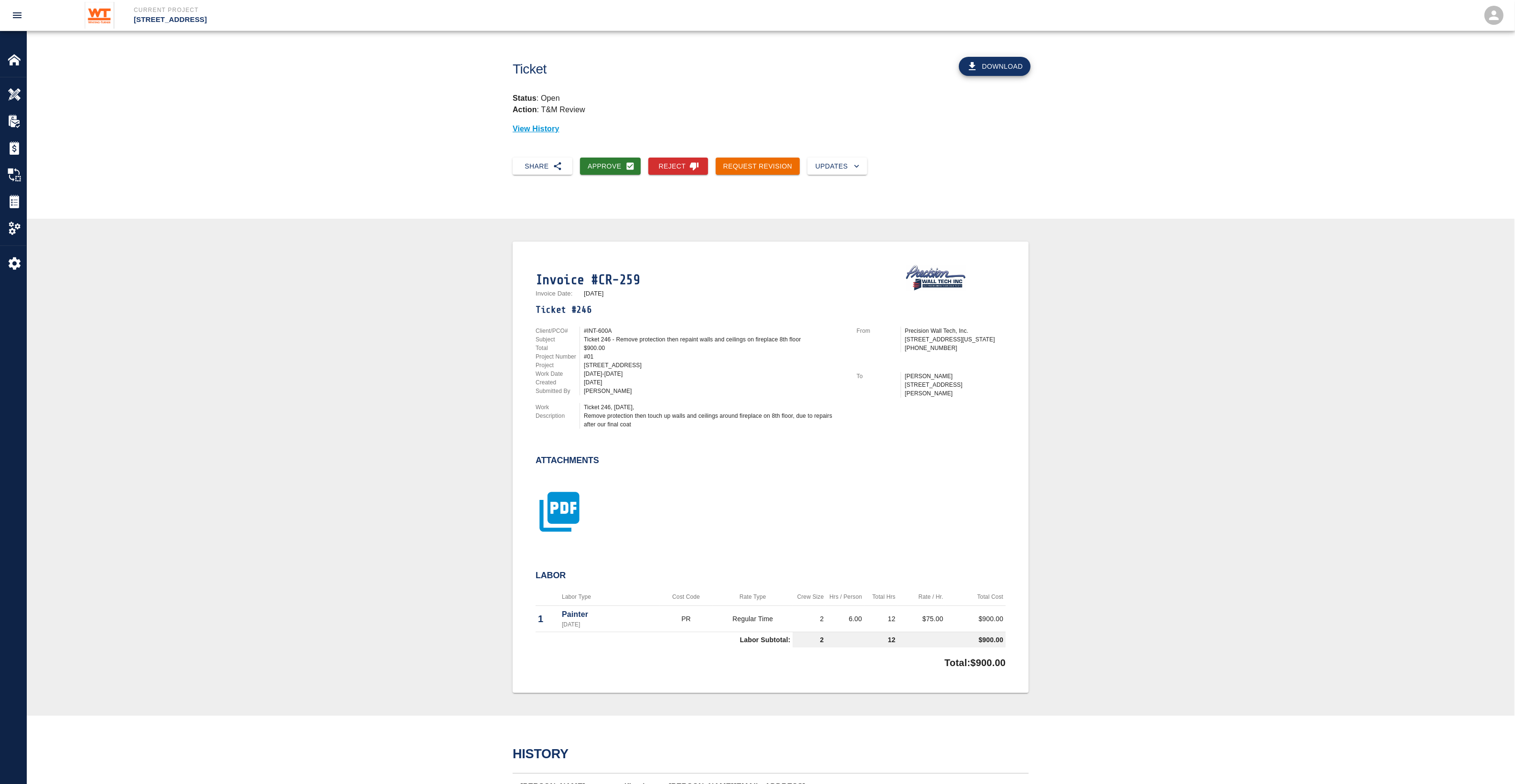
click at [560, 505] on icon "button" at bounding box center [559, 511] width 48 height 48
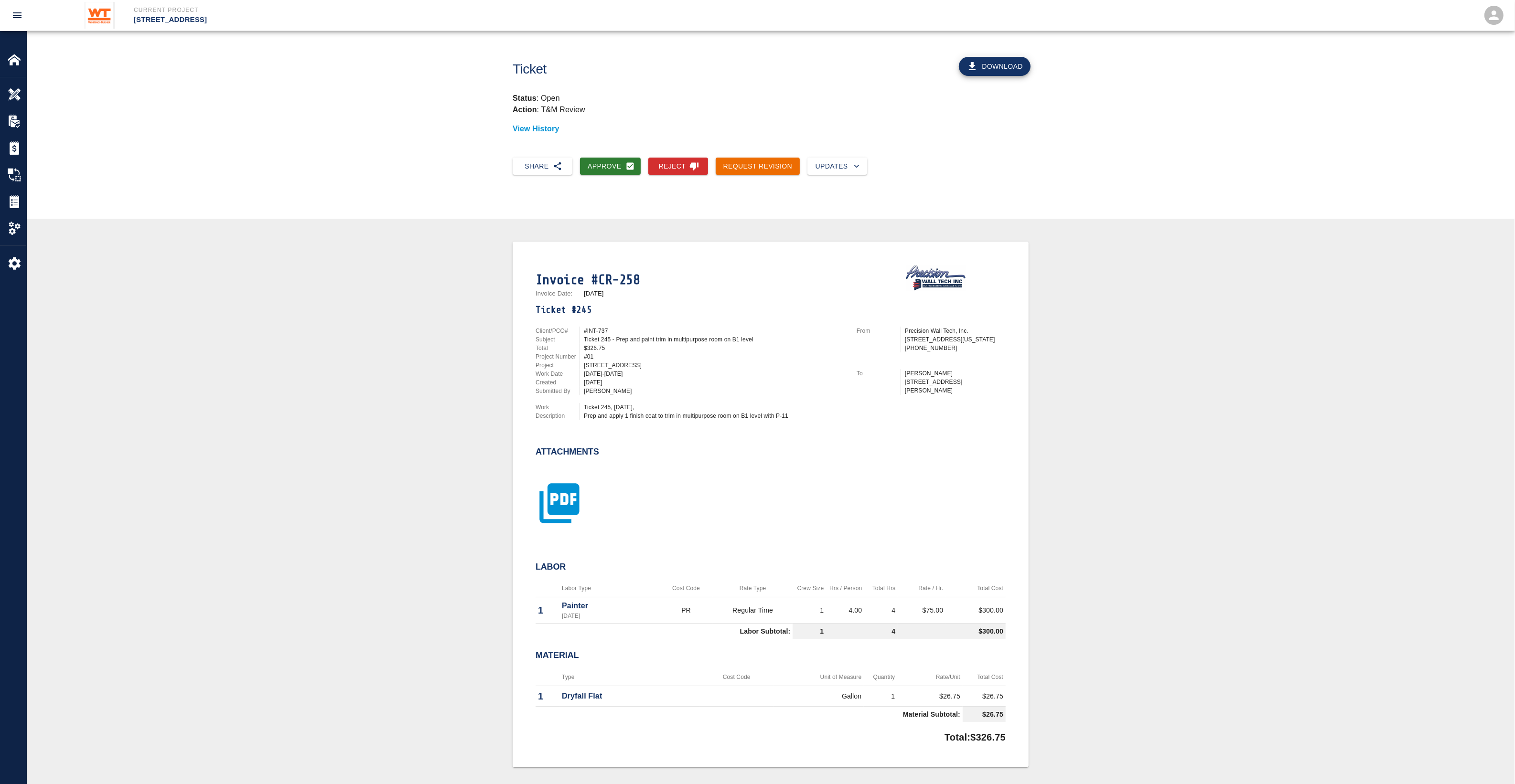
click at [563, 504] on icon "button" at bounding box center [559, 503] width 40 height 40
click at [569, 498] on icon "button" at bounding box center [559, 503] width 40 height 40
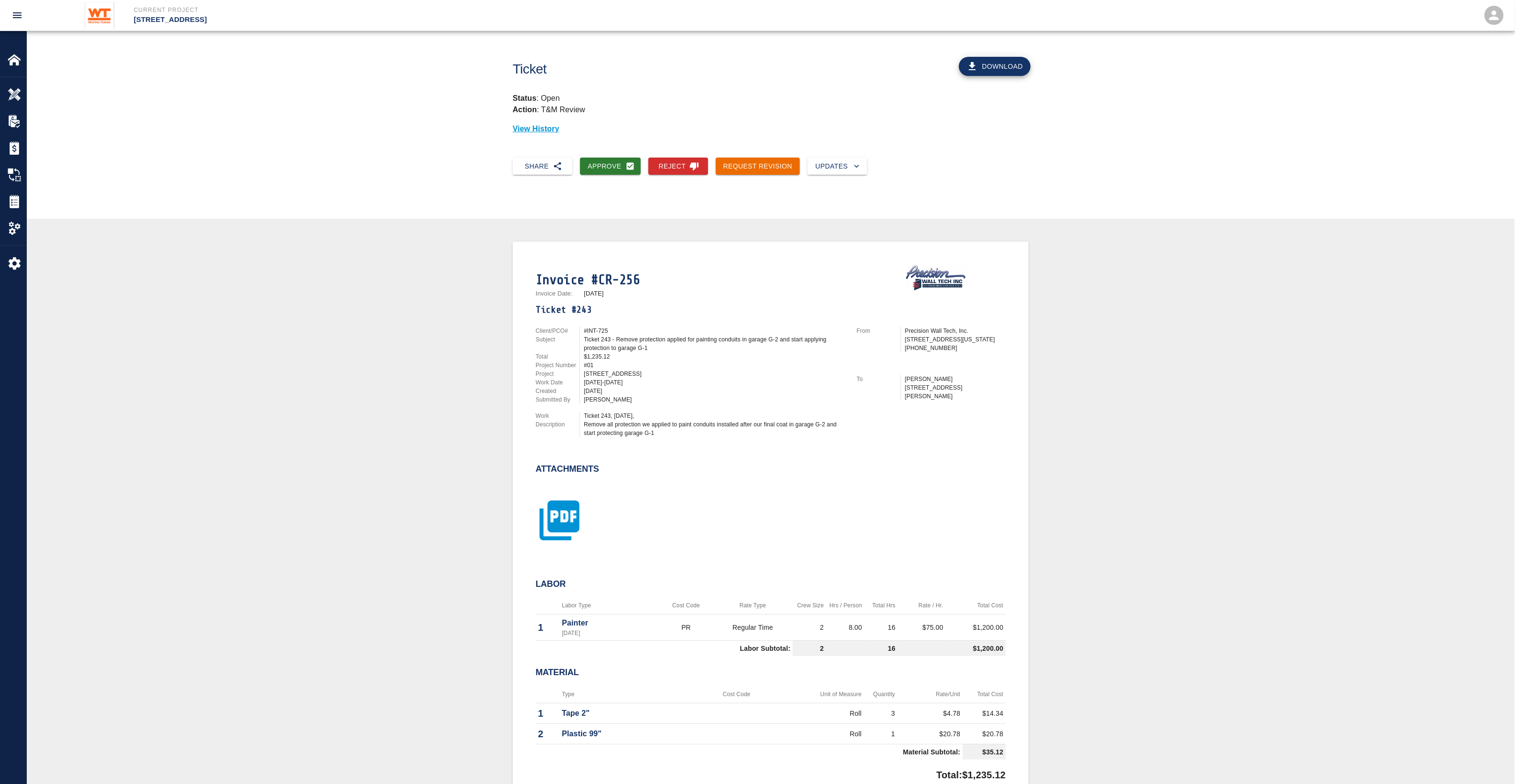
click at [553, 536] on icon "button" at bounding box center [559, 520] width 40 height 40
click at [569, 517] on icon "button" at bounding box center [559, 511] width 40 height 40
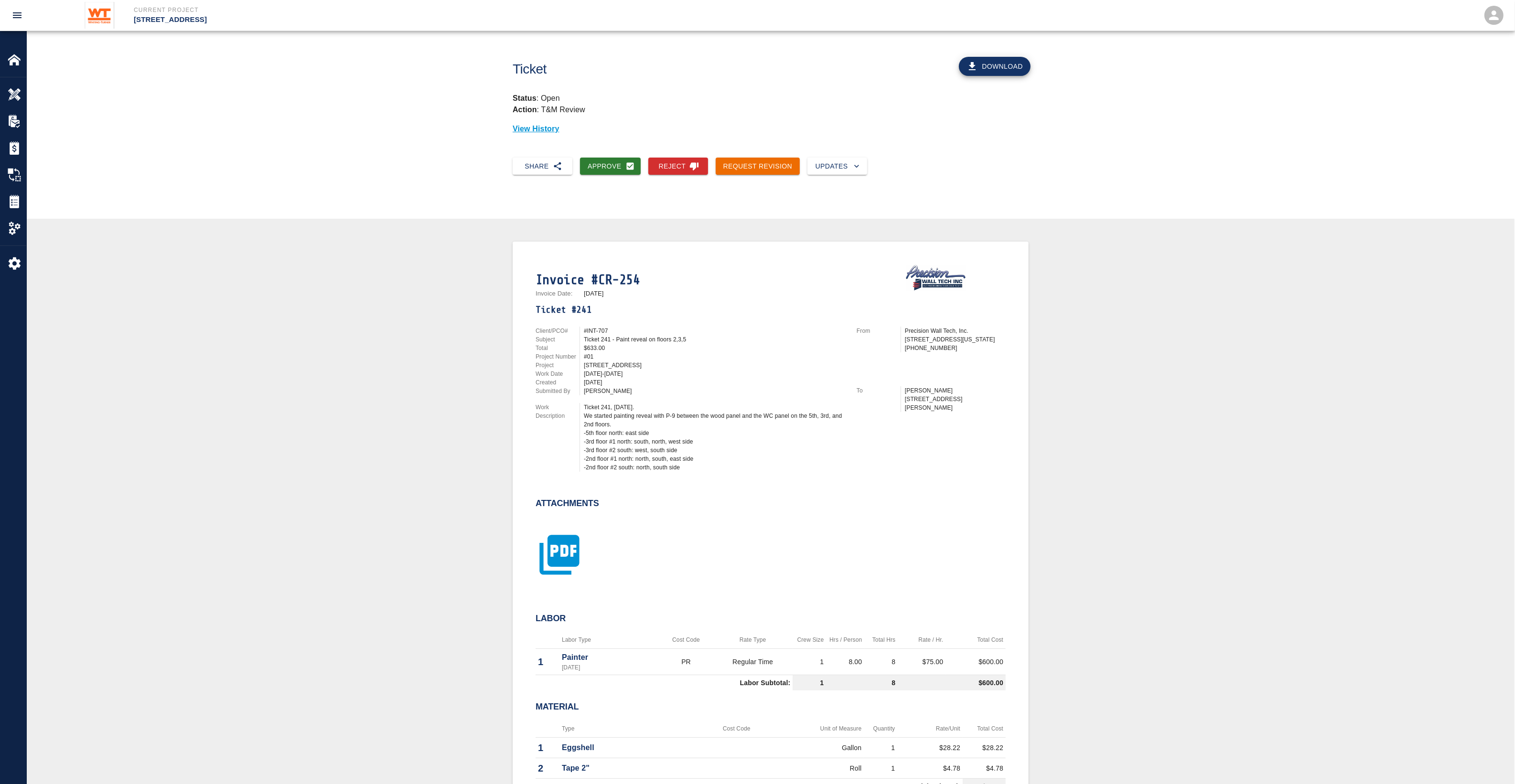
click at [576, 550] on icon "button" at bounding box center [559, 555] width 48 height 48
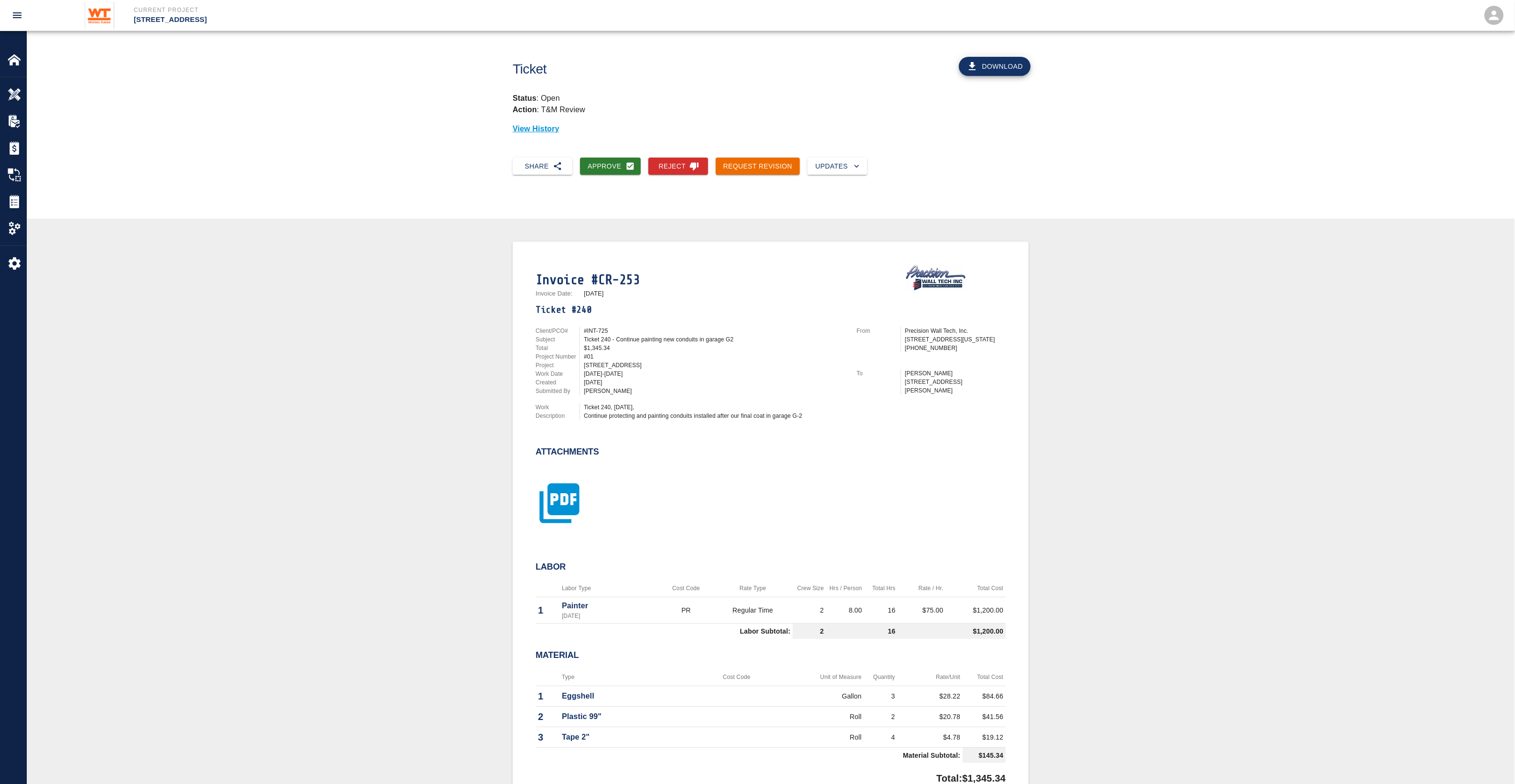
click at [563, 500] on icon "button" at bounding box center [559, 503] width 48 height 48
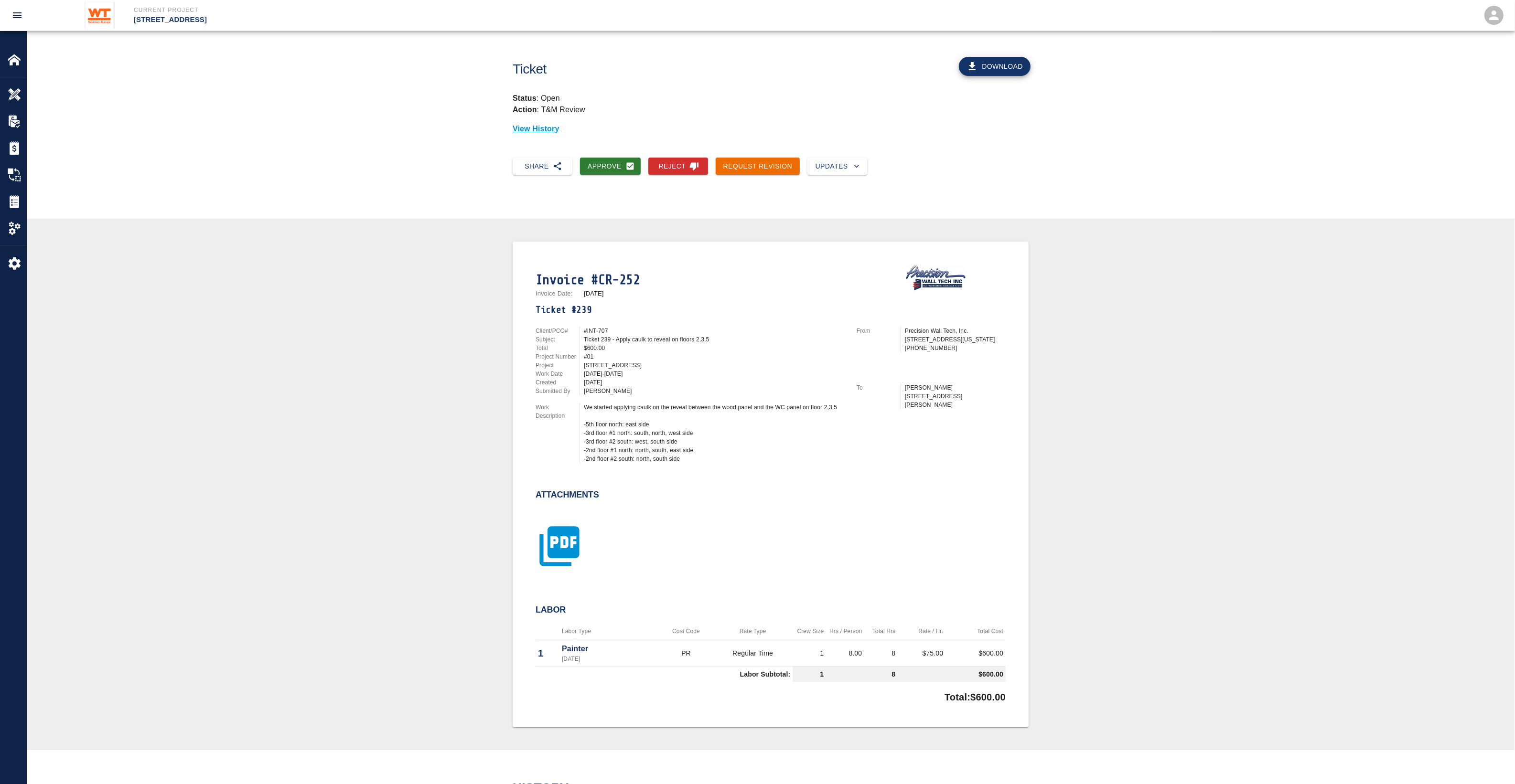
click at [571, 535] on icon "button" at bounding box center [559, 546] width 48 height 48
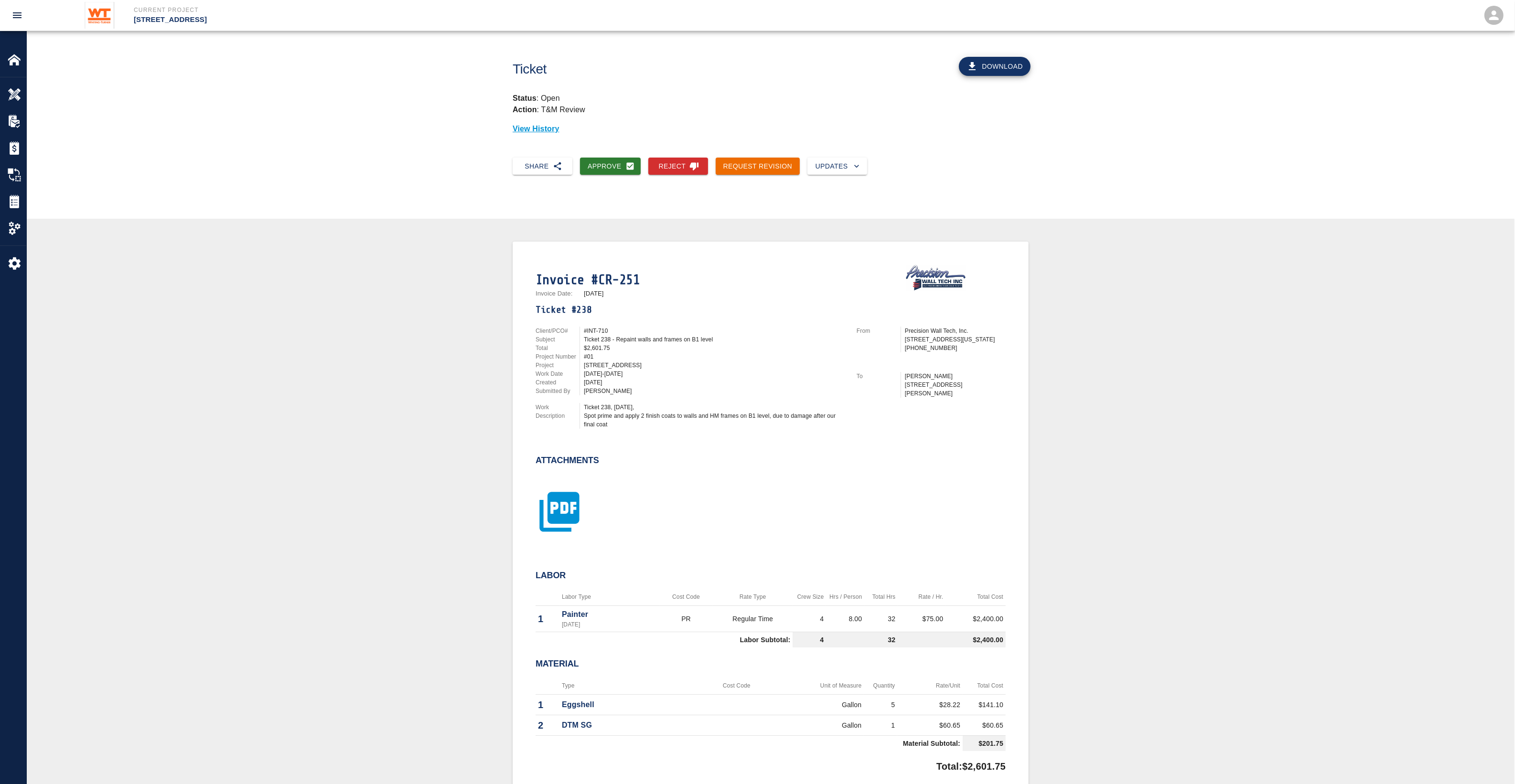
click at [566, 512] on icon "button" at bounding box center [559, 511] width 40 height 40
click at [562, 531] on icon "button" at bounding box center [559, 511] width 48 height 48
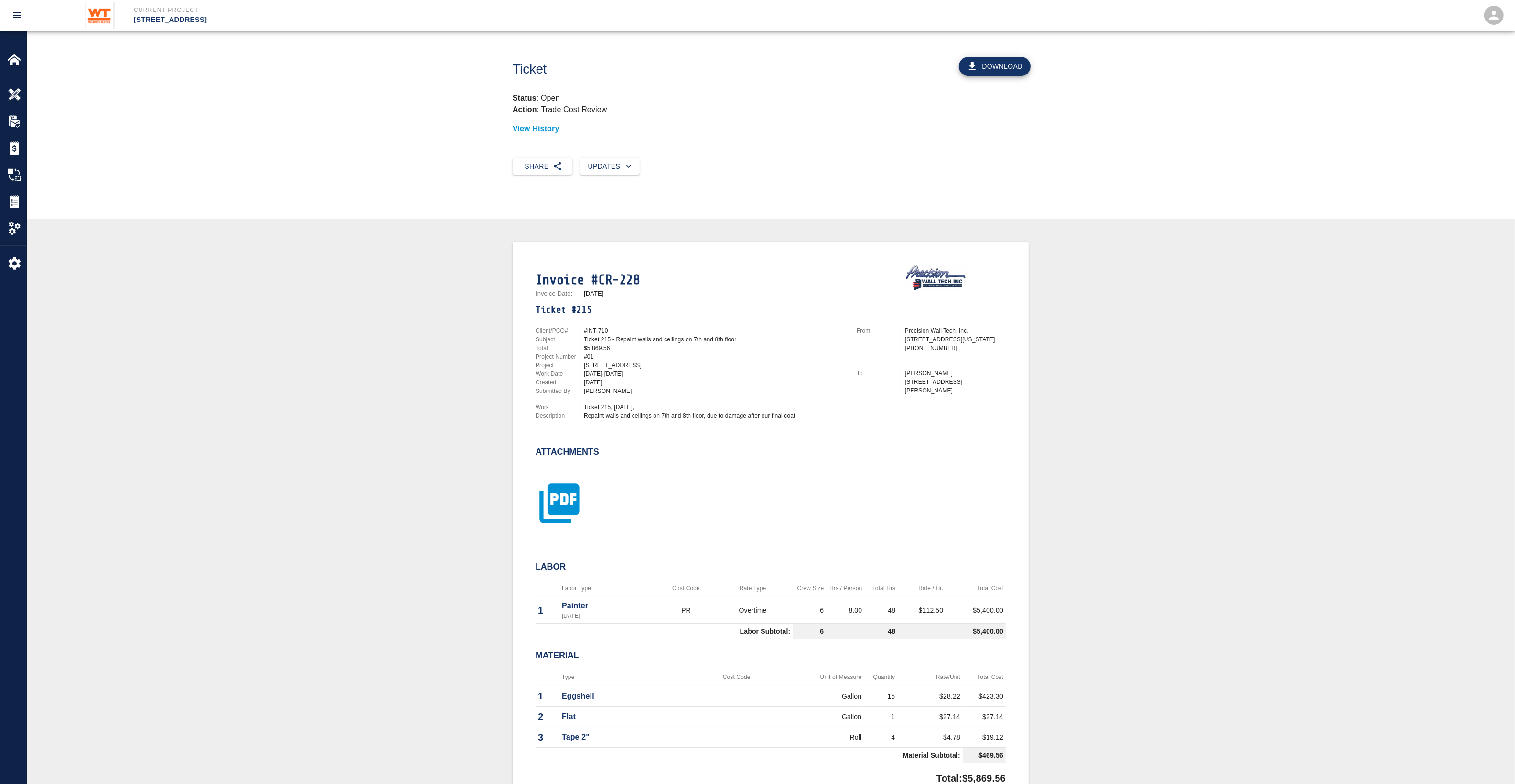
click at [558, 517] on icon "button" at bounding box center [559, 503] width 48 height 48
click at [574, 496] on icon "button" at bounding box center [559, 511] width 40 height 40
click at [574, 501] on icon "button" at bounding box center [559, 511] width 48 height 48
click at [561, 536] on div at bounding box center [553, 508] width 60 height 62
click at [571, 507] on icon "button" at bounding box center [559, 511] width 48 height 48
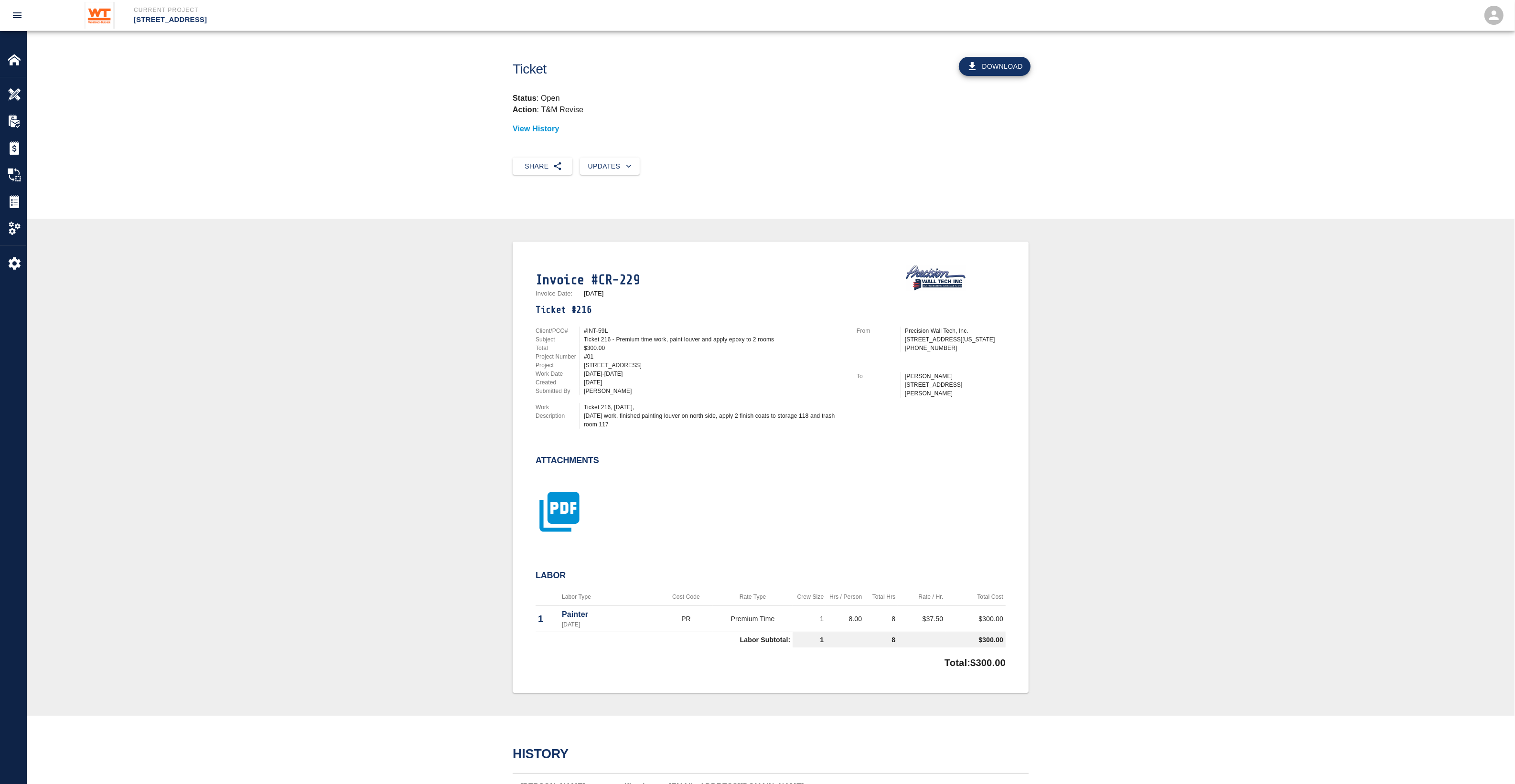
click at [579, 488] on icon "button" at bounding box center [559, 511] width 48 height 48
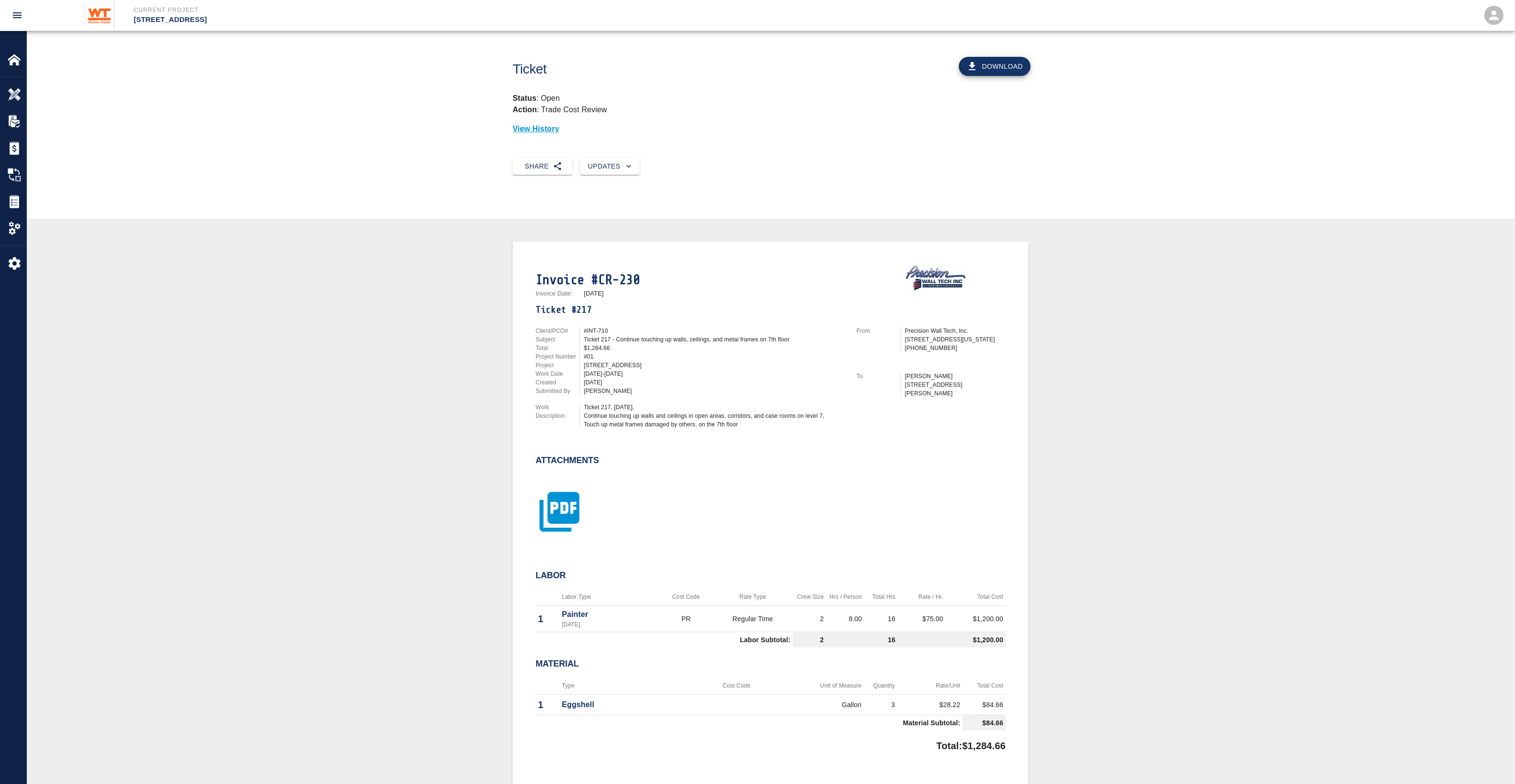
click at [565, 505] on icon "button" at bounding box center [559, 511] width 48 height 48
click at [540, 509] on icon "button" at bounding box center [559, 511] width 40 height 40
click at [536, 532] on icon "button" at bounding box center [559, 511] width 48 height 48
click at [571, 515] on icon "button" at bounding box center [559, 503] width 48 height 48
click at [558, 504] on icon "button" at bounding box center [559, 511] width 48 height 48
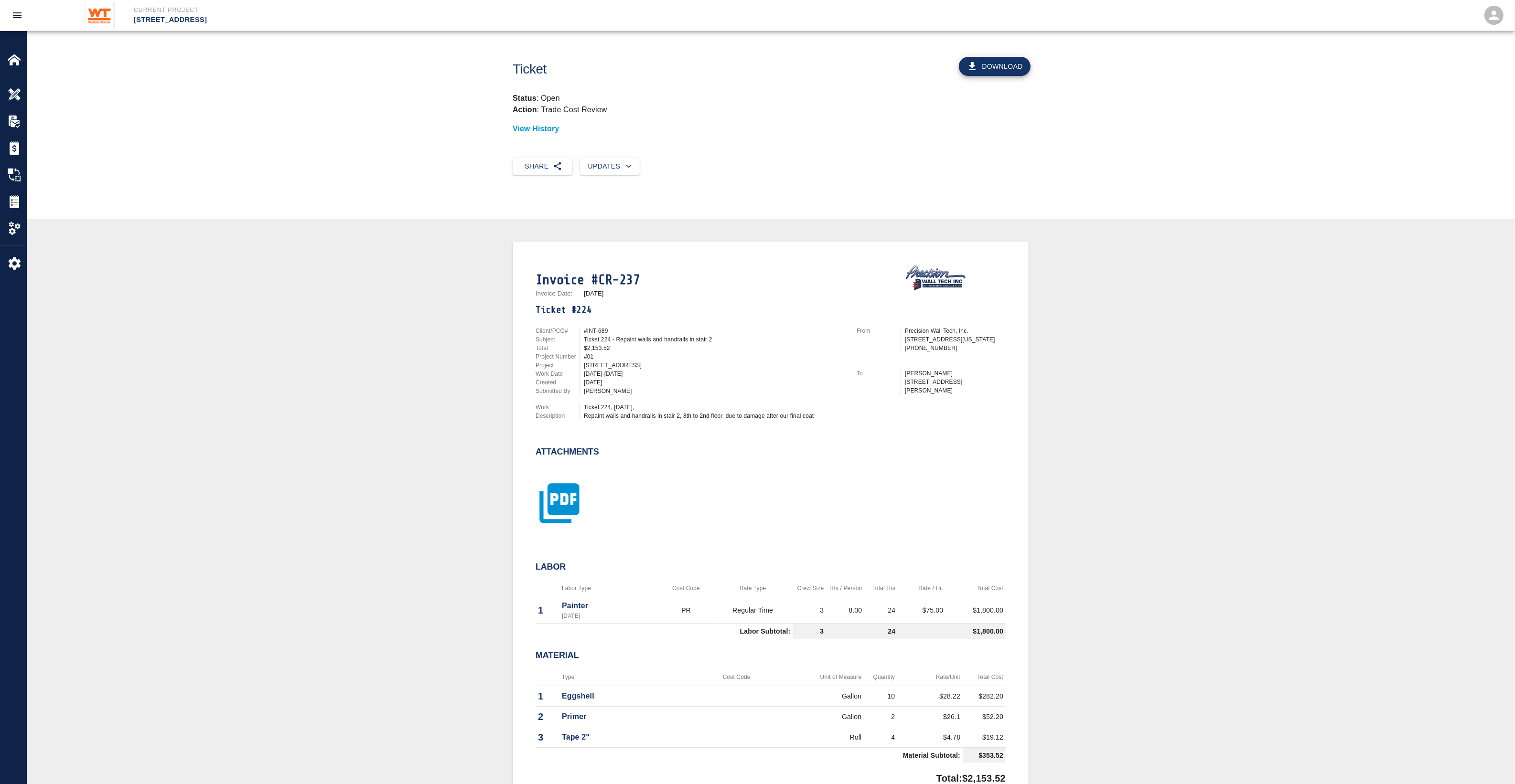
click at [567, 498] on icon "button" at bounding box center [559, 503] width 48 height 48
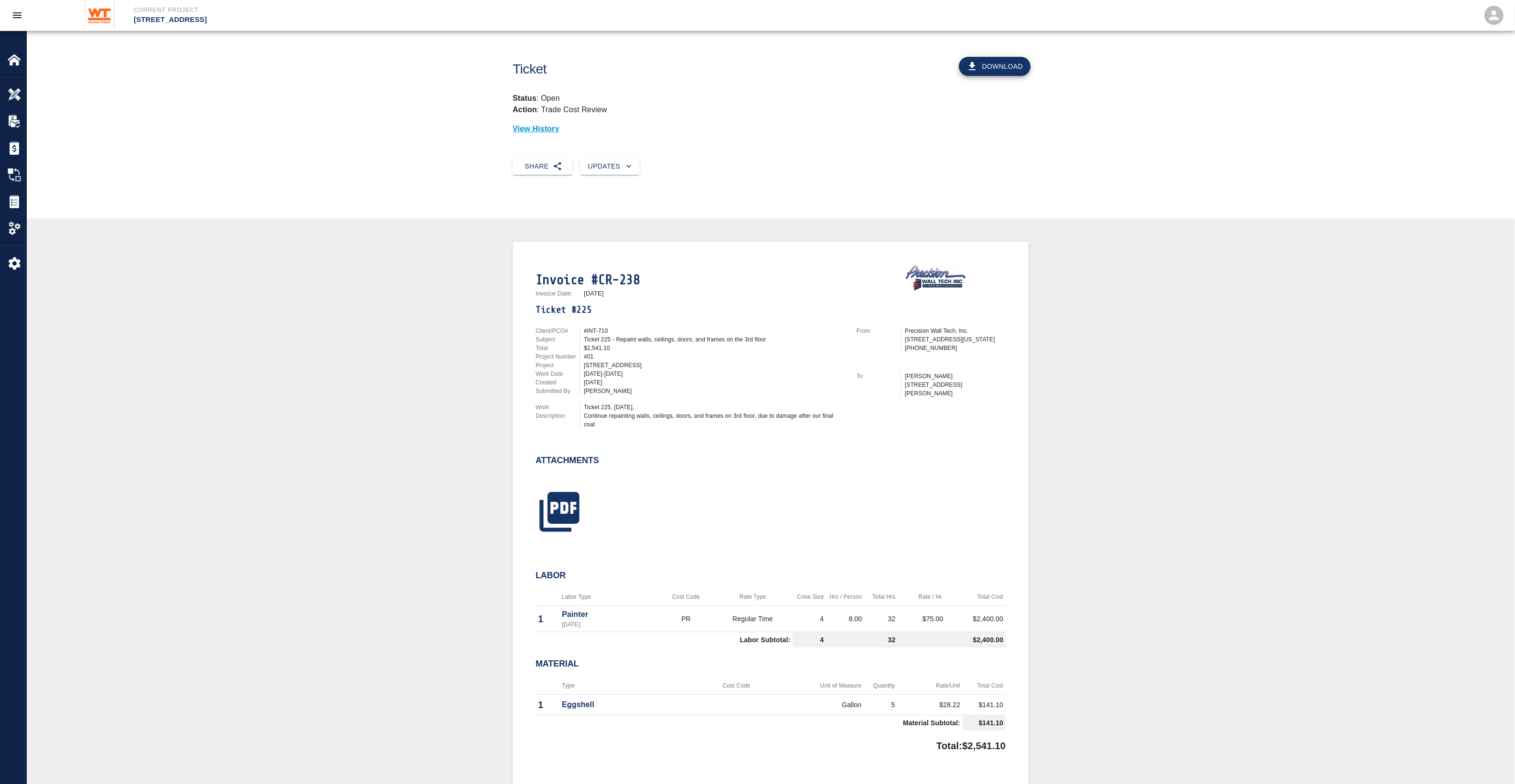
click at [594, 507] on div at bounding box center [765, 501] width 482 height 77
click at [581, 504] on icon "button" at bounding box center [559, 511] width 48 height 48
click at [570, 483] on icon "button" at bounding box center [559, 503] width 40 height 40
click at [564, 503] on icon "button" at bounding box center [559, 503] width 48 height 48
click at [554, 509] on icon "button" at bounding box center [559, 511] width 48 height 48
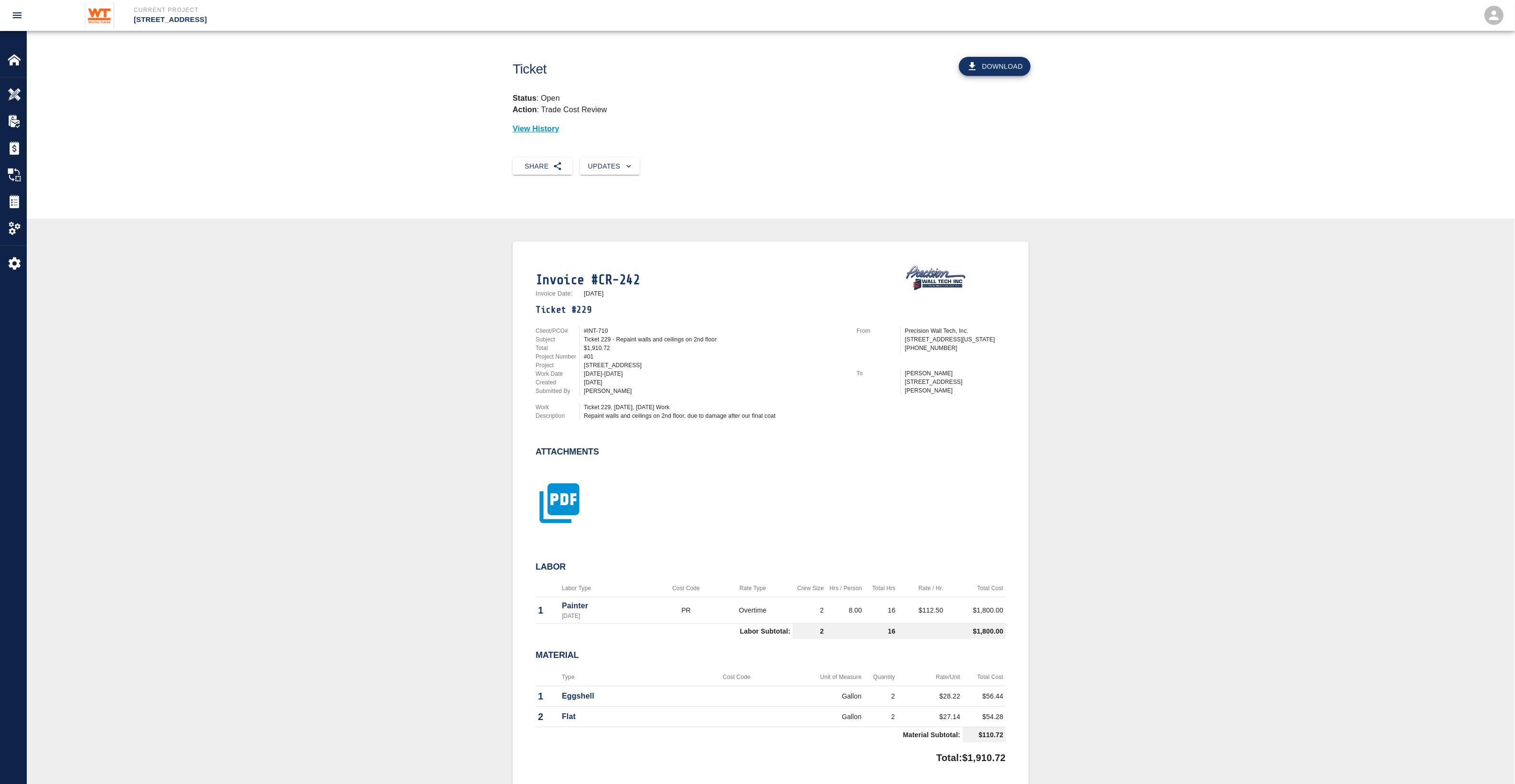
click at [549, 486] on icon "button" at bounding box center [559, 503] width 40 height 40
click at [572, 505] on icon "button" at bounding box center [559, 503] width 40 height 40
click at [578, 515] on icon "button" at bounding box center [559, 511] width 40 height 40
click at [566, 486] on icon "button" at bounding box center [559, 503] width 40 height 40
click at [572, 509] on icon "button" at bounding box center [559, 511] width 48 height 48
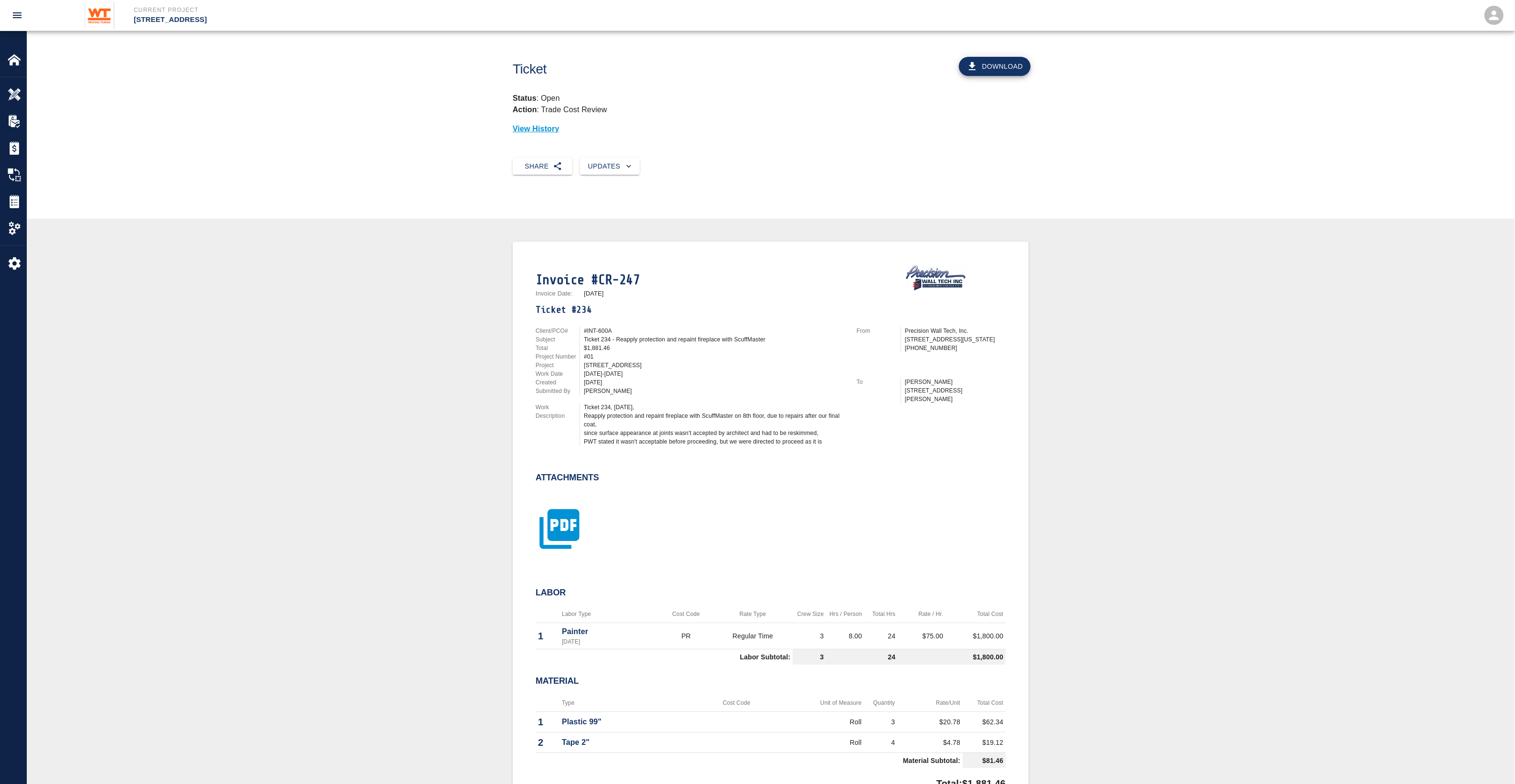
click at [564, 520] on icon "button" at bounding box center [559, 529] width 48 height 48
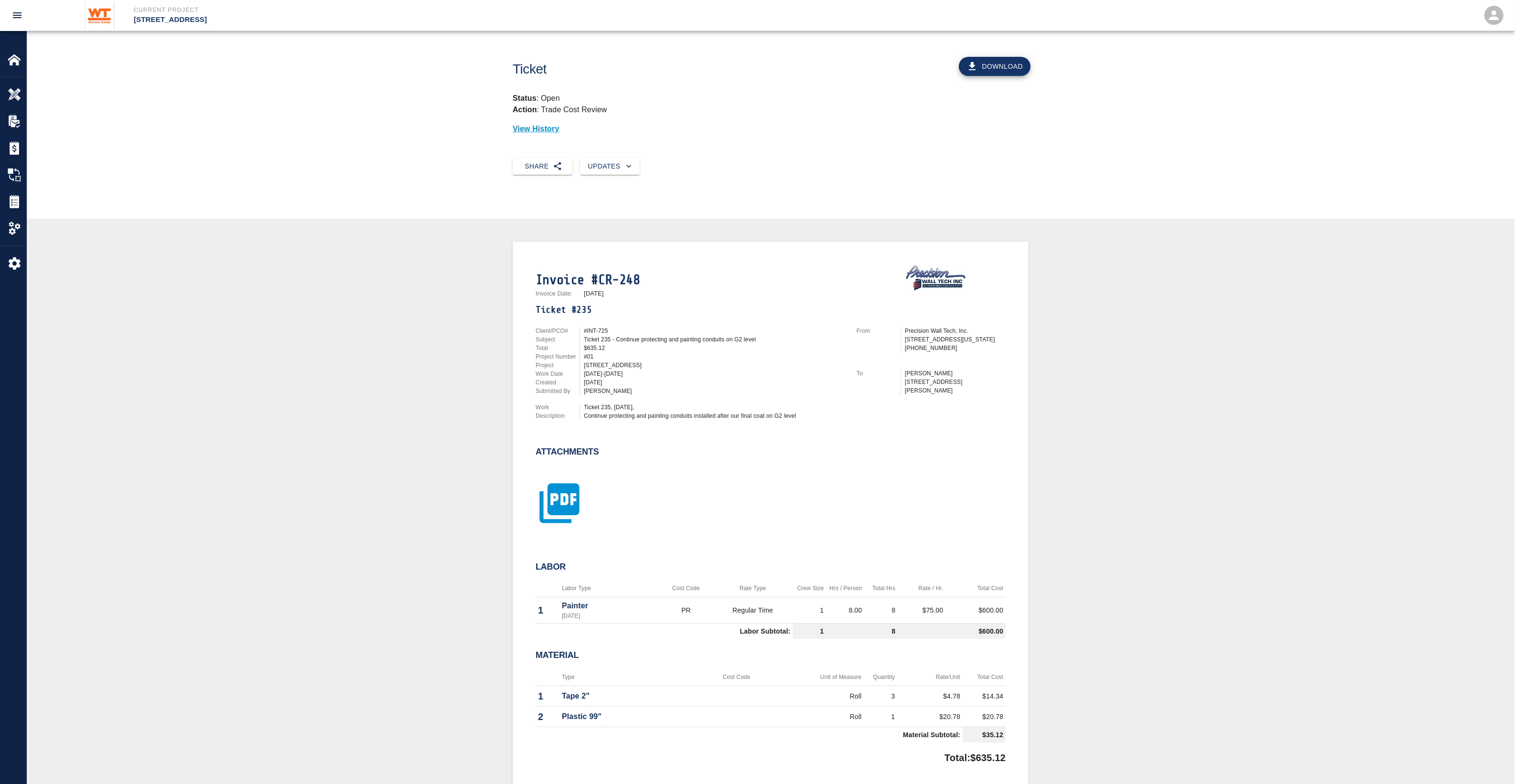
click at [547, 505] on icon "button" at bounding box center [559, 503] width 48 height 48
click at [555, 503] on icon "button" at bounding box center [559, 511] width 48 height 48
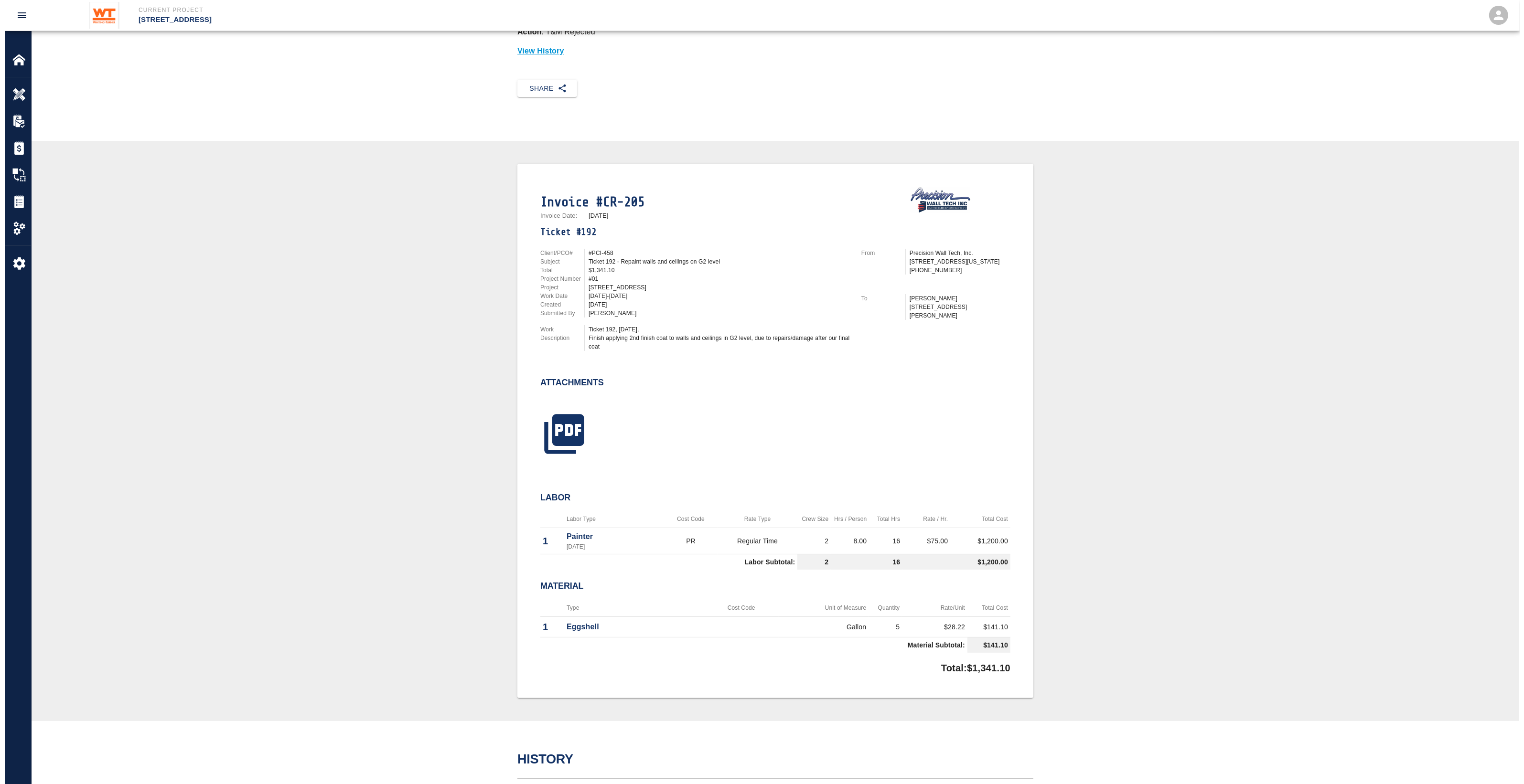
scroll to position [179, 0]
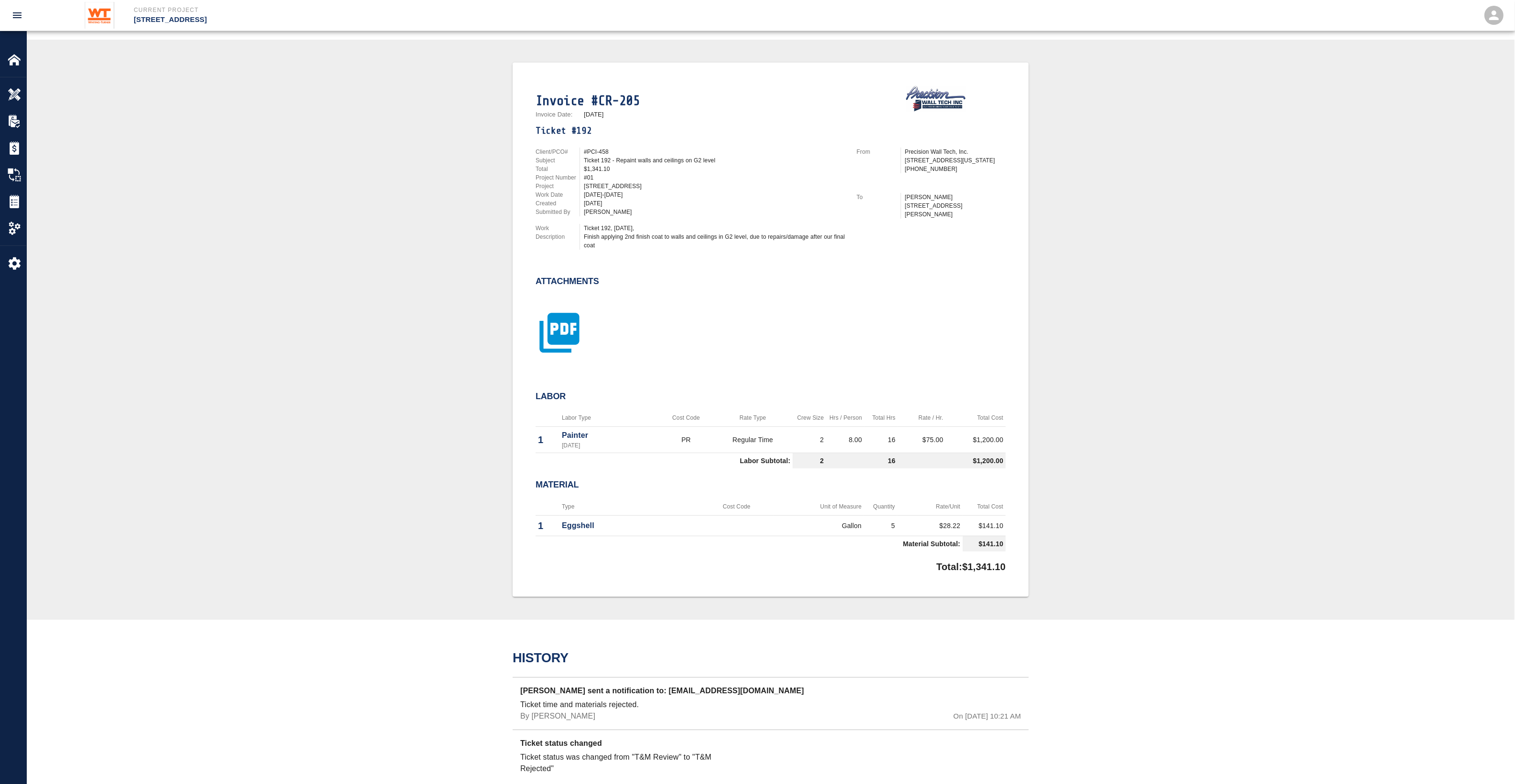
click at [568, 331] on icon "button" at bounding box center [559, 333] width 48 height 48
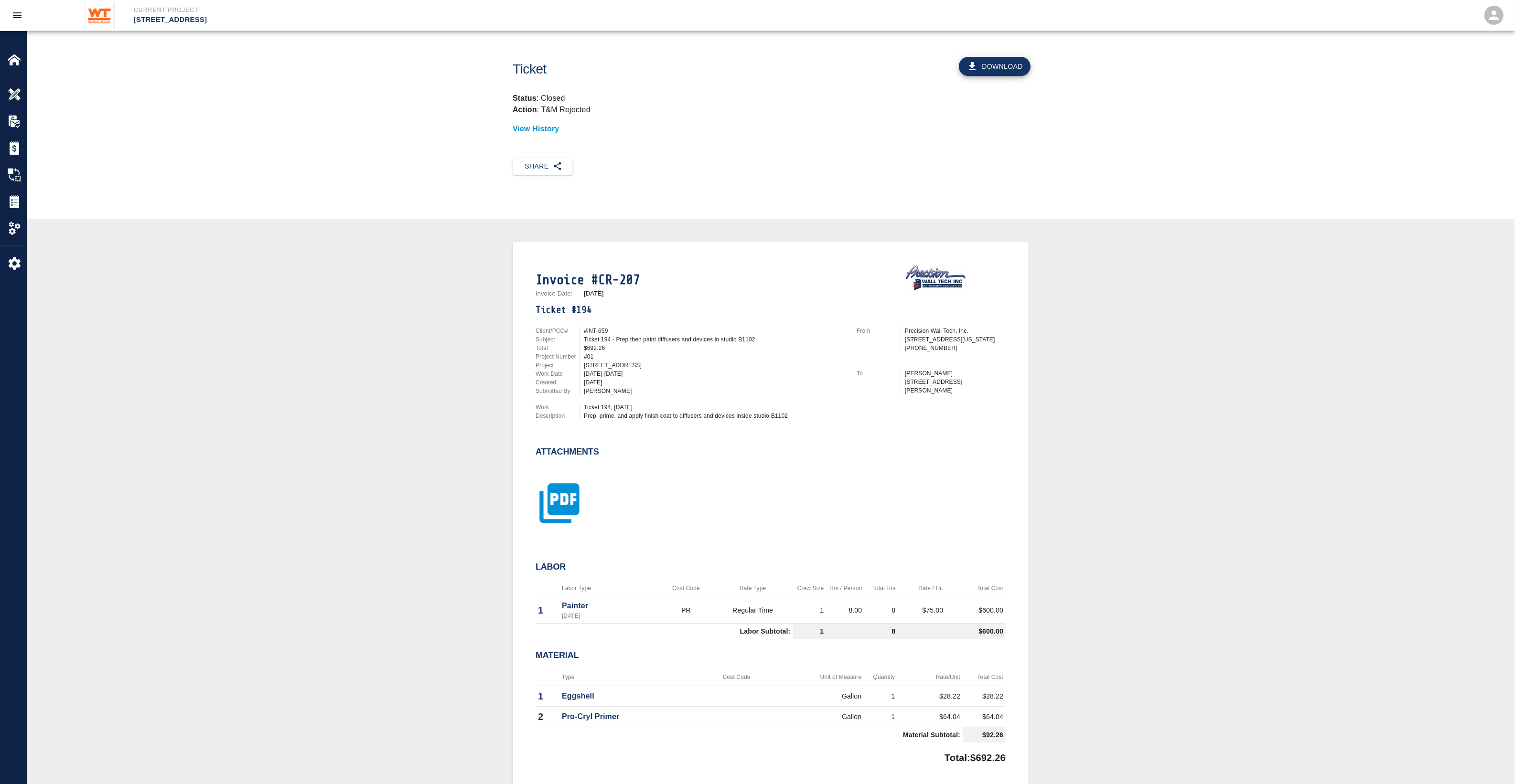
click at [571, 503] on icon "button" at bounding box center [559, 503] width 48 height 48
click at [564, 514] on icon "button" at bounding box center [559, 503] width 48 height 48
click at [570, 516] on icon "button" at bounding box center [559, 511] width 40 height 40
click at [581, 502] on icon "button" at bounding box center [559, 511] width 48 height 48
click at [576, 505] on icon "button" at bounding box center [559, 511] width 40 height 40
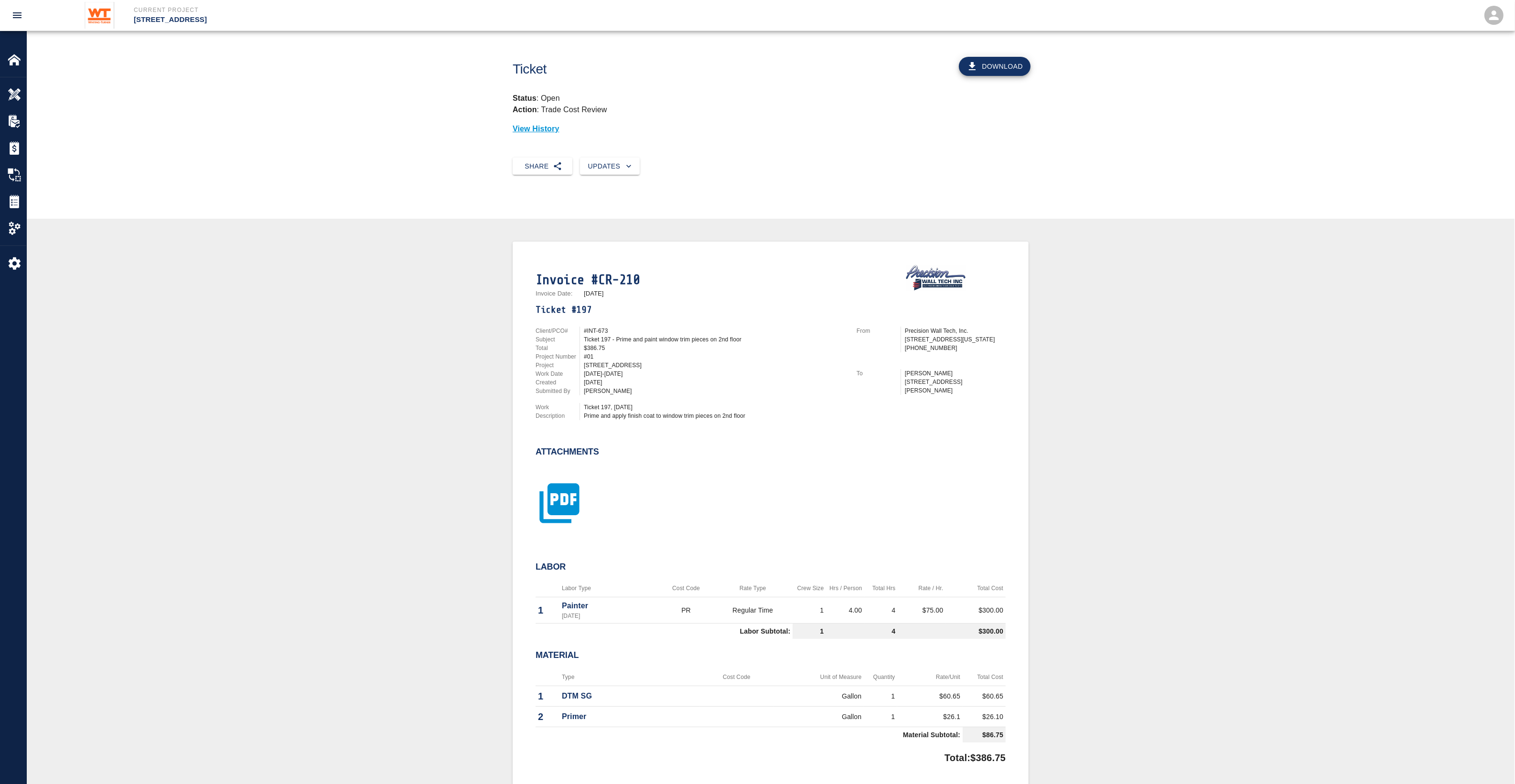
click at [579, 505] on icon "button" at bounding box center [559, 503] width 48 height 48
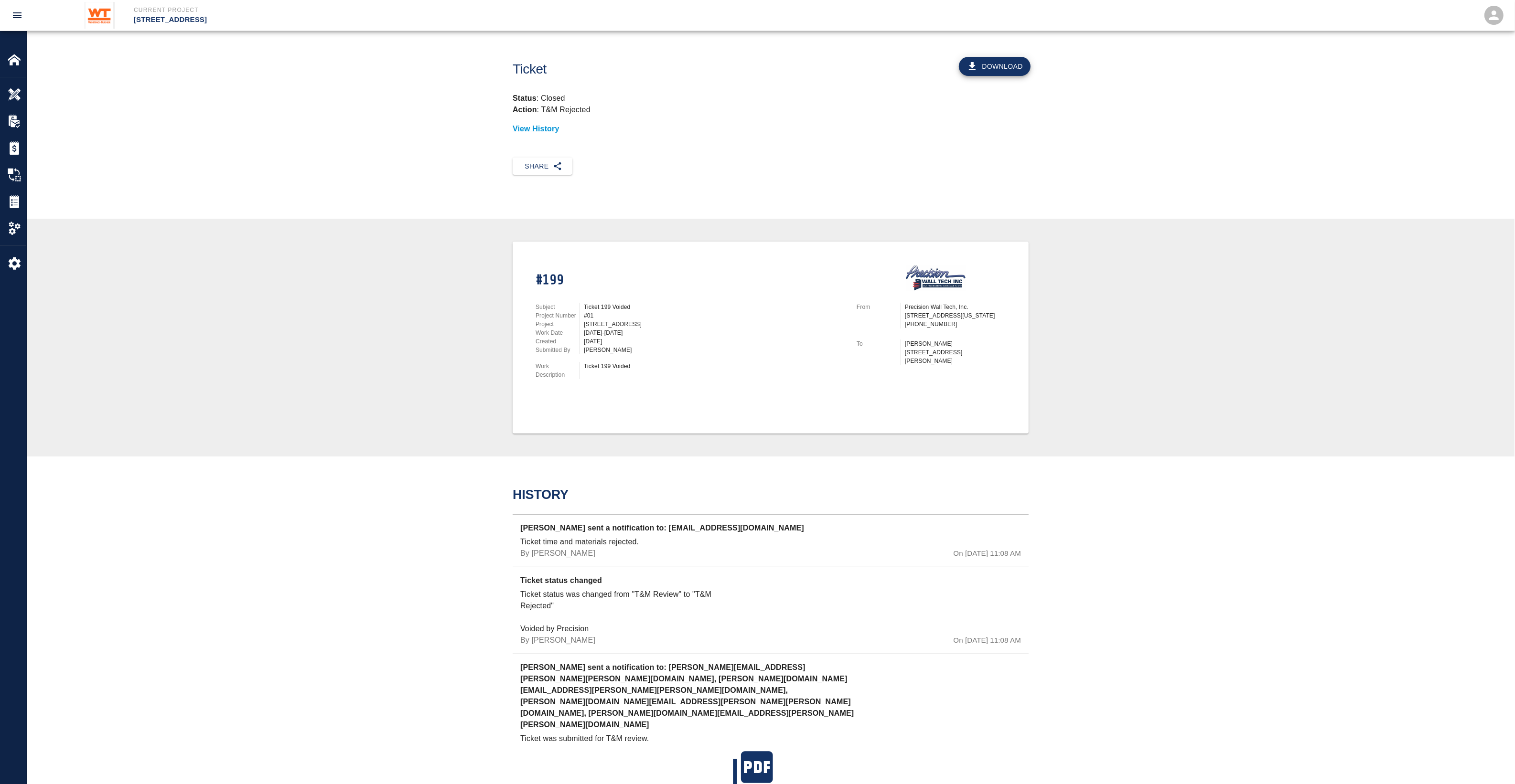
click at [574, 382] on div "Subject Ticket 199 Voided Project Number #01 Project [STREET_ADDRESS] Renovatio…" at bounding box center [684, 339] width 321 height 95
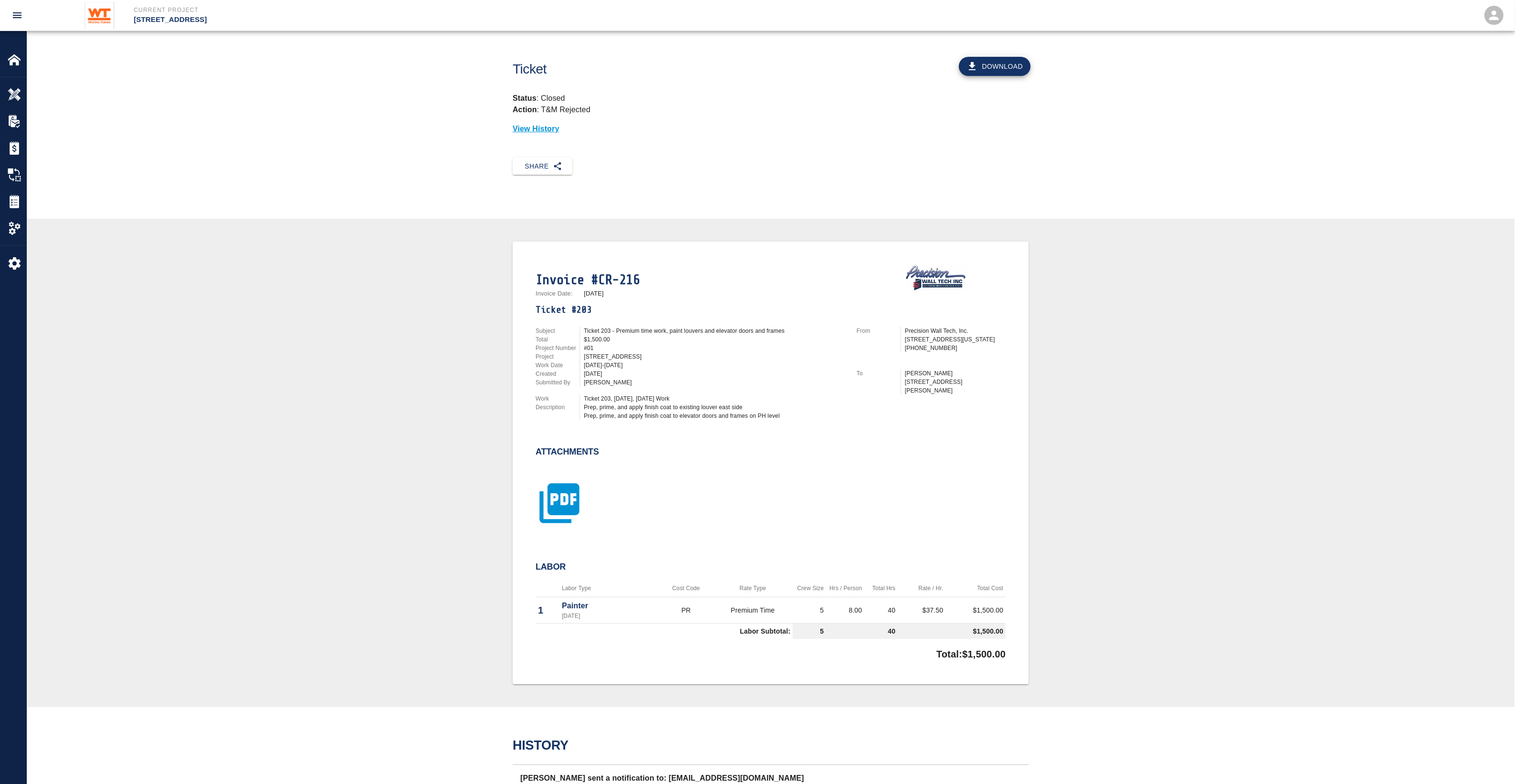
click at [568, 484] on icon "button" at bounding box center [559, 503] width 40 height 40
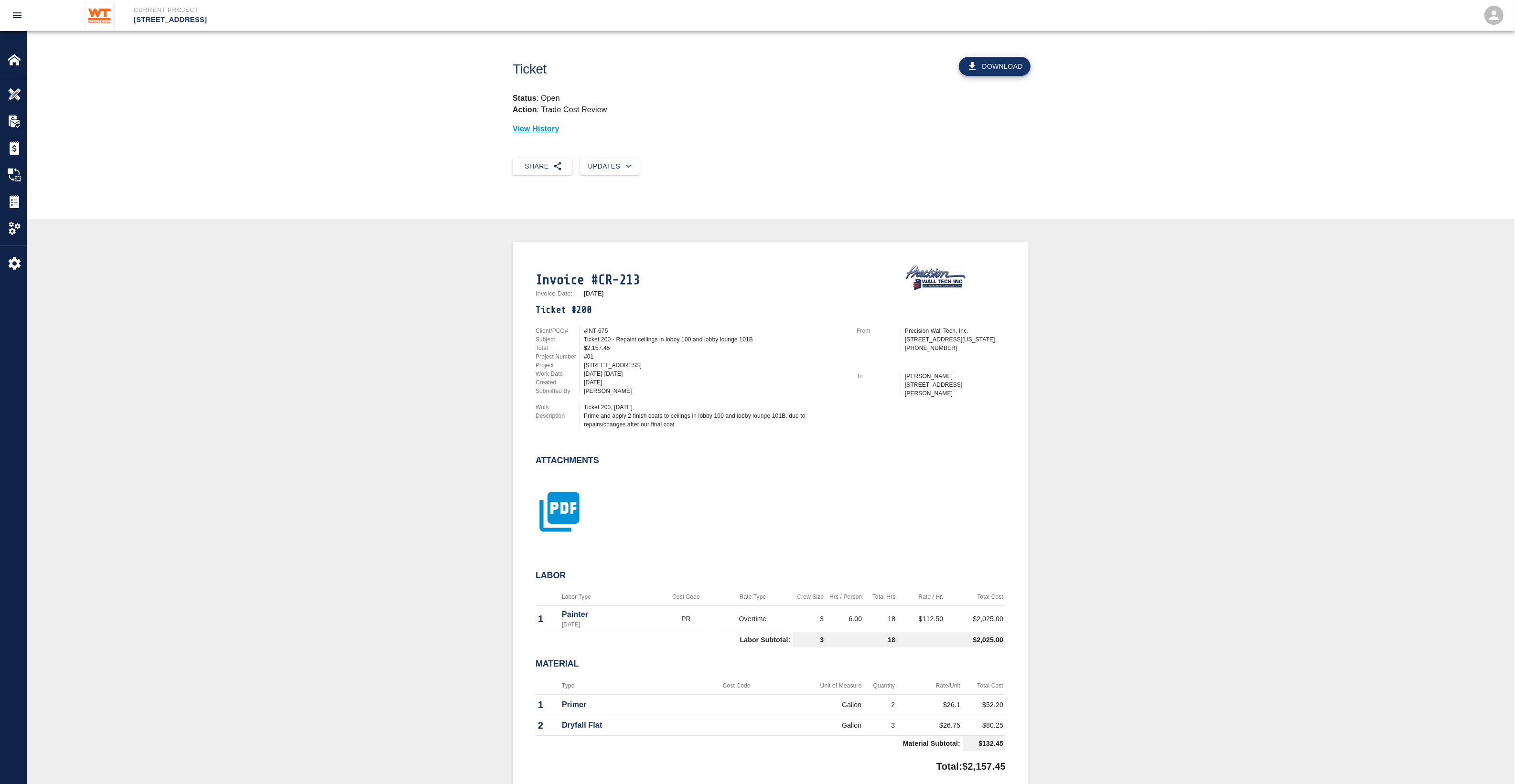
click at [551, 511] on icon "button" at bounding box center [559, 511] width 48 height 48
click at [554, 514] on icon "button" at bounding box center [559, 511] width 40 height 40
click at [573, 515] on icon "button" at bounding box center [559, 511] width 40 height 40
click at [553, 512] on icon "button" at bounding box center [559, 511] width 48 height 48
click at [574, 497] on icon "button" at bounding box center [559, 511] width 40 height 40
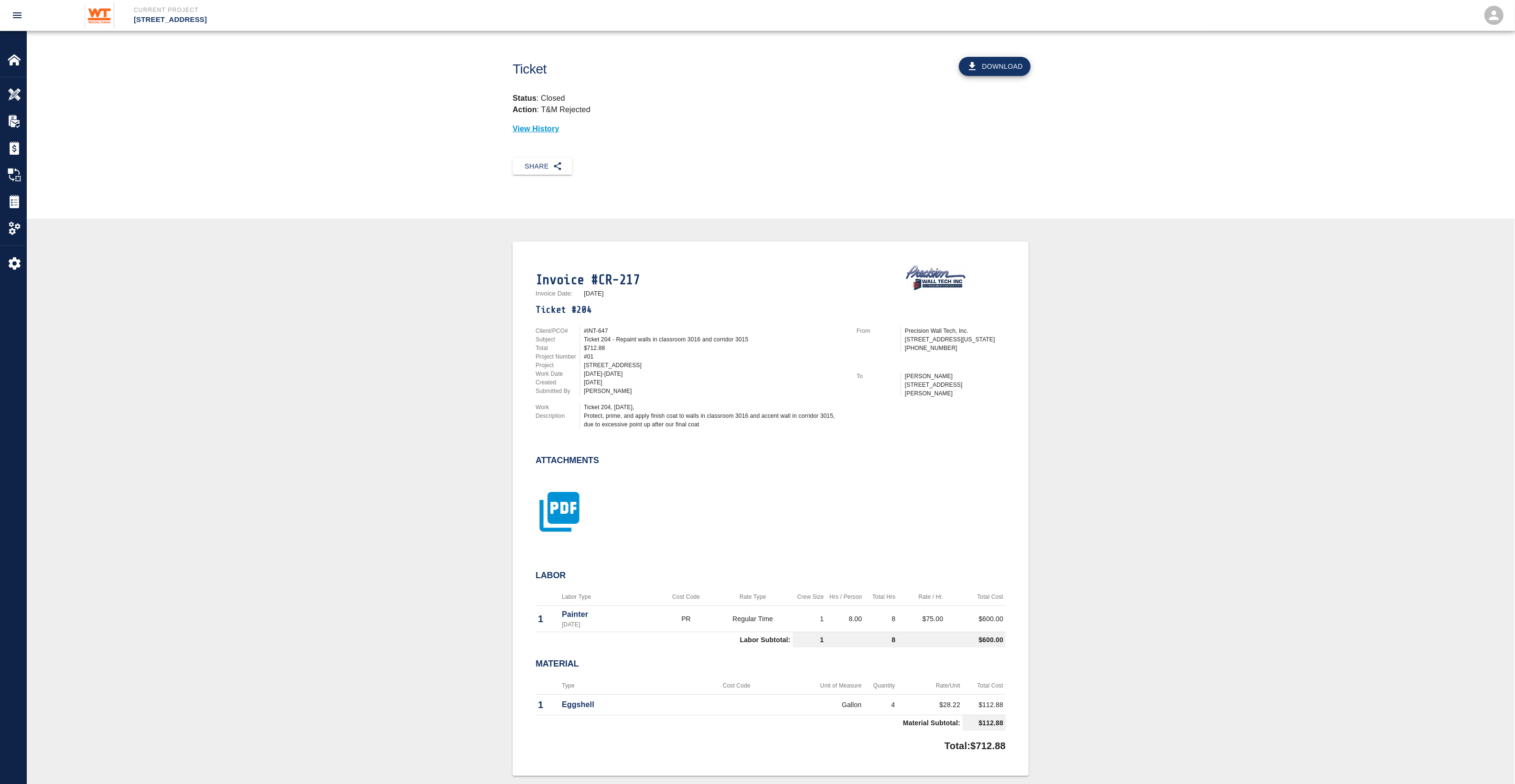
click at [562, 509] on icon "button" at bounding box center [559, 511] width 48 height 48
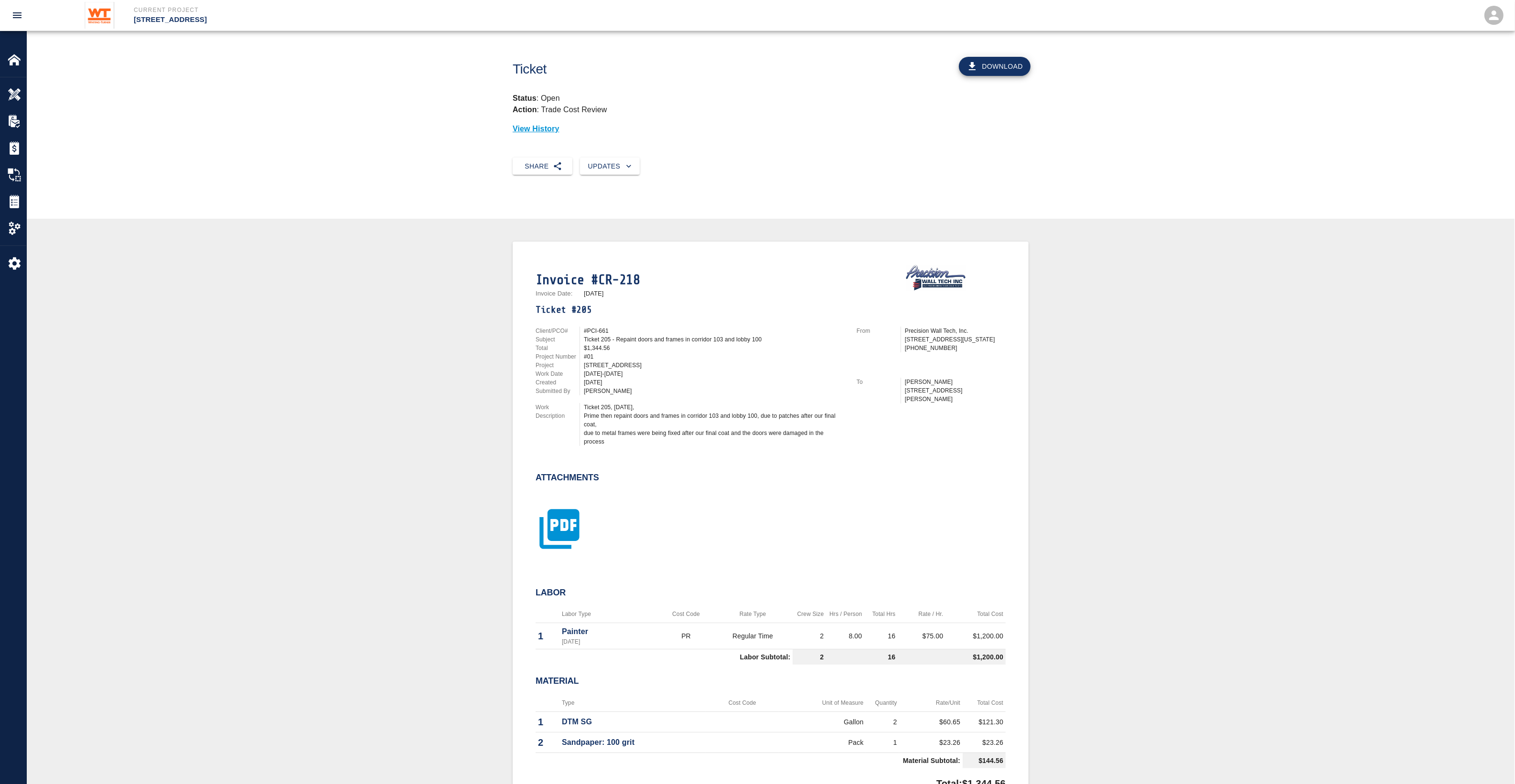
click at [550, 520] on icon "button" at bounding box center [559, 529] width 48 height 48
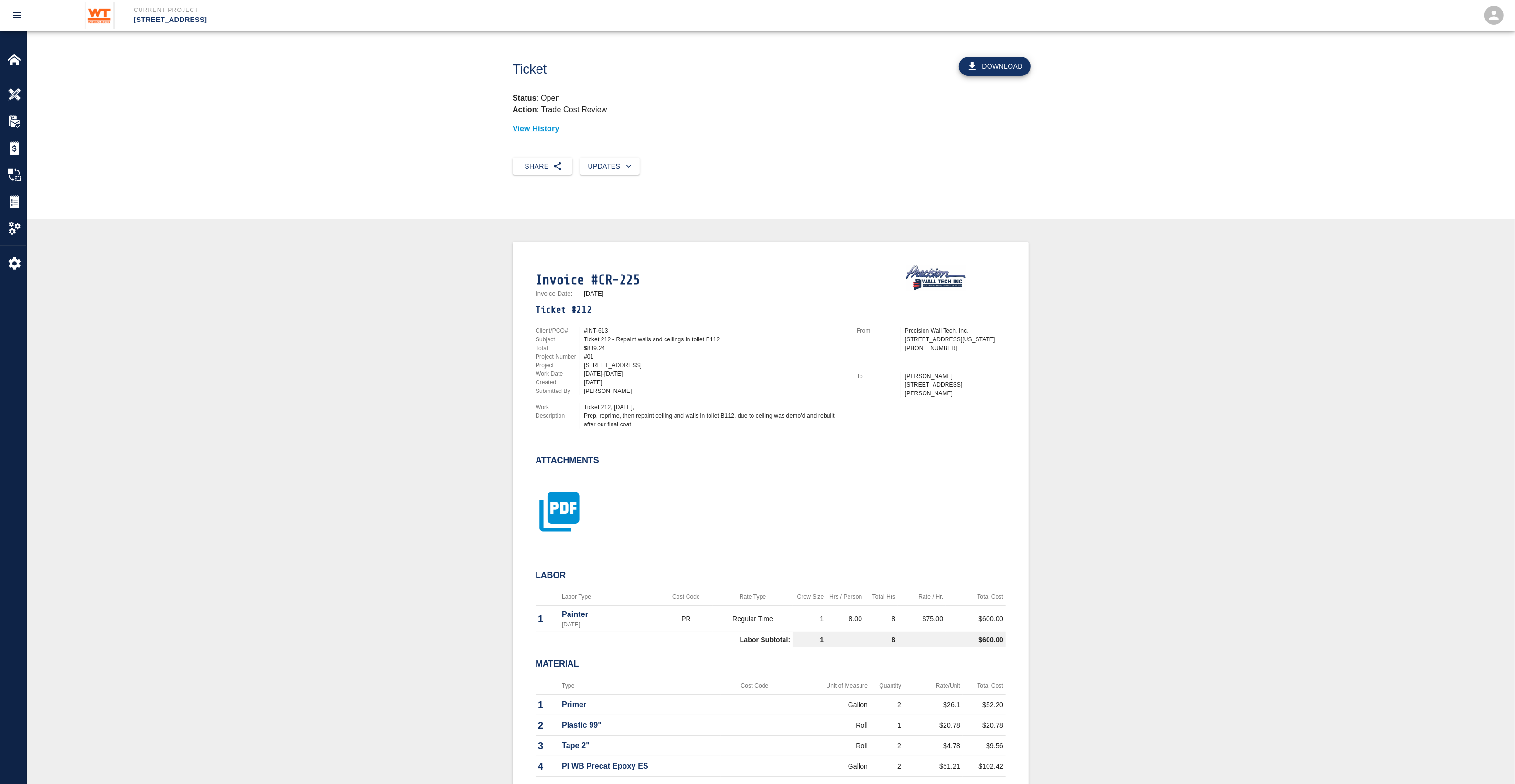
click at [549, 509] on icon "button" at bounding box center [559, 511] width 40 height 40
click at [566, 506] on icon "button" at bounding box center [559, 511] width 48 height 48
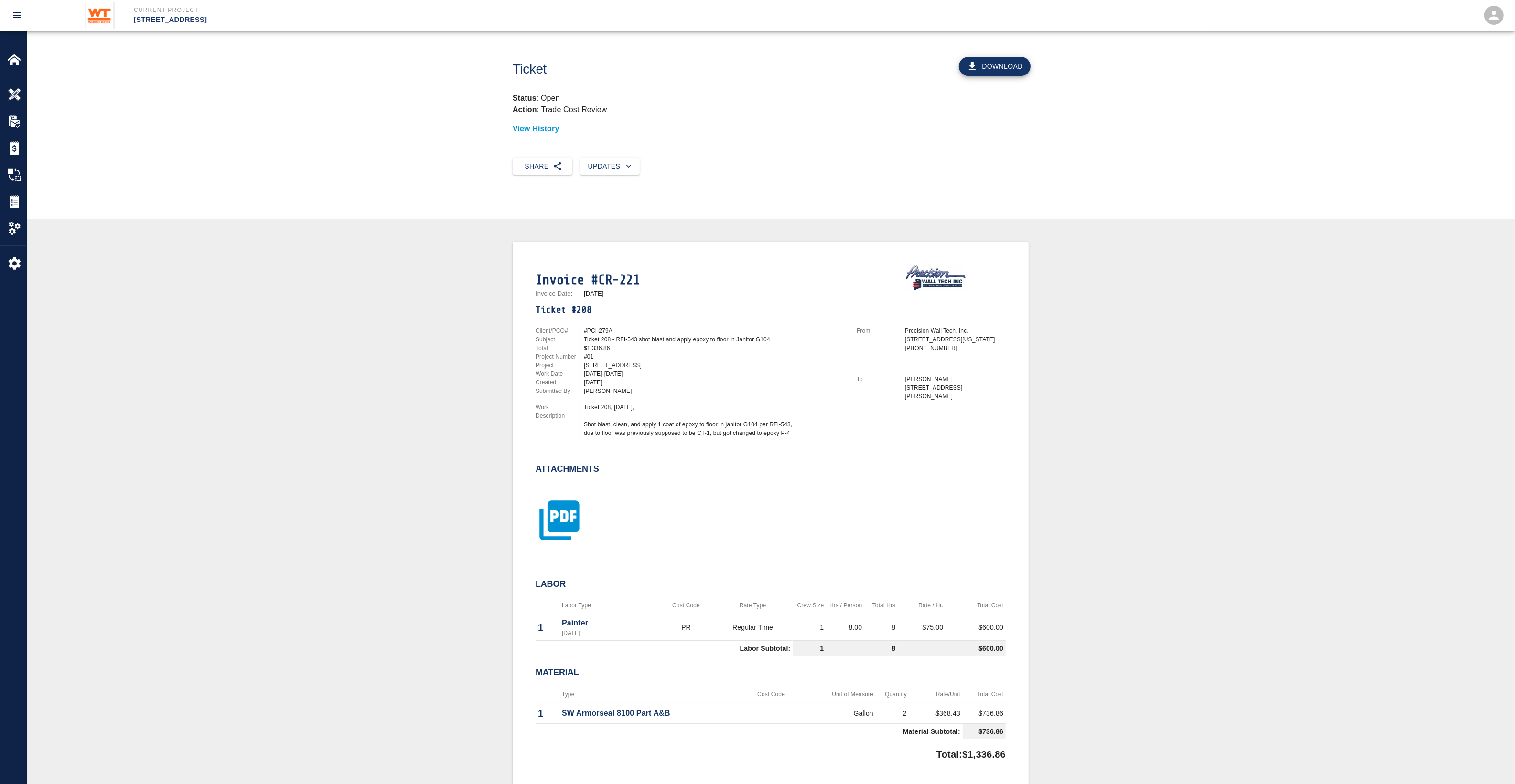
click at [574, 526] on icon "button" at bounding box center [559, 520] width 40 height 40
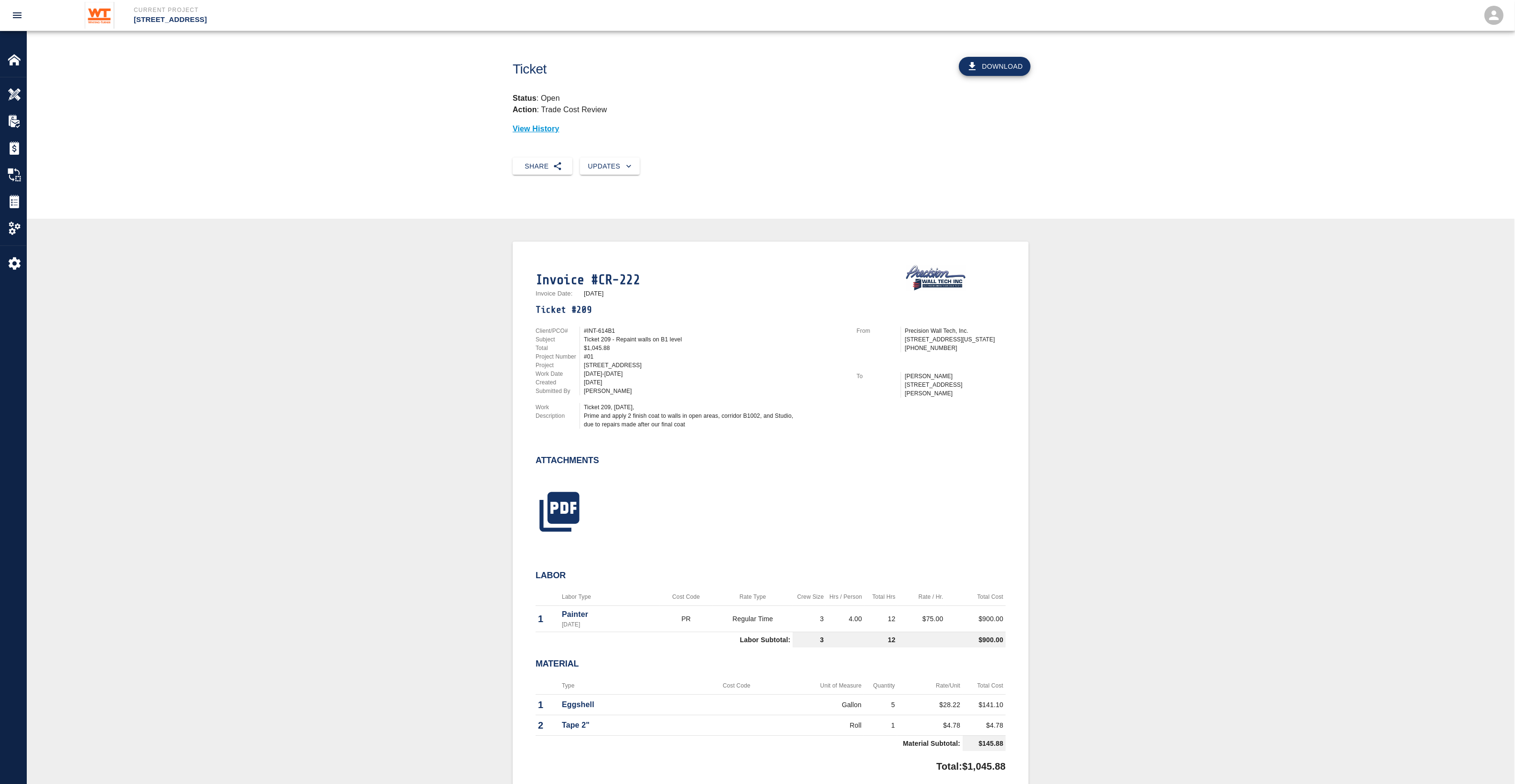
click at [586, 523] on div at bounding box center [765, 501] width 482 height 77
click at [574, 518] on icon "button" at bounding box center [559, 511] width 40 height 40
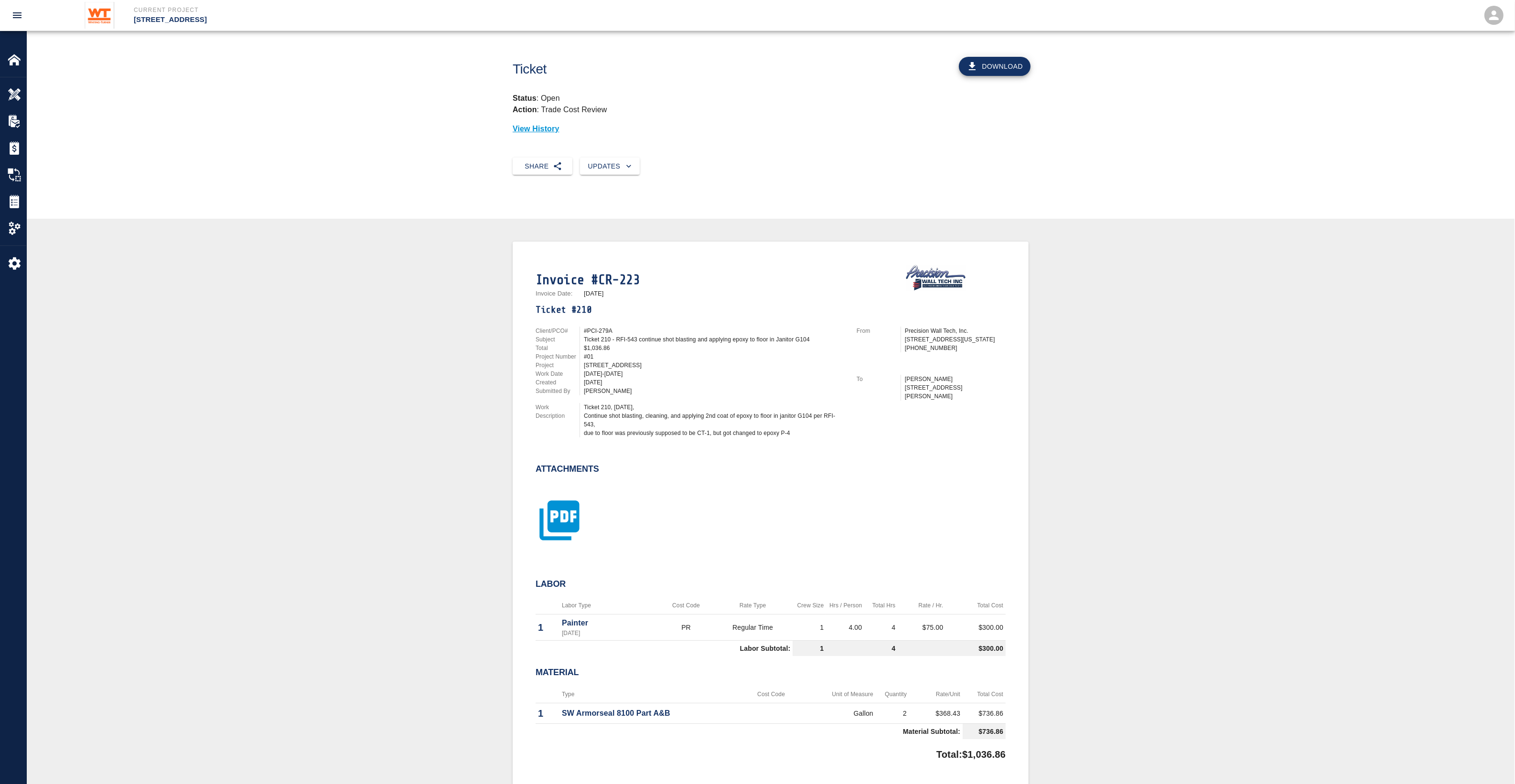
click at [565, 524] on icon "button" at bounding box center [559, 520] width 48 height 48
click at [579, 514] on icon "button" at bounding box center [559, 511] width 48 height 48
